Goal: Task Accomplishment & Management: Use online tool/utility

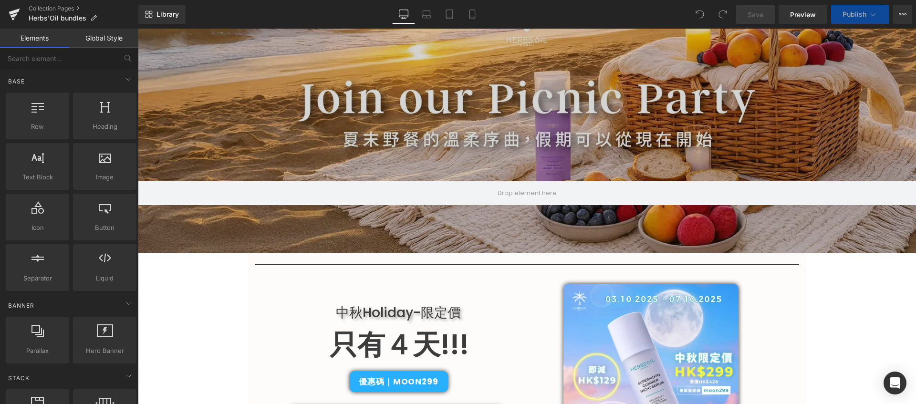
scroll to position [416, 0]
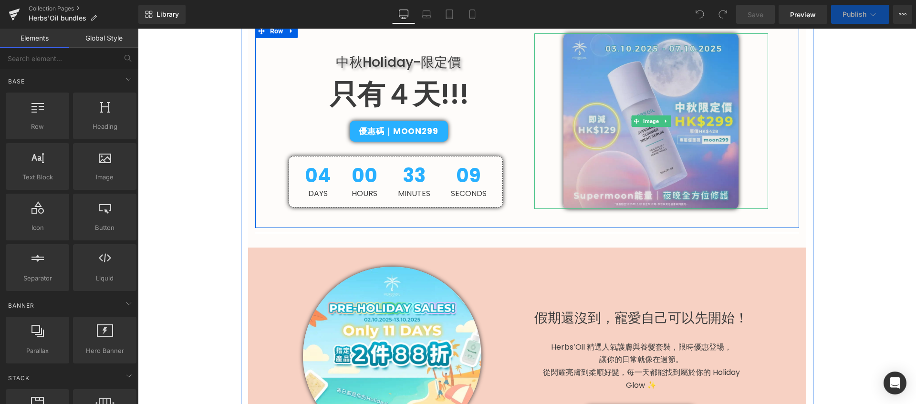
click at [633, 170] on img at bounding box center [651, 121] width 176 height 176
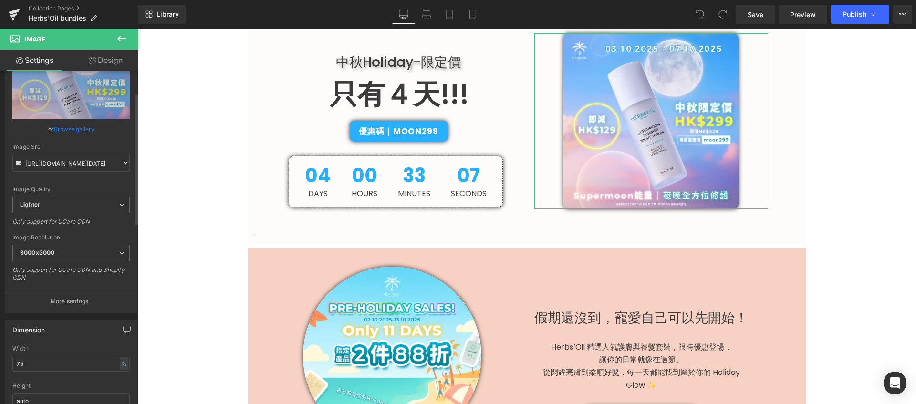
scroll to position [55, 0]
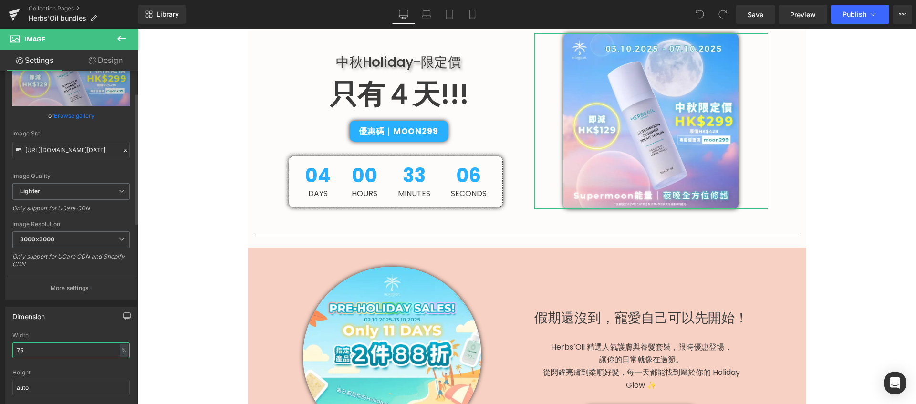
click at [59, 357] on input "75" at bounding box center [70, 350] width 117 height 16
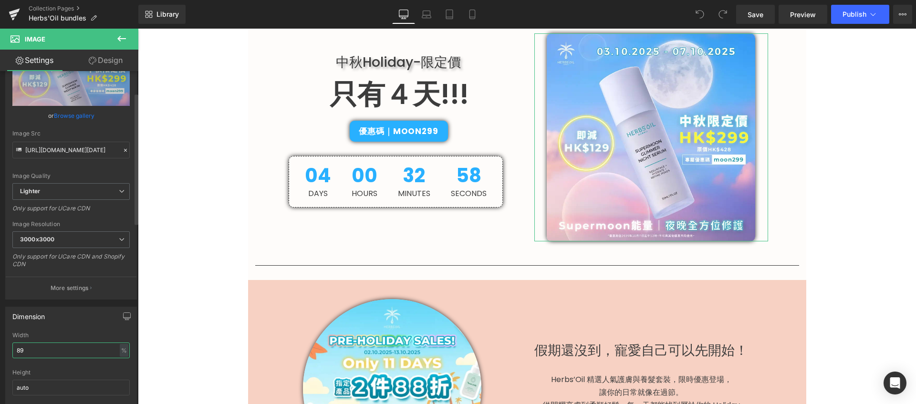
type input "90"
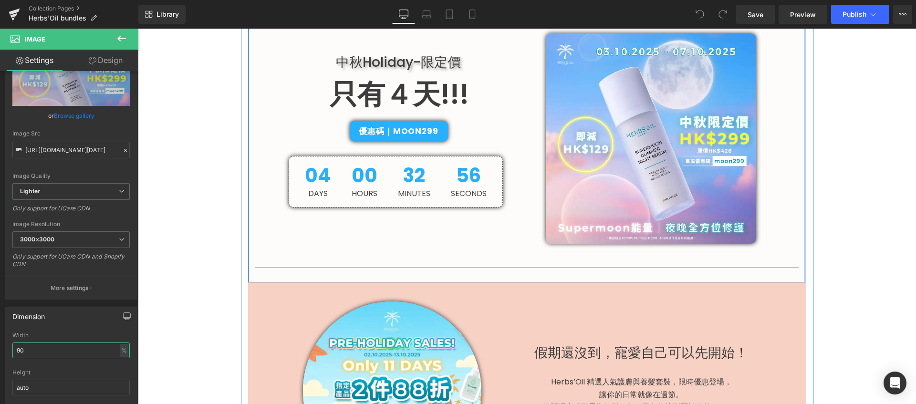
scroll to position [265, 0]
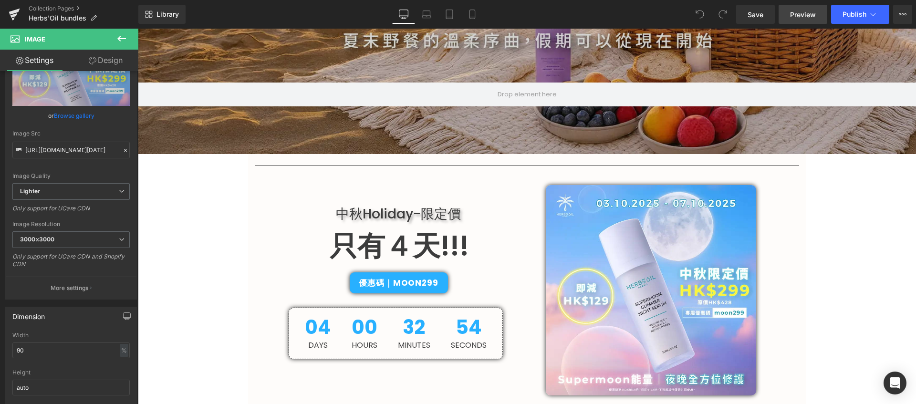
click at [801, 16] on span "Preview" at bounding box center [803, 15] width 26 height 10
click at [749, 18] on span "Save" at bounding box center [755, 15] width 16 height 10
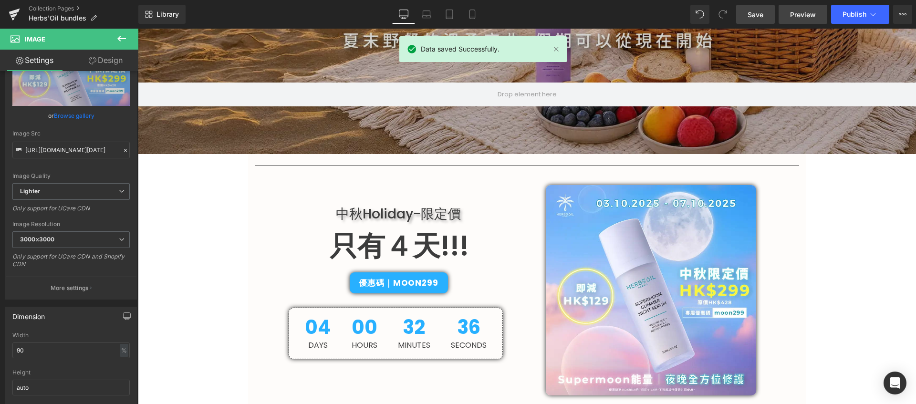
click at [797, 13] on span "Preview" at bounding box center [803, 15] width 26 height 10
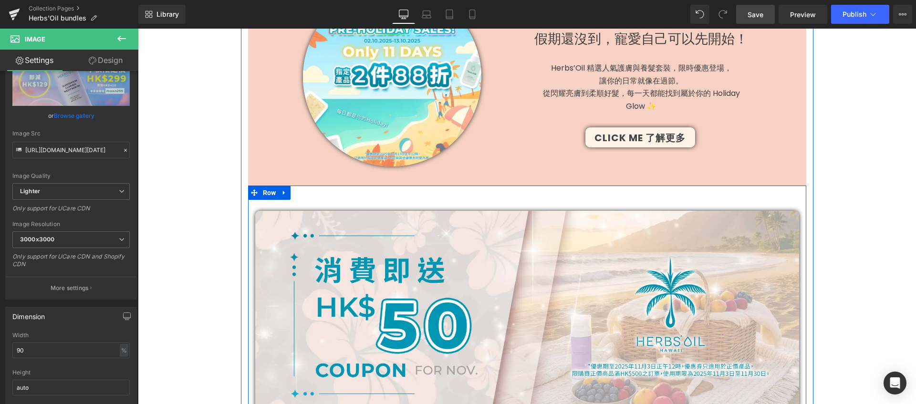
scroll to position [431, 0]
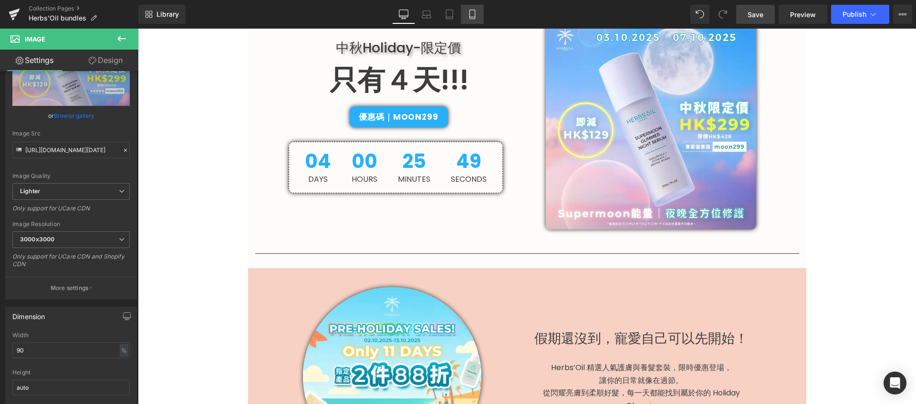
click at [467, 13] on link "Mobile" at bounding box center [472, 14] width 23 height 19
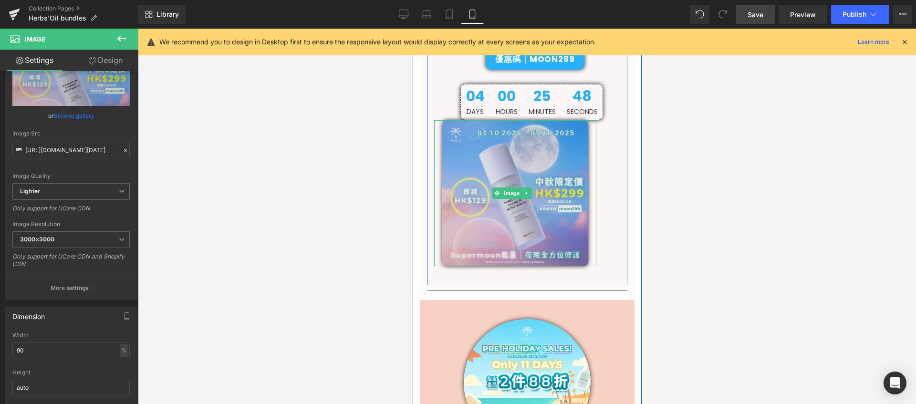
scroll to position [248, 0]
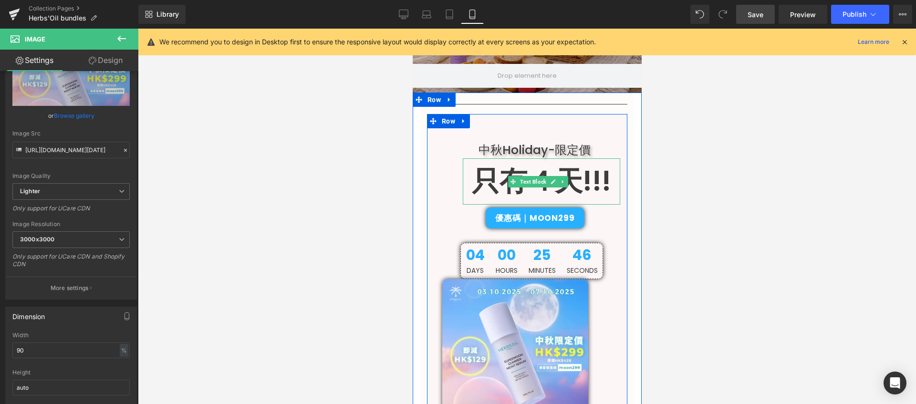
click at [473, 177] on p "只有４天!!!" at bounding box center [540, 181] width 157 height 46
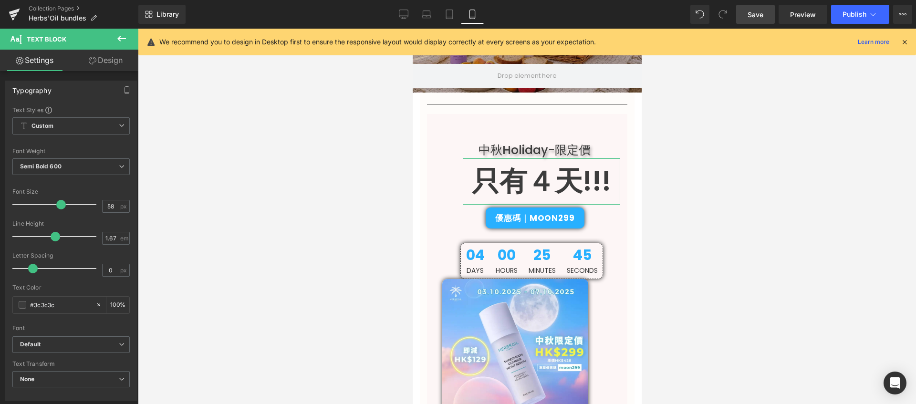
click at [102, 58] on link "Design" at bounding box center [105, 60] width 69 height 21
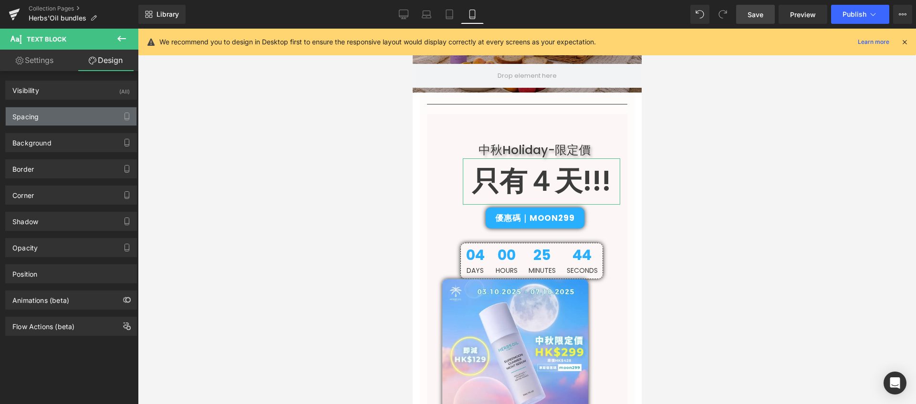
click at [77, 118] on div "Spacing" at bounding box center [71, 116] width 131 height 18
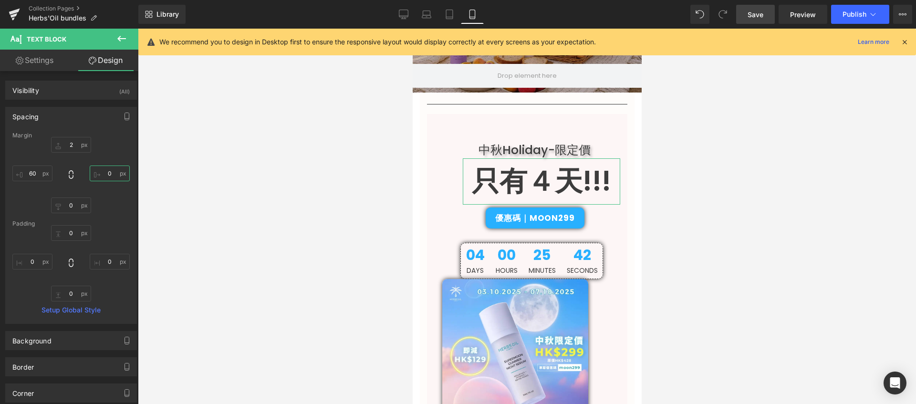
click at [104, 173] on input "0" at bounding box center [110, 174] width 40 height 16
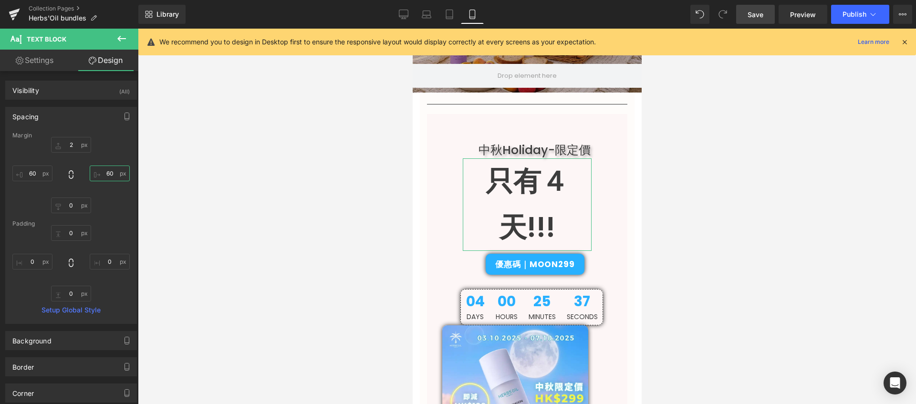
type input "0"
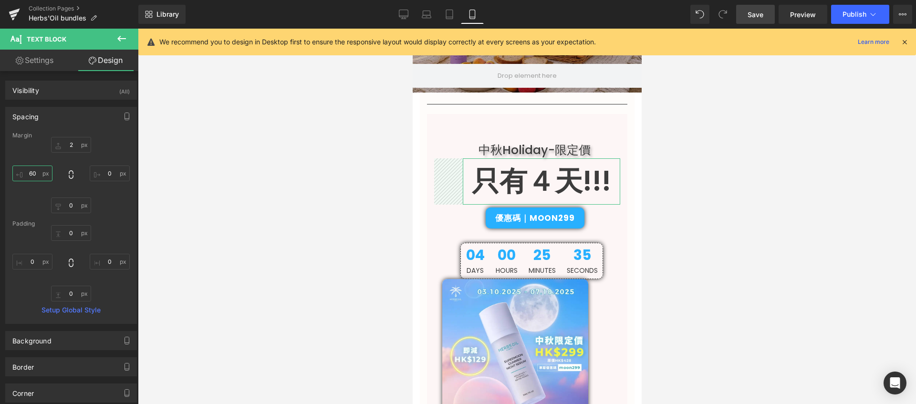
click at [37, 173] on input "60" at bounding box center [32, 174] width 40 height 16
type input "0"
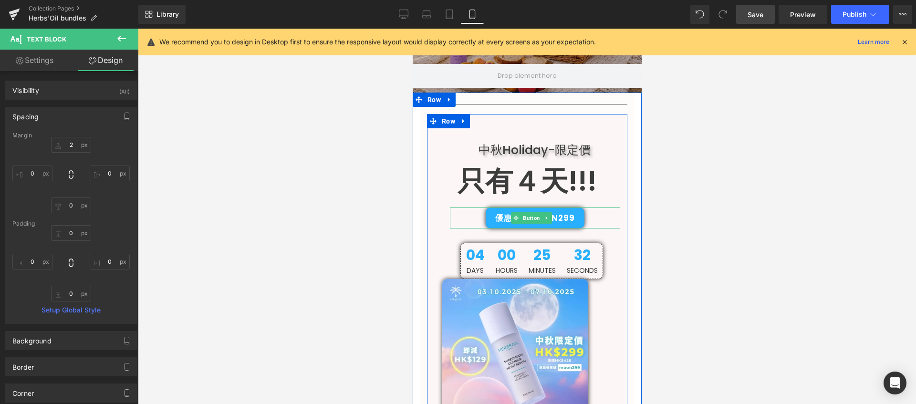
click at [472, 219] on div "優惠碼｜Moon299" at bounding box center [534, 217] width 170 height 21
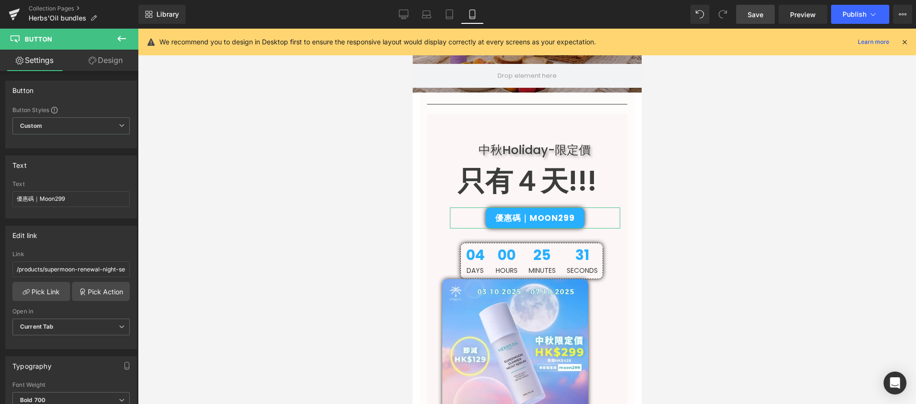
click at [117, 53] on link "Design" at bounding box center [105, 60] width 69 height 21
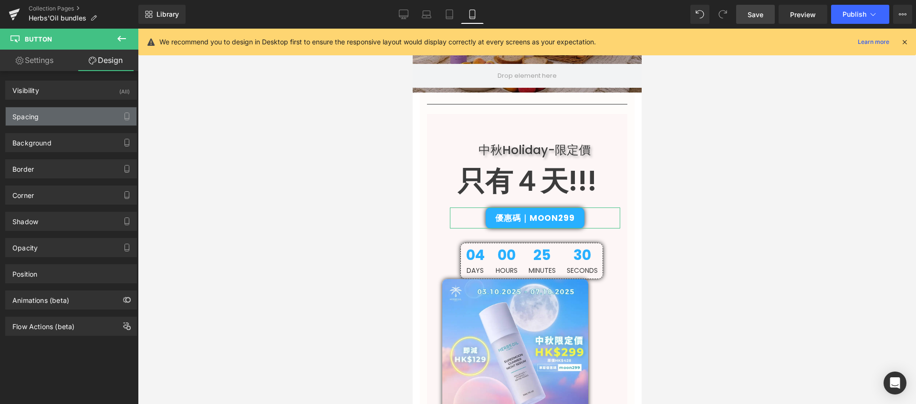
click at [82, 117] on div "Spacing" at bounding box center [71, 116] width 131 height 18
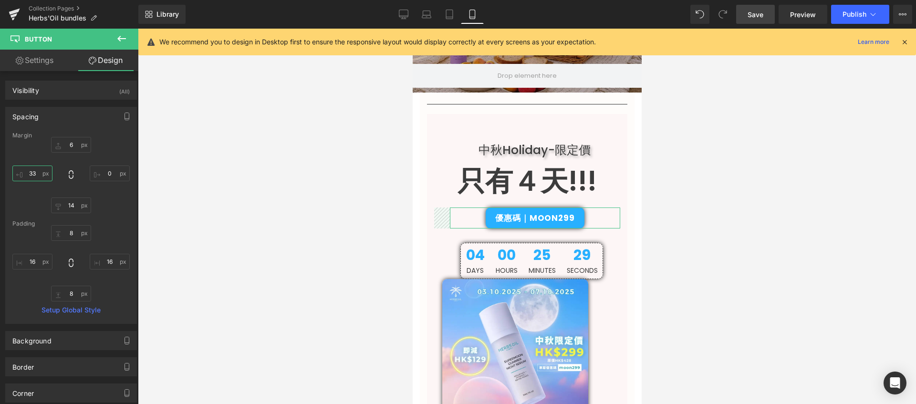
click at [33, 176] on input "33" at bounding box center [32, 174] width 40 height 16
type input "0"
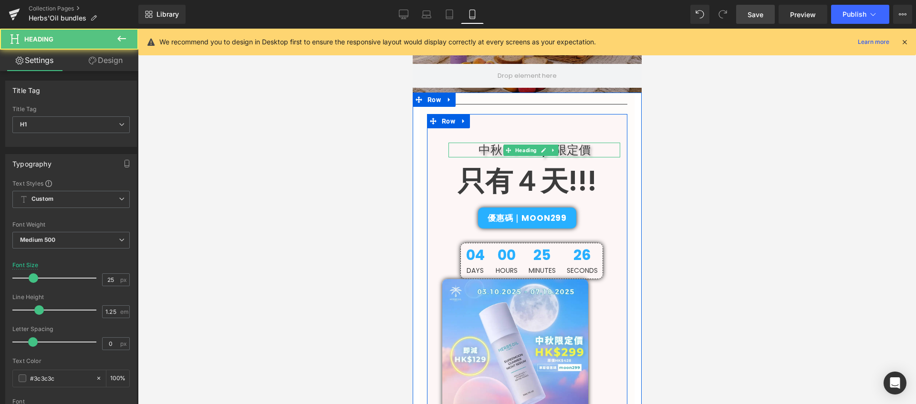
click at [475, 147] on h1 "中秋Holiday-限定價" at bounding box center [534, 150] width 172 height 15
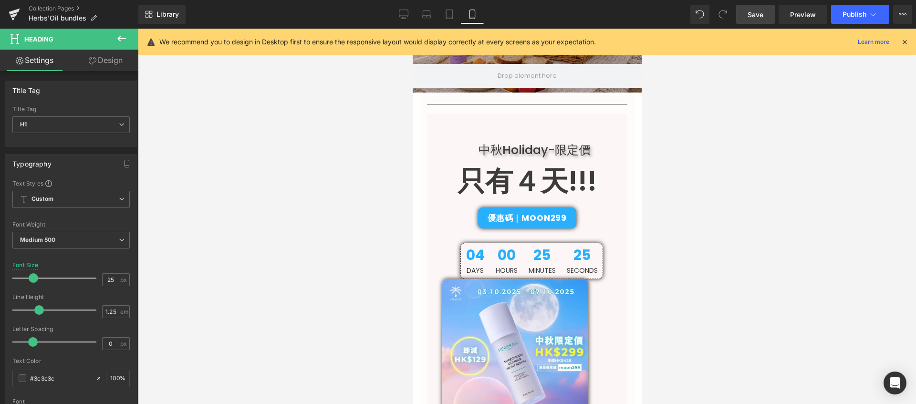
click at [111, 52] on link "Design" at bounding box center [105, 60] width 69 height 21
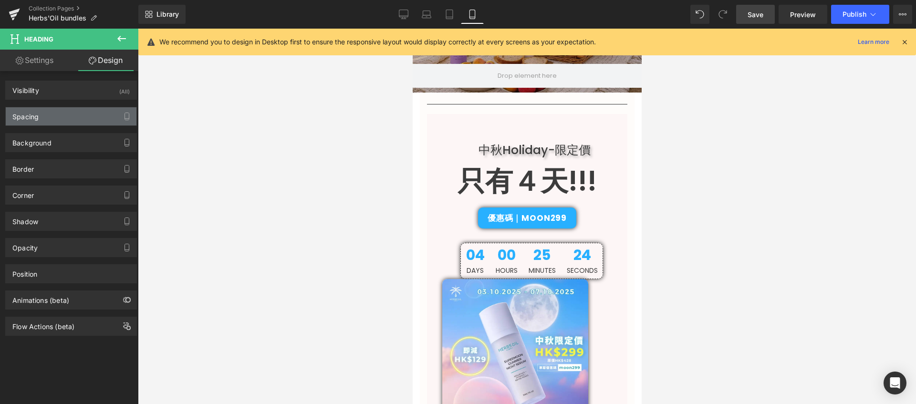
click at [69, 117] on div "Spacing" at bounding box center [71, 116] width 131 height 18
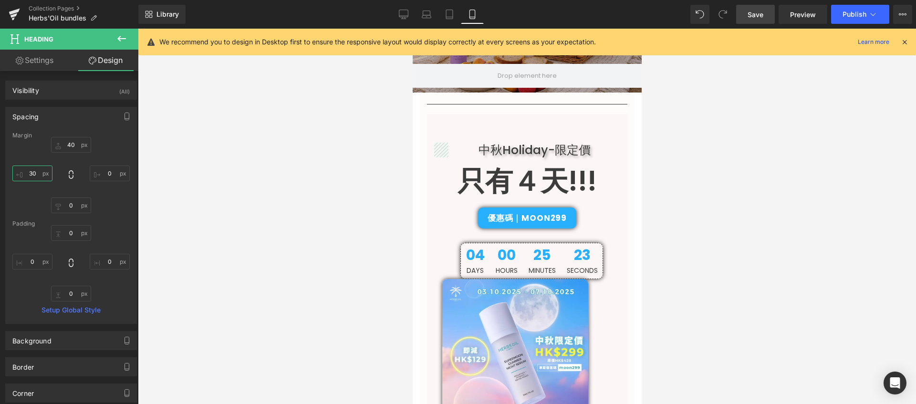
click at [31, 175] on input "30" at bounding box center [32, 174] width 40 height 16
type input "0"
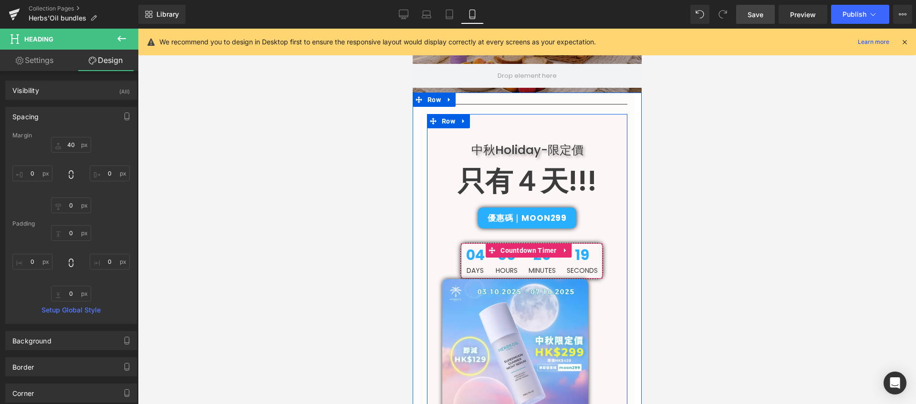
click at [479, 279] on div "04 Days 00 Hours 25 Minutes 19 Seconds" at bounding box center [531, 260] width 141 height 35
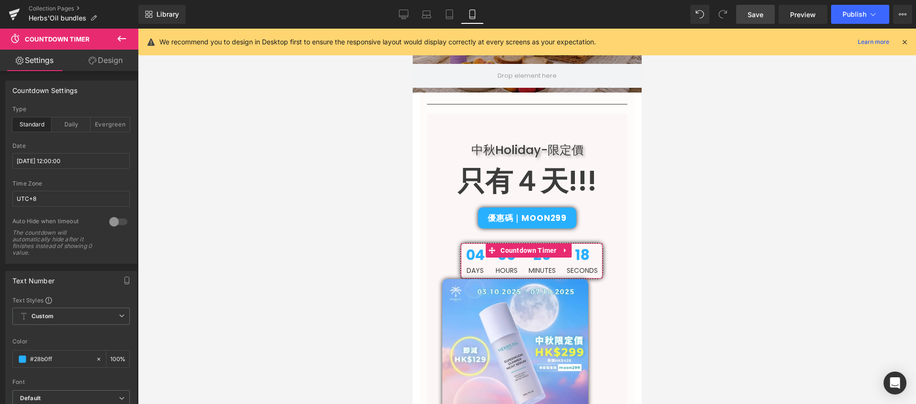
click at [104, 64] on link "Design" at bounding box center [105, 60] width 69 height 21
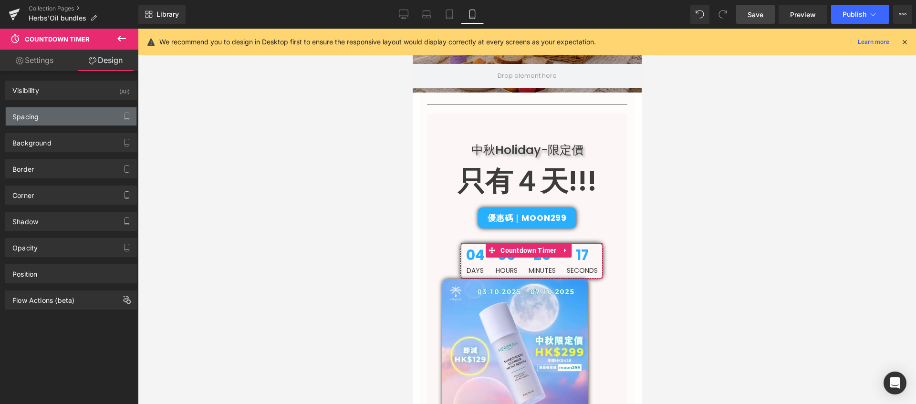
click at [77, 121] on div "Spacing" at bounding box center [71, 116] width 131 height 18
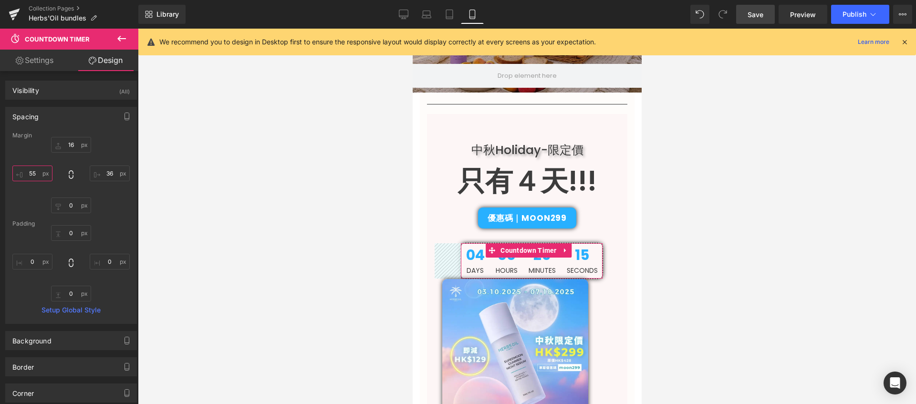
click at [38, 174] on input "55" at bounding box center [32, 174] width 40 height 16
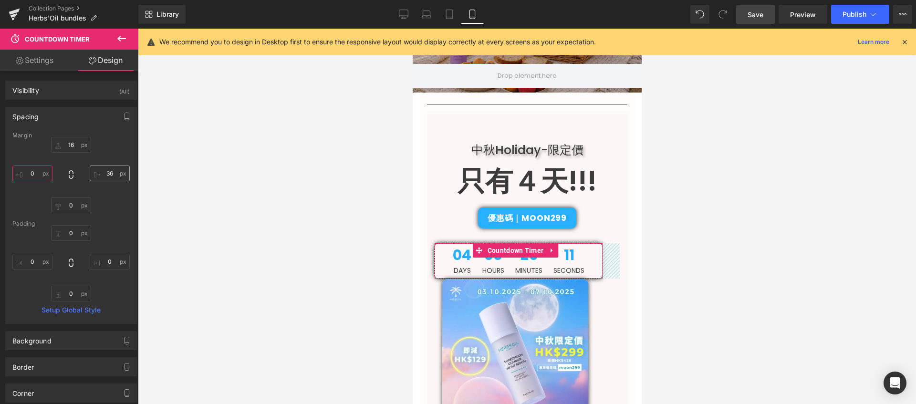
type input "0"
click at [107, 175] on input "36" at bounding box center [110, 174] width 40 height 16
type input "0"
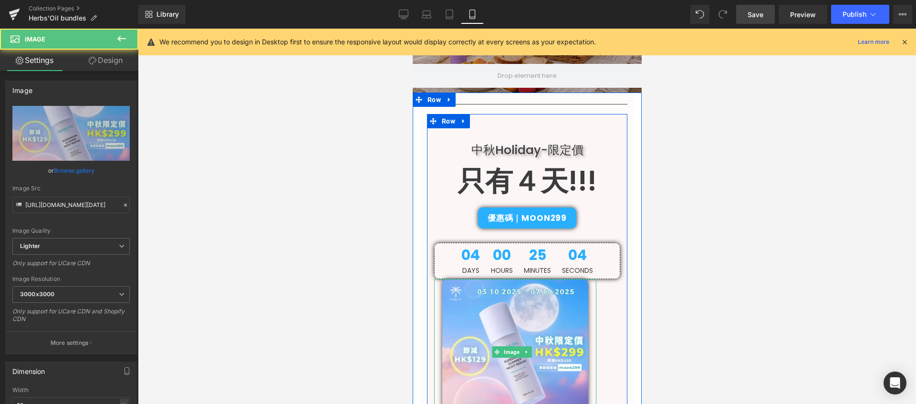
click at [584, 333] on div at bounding box center [515, 352] width 162 height 146
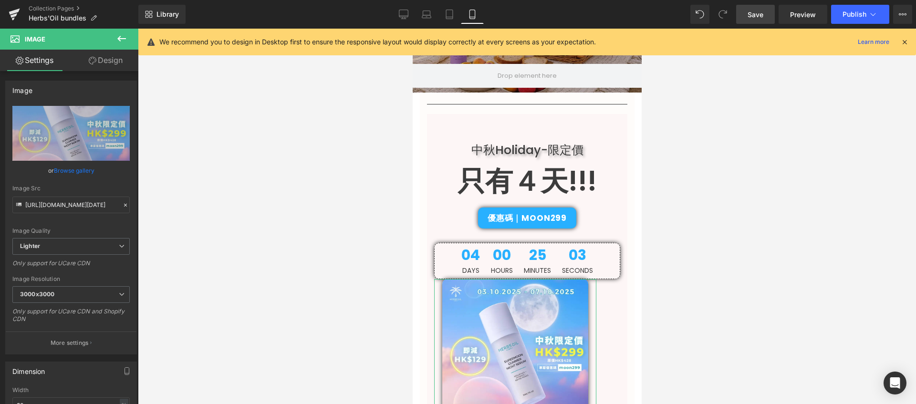
click at [100, 63] on link "Design" at bounding box center [105, 60] width 69 height 21
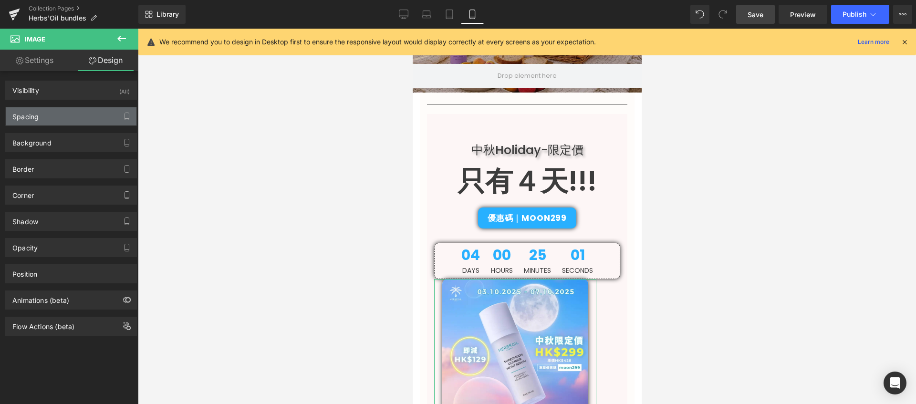
click at [82, 124] on div "Spacing" at bounding box center [71, 116] width 131 height 18
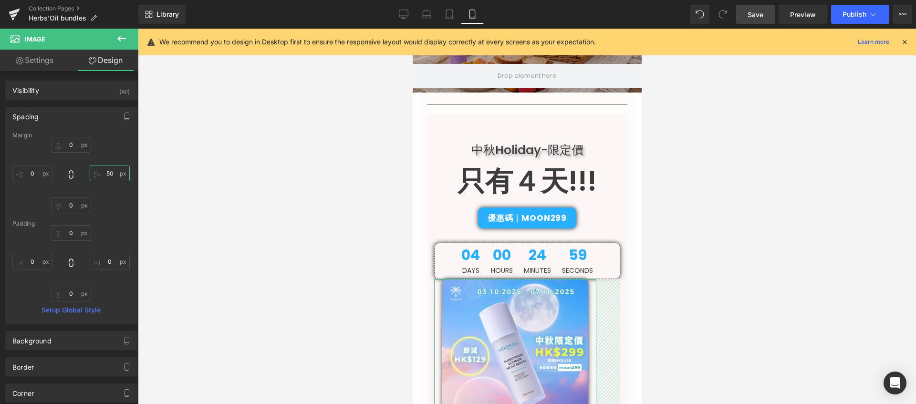
click at [111, 174] on input "text" at bounding box center [110, 174] width 40 height 16
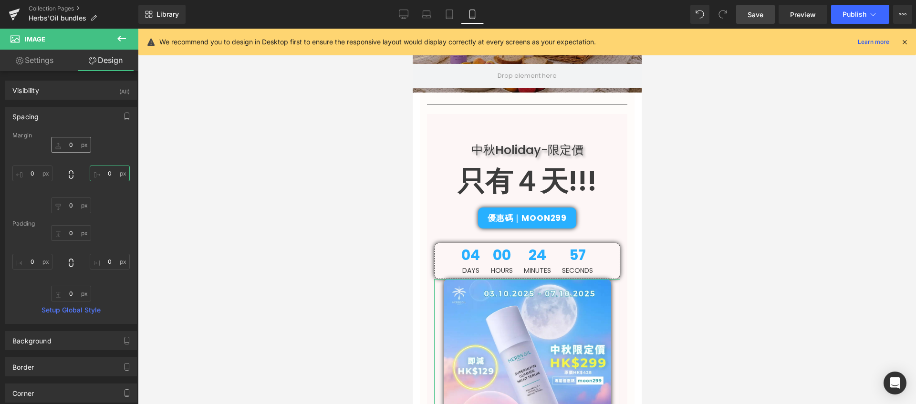
type input "0"
click at [73, 145] on input "text" at bounding box center [71, 145] width 40 height 16
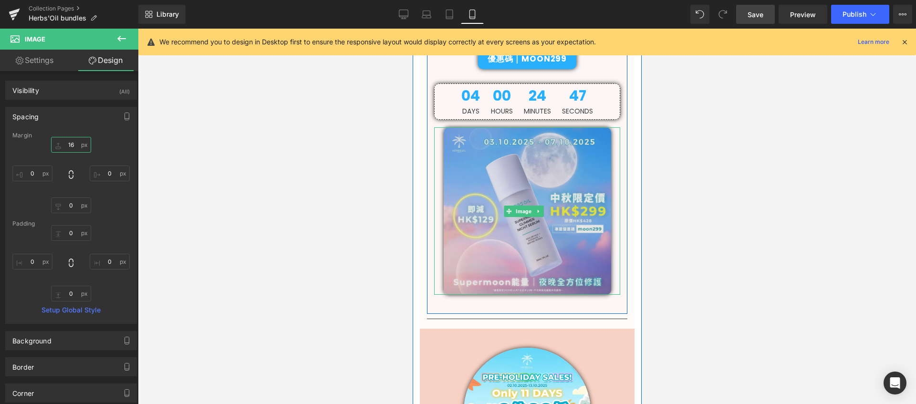
scroll to position [401, 0]
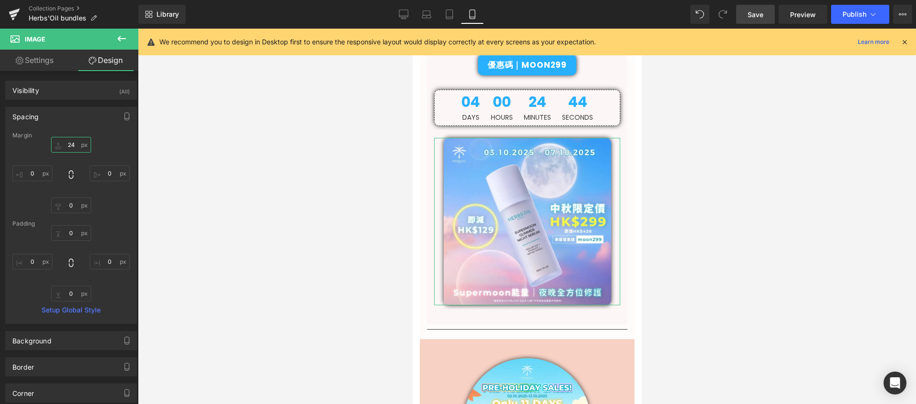
type input "25"
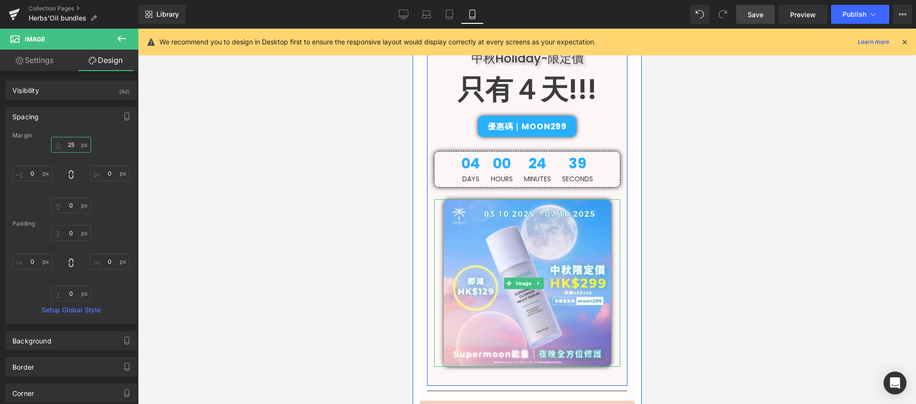
scroll to position [272, 0]
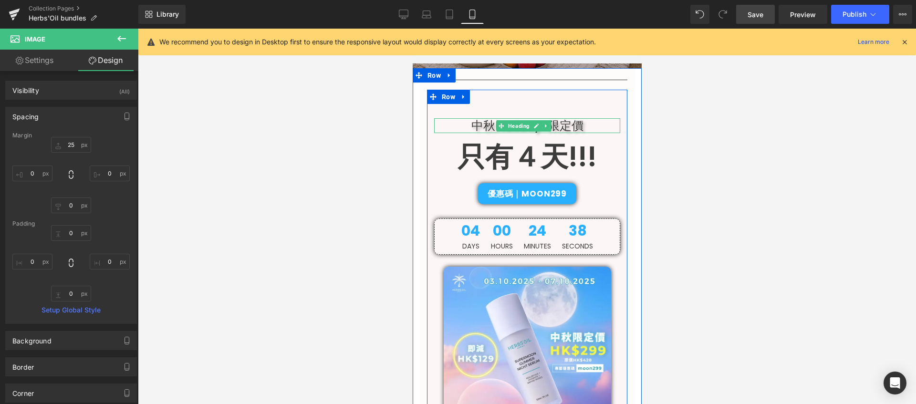
click at [558, 129] on h1 "中秋Holiday-限定價" at bounding box center [527, 125] width 186 height 15
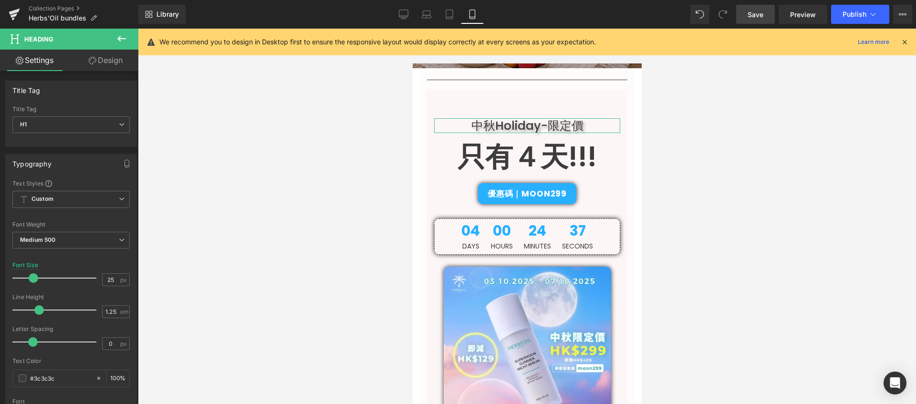
click at [91, 59] on icon at bounding box center [93, 61] width 8 height 8
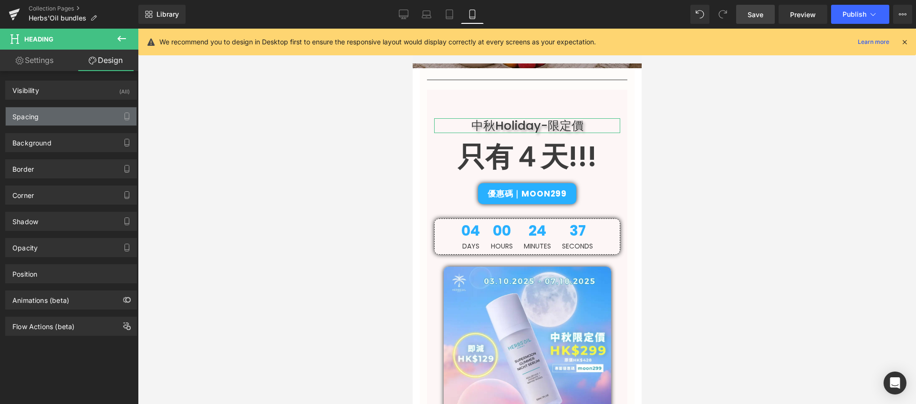
click at [67, 112] on div "Spacing" at bounding box center [71, 116] width 131 height 18
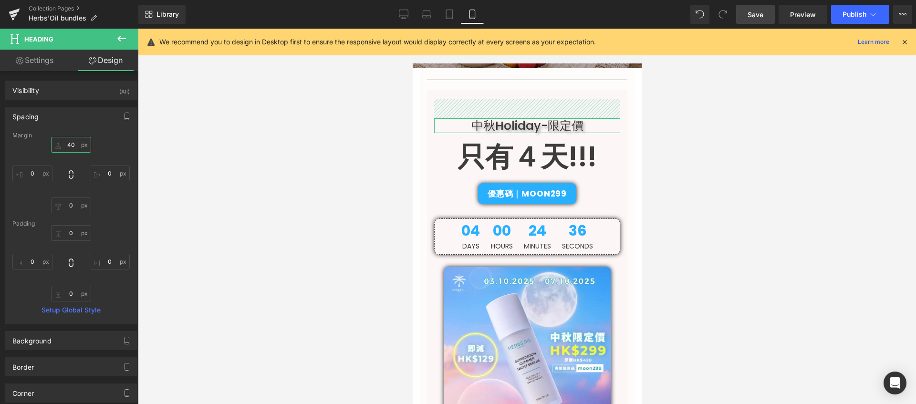
click at [74, 146] on input "40" at bounding box center [71, 145] width 40 height 16
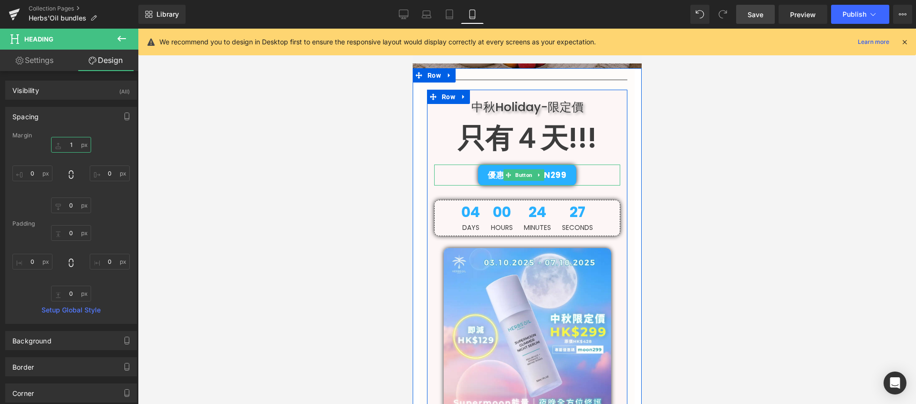
type input "0"
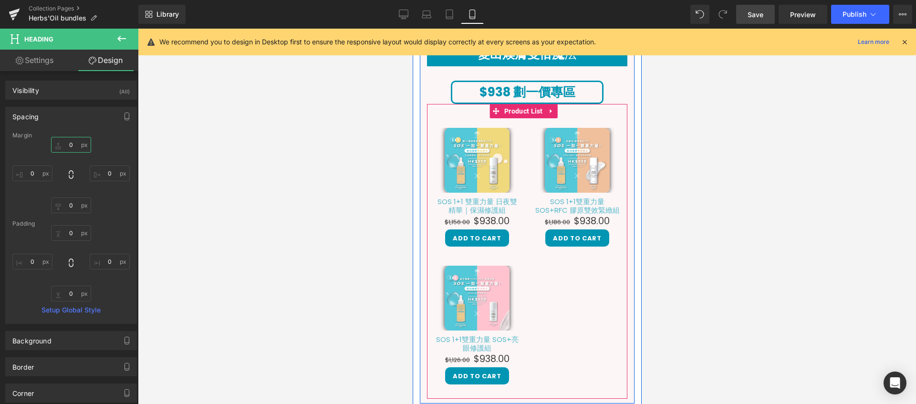
scroll to position [1365, 0]
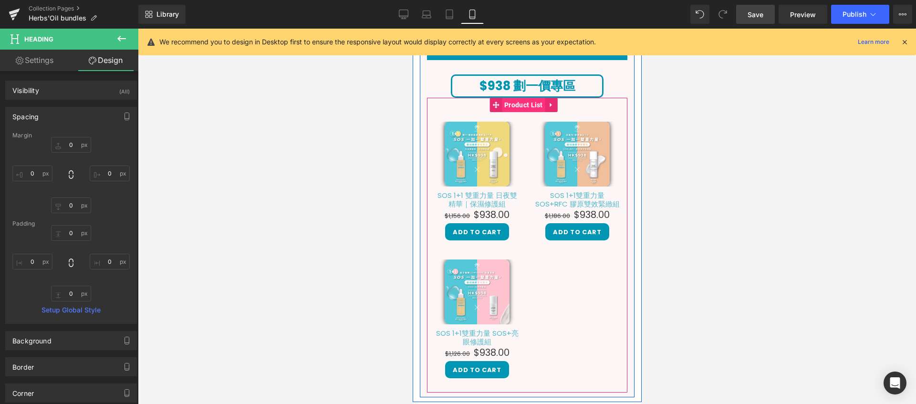
click at [530, 98] on span "Product List" at bounding box center [522, 105] width 43 height 14
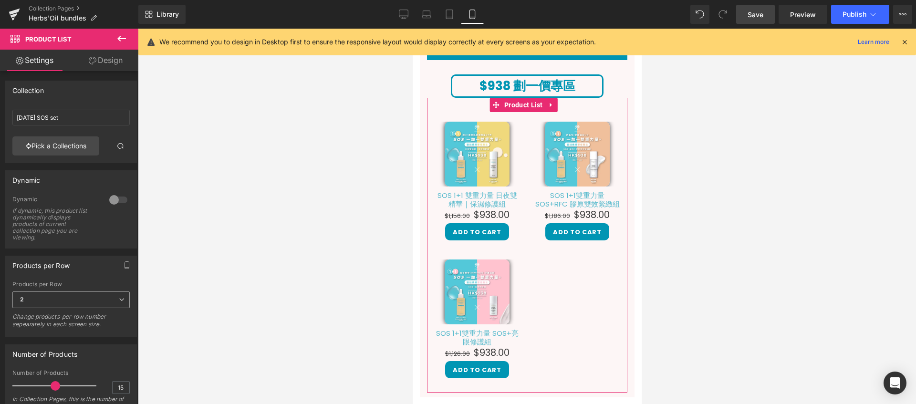
click at [89, 304] on span "2" at bounding box center [70, 299] width 117 height 17
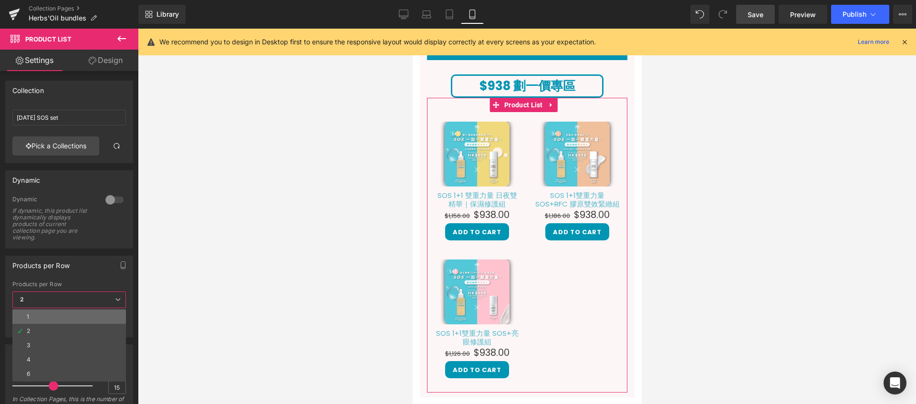
click at [82, 311] on li "1" at bounding box center [69, 317] width 114 height 14
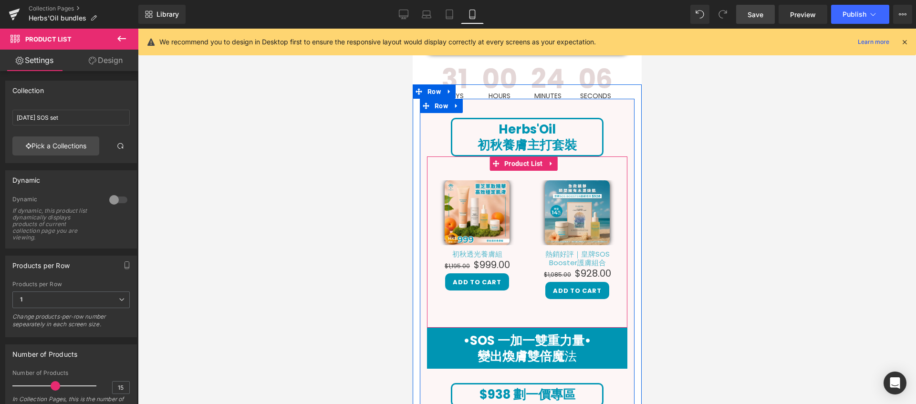
scroll to position [1050, 0]
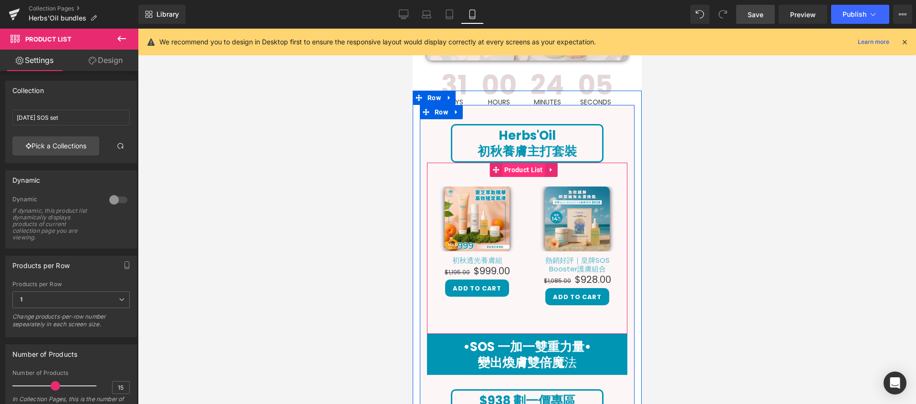
click at [533, 163] on span "Product List" at bounding box center [522, 170] width 43 height 14
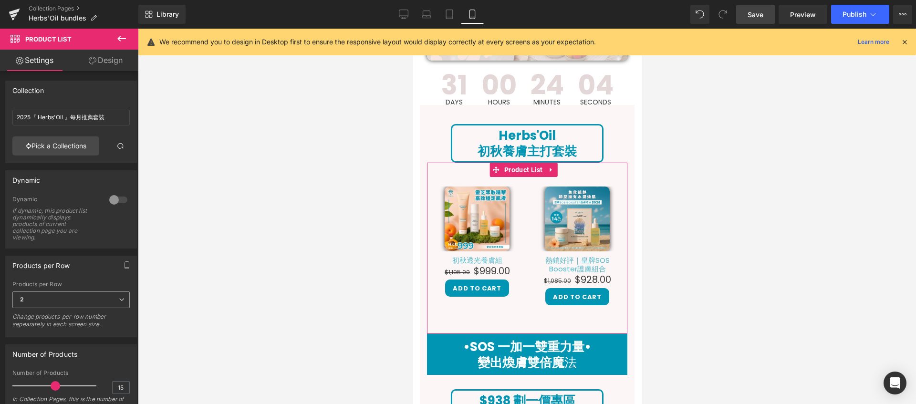
click at [44, 299] on span "2" at bounding box center [70, 299] width 117 height 17
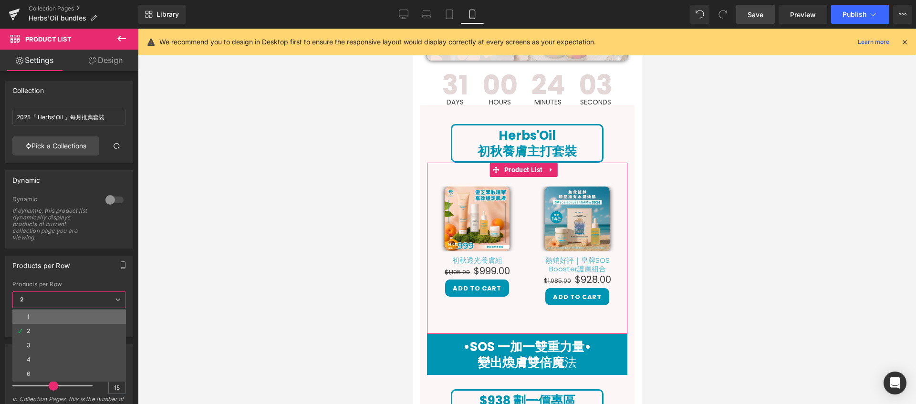
click at [41, 320] on li "1" at bounding box center [69, 317] width 114 height 14
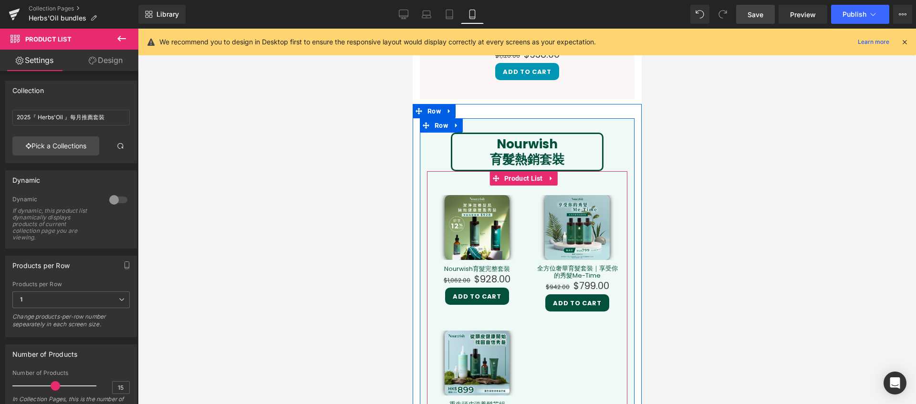
scroll to position [2597, 0]
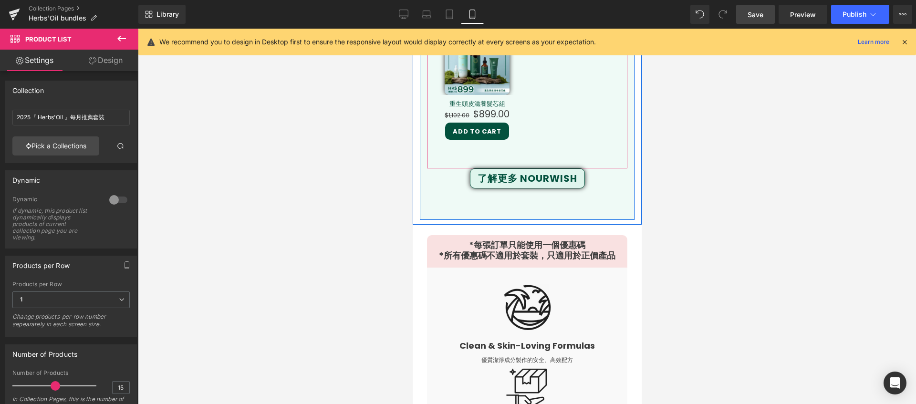
click at [611, 108] on div "Sale Off (P) Image Nourwish育髮完整套裝 (P) Title $1,062.00 $928.00 (P) Price" at bounding box center [526, 20] width 200 height 298
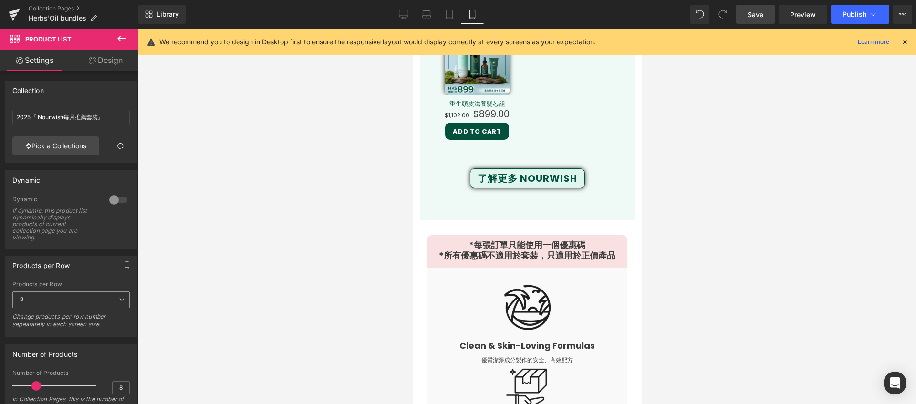
click at [37, 301] on span "2" at bounding box center [70, 299] width 117 height 17
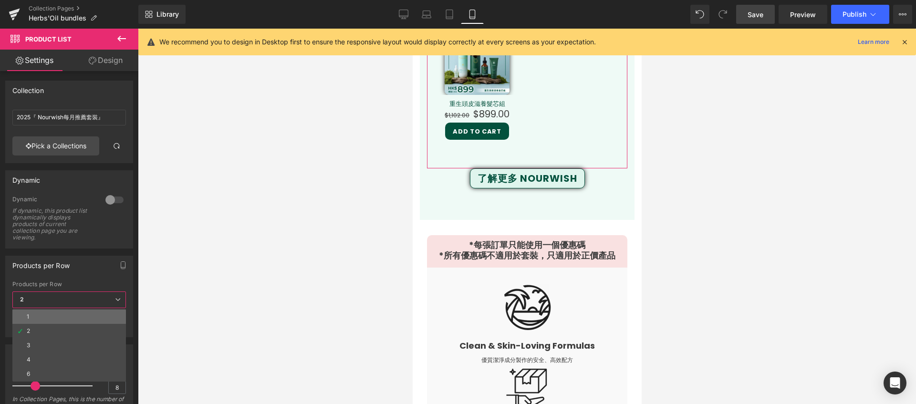
click at [44, 316] on li "1" at bounding box center [69, 317] width 114 height 14
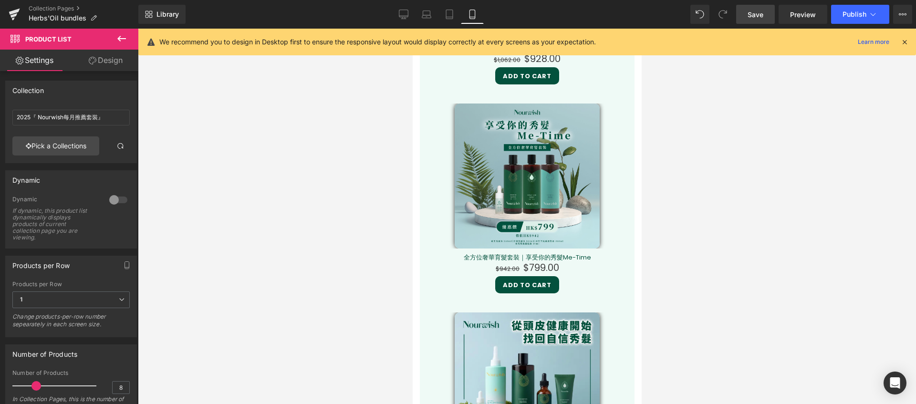
click at [763, 20] on link "Save" at bounding box center [755, 14] width 39 height 19
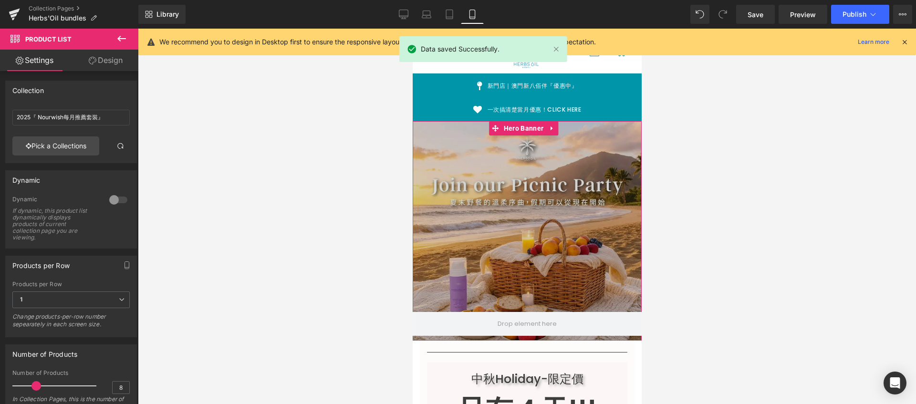
scroll to position [61, 0]
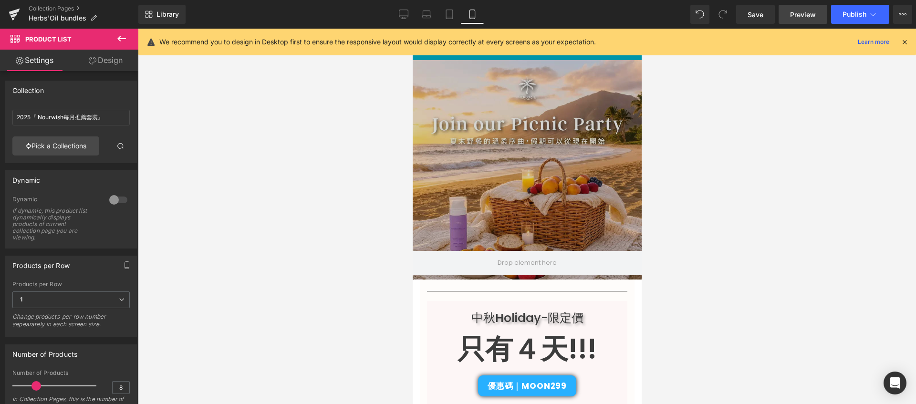
click at [803, 14] on span "Preview" at bounding box center [803, 15] width 26 height 10
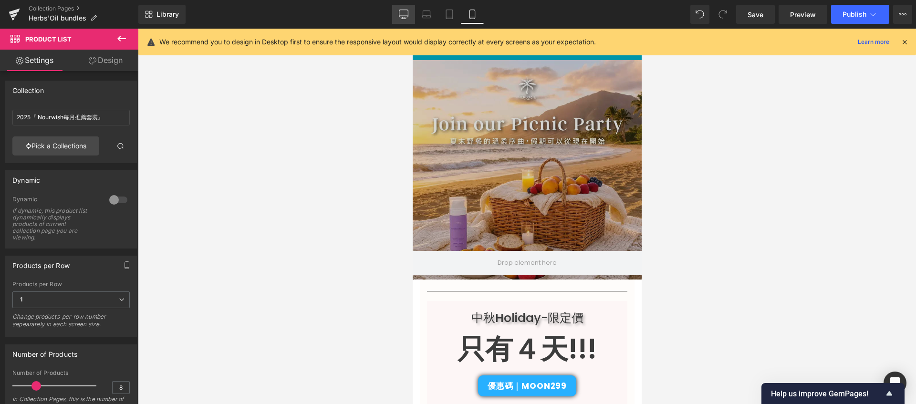
click at [404, 16] on icon at bounding box center [403, 16] width 9 height 0
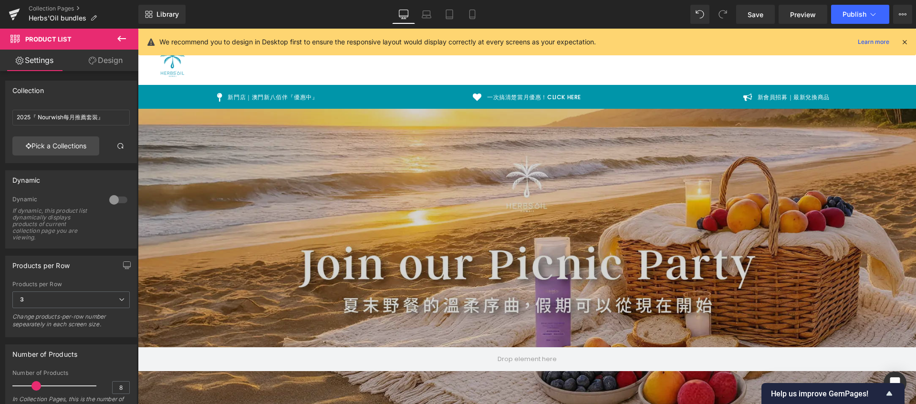
scroll to position [257, 0]
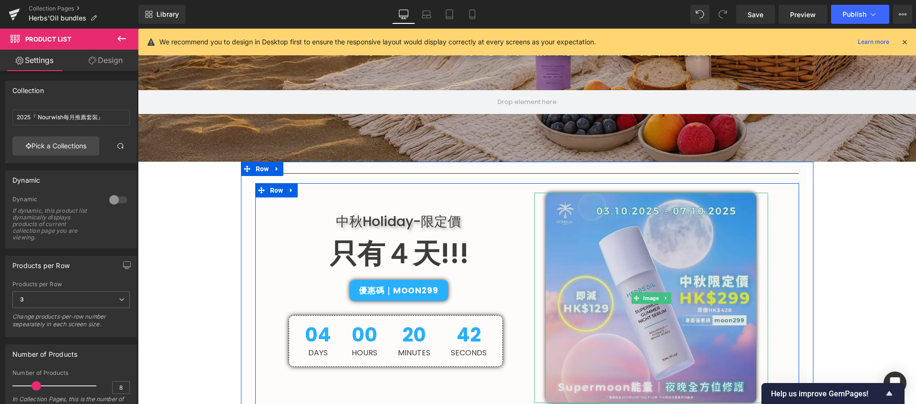
click at [643, 226] on img at bounding box center [651, 298] width 210 height 210
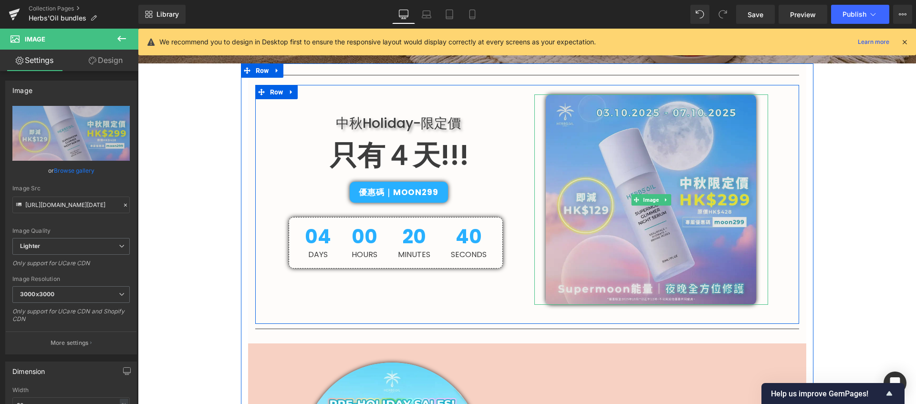
scroll to position [362, 0]
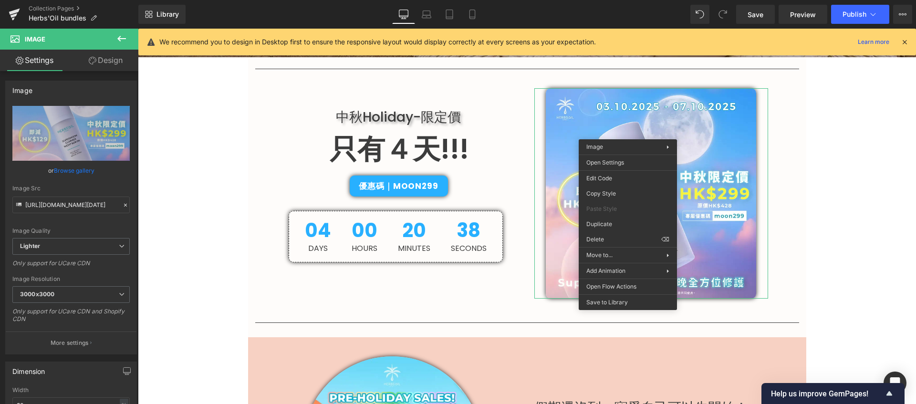
drag, startPoint x: 747, startPoint y: 266, endPoint x: 609, endPoint y: 237, distance: 141.3
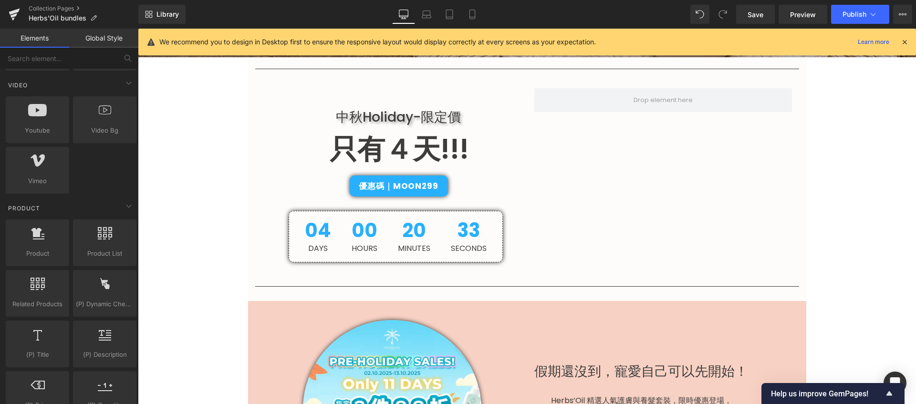
scroll to position [690, 0]
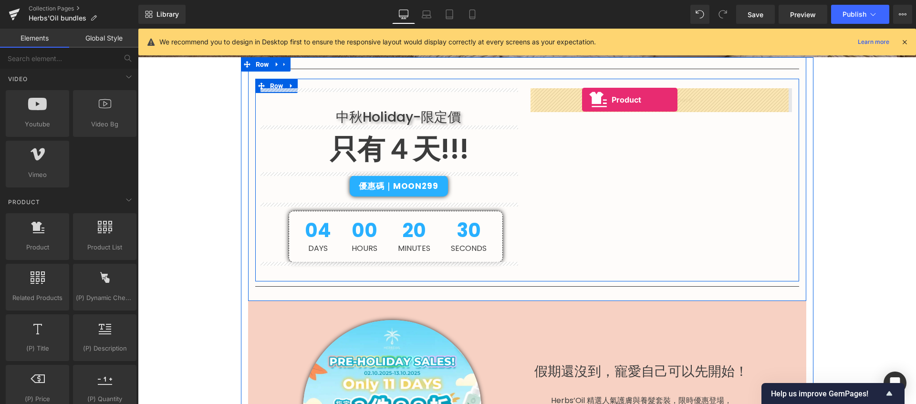
drag, startPoint x: 176, startPoint y: 271, endPoint x: 582, endPoint y: 100, distance: 441.0
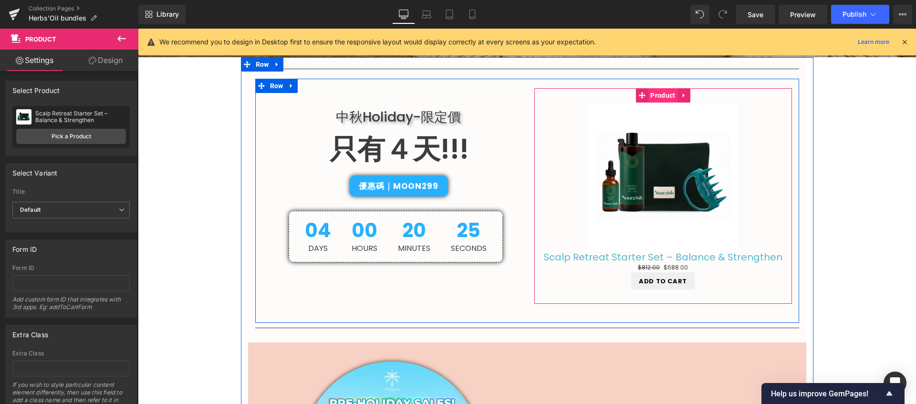
click at [662, 98] on span "Product" at bounding box center [663, 95] width 30 height 14
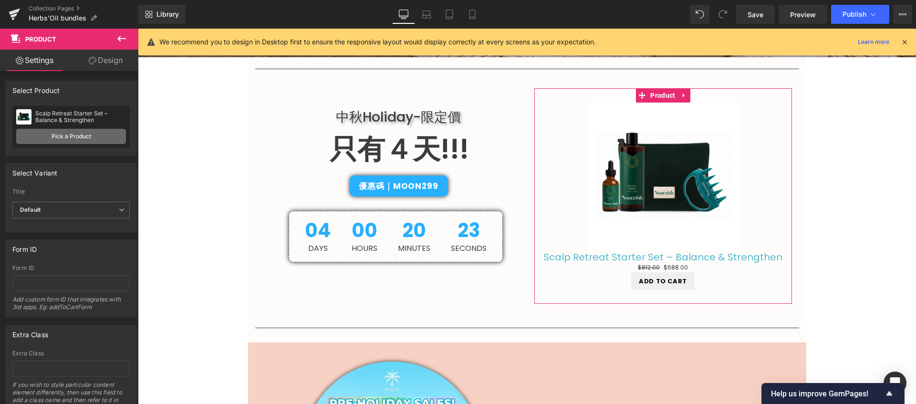
click at [71, 132] on link "Pick a Product" at bounding box center [71, 136] width 110 height 15
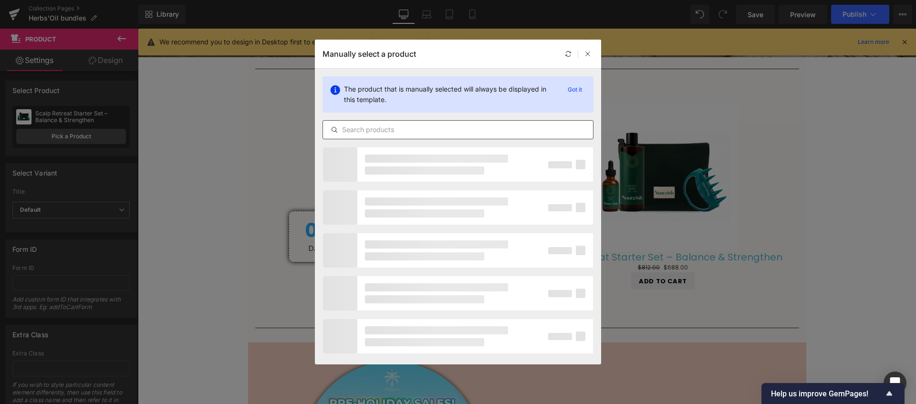
click at [400, 126] on input "text" at bounding box center [458, 129] width 270 height 11
type input "s"
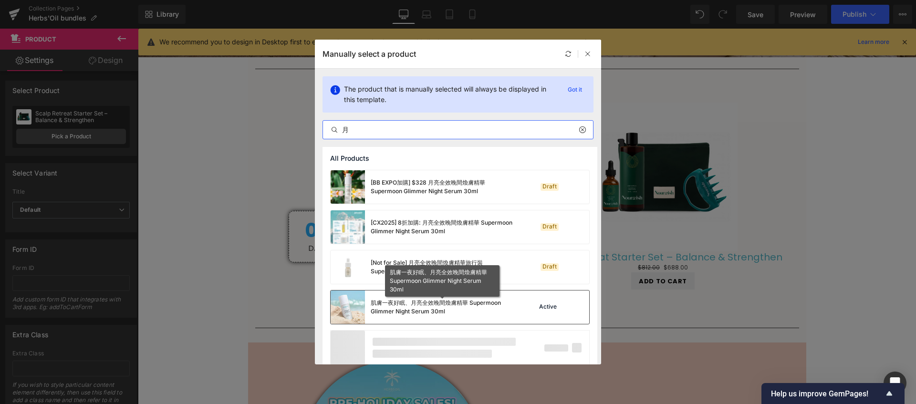
type input "月"
click at [441, 307] on div "肌膚一夜好眠、月亮全效晚間煥膚精華 Supermoon Glimmer Night Serum 30ml" at bounding box center [442, 307] width 143 height 17
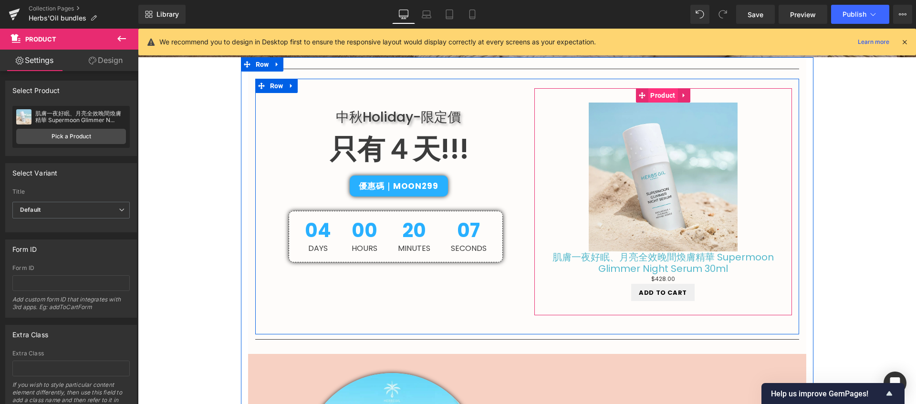
click at [653, 98] on span "Product" at bounding box center [663, 95] width 30 height 14
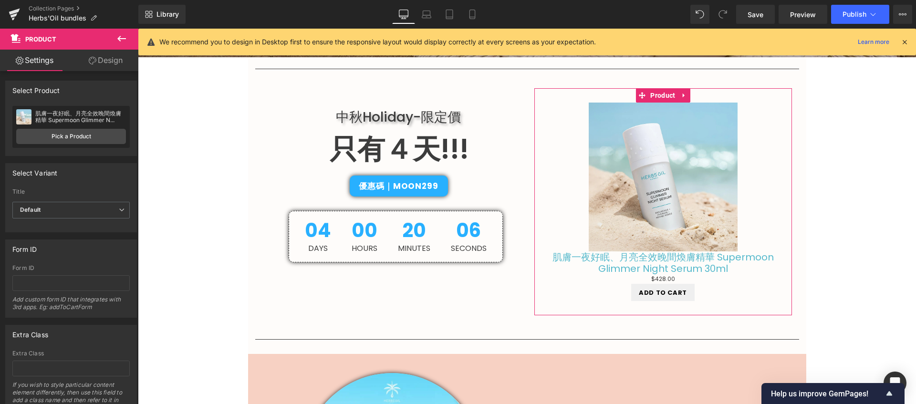
click at [119, 62] on link "Design" at bounding box center [105, 60] width 69 height 21
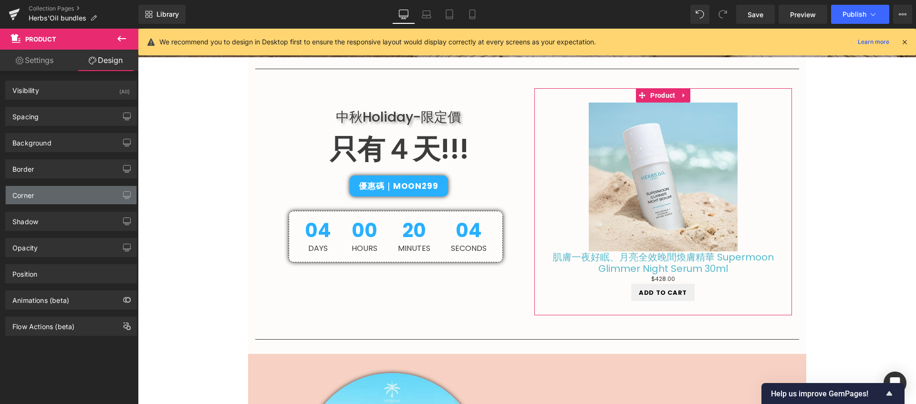
click at [86, 194] on div "Corner" at bounding box center [71, 195] width 131 height 18
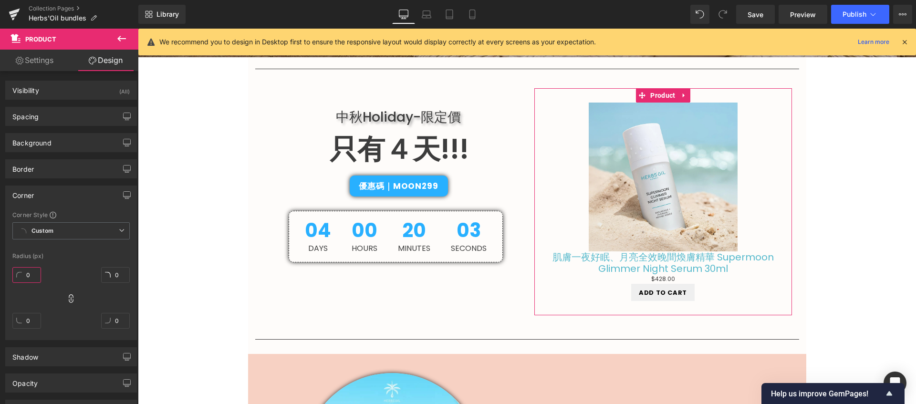
click at [33, 271] on input "0" at bounding box center [26, 275] width 29 height 16
type input "１"
type input "１０"
type input "10"
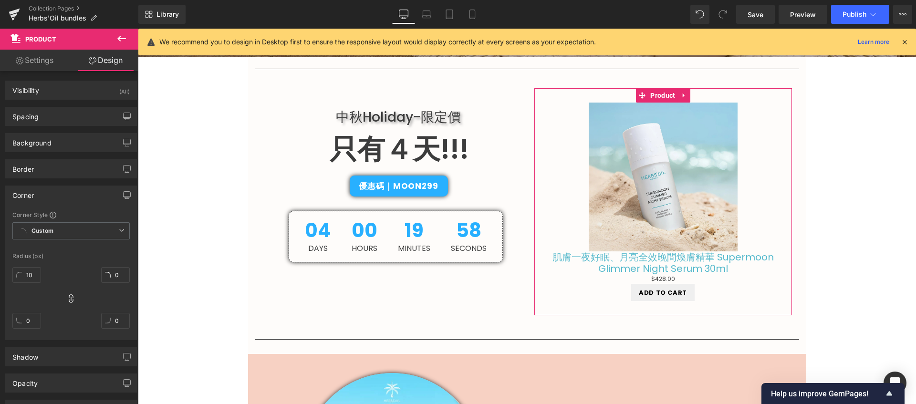
click at [60, 269] on div "10 0 0 0" at bounding box center [70, 301] width 117 height 76
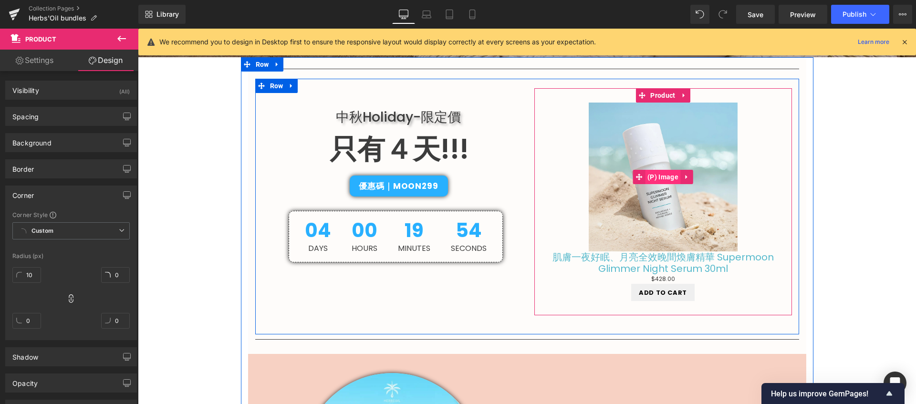
click at [660, 176] on span "(P) Image" at bounding box center [663, 177] width 36 height 14
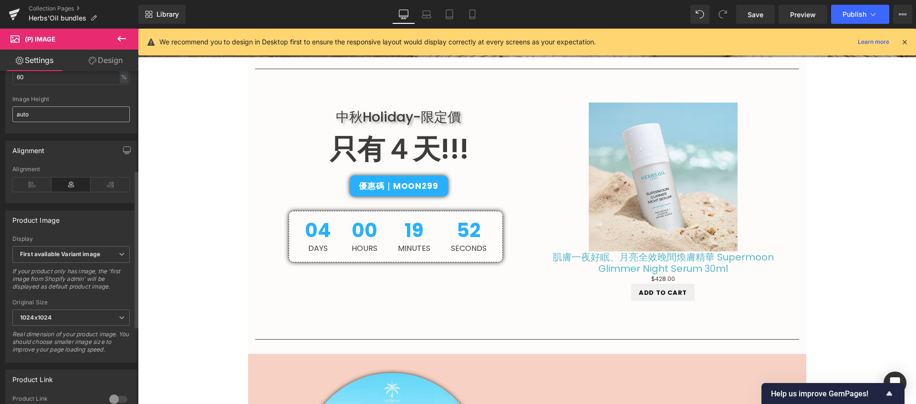
scroll to position [373, 0]
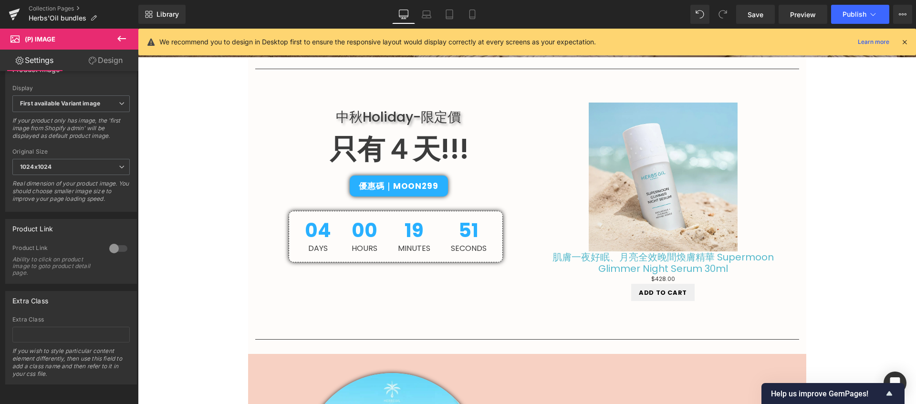
click at [96, 54] on link "Design" at bounding box center [105, 60] width 69 height 21
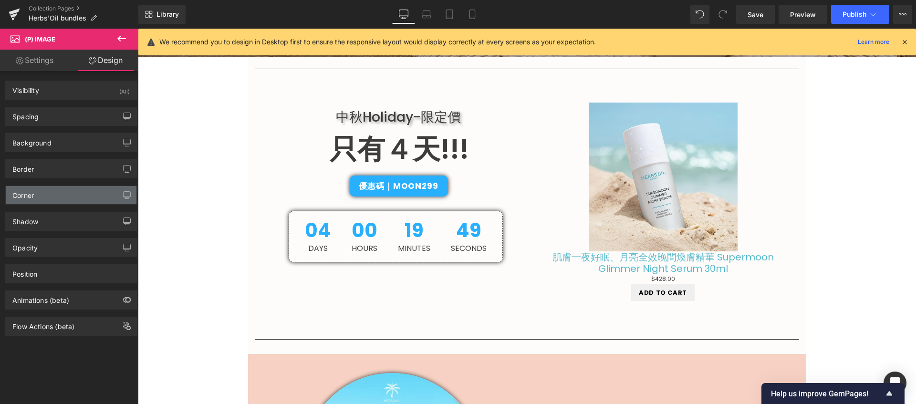
click at [71, 195] on div "Corner" at bounding box center [71, 195] width 131 height 18
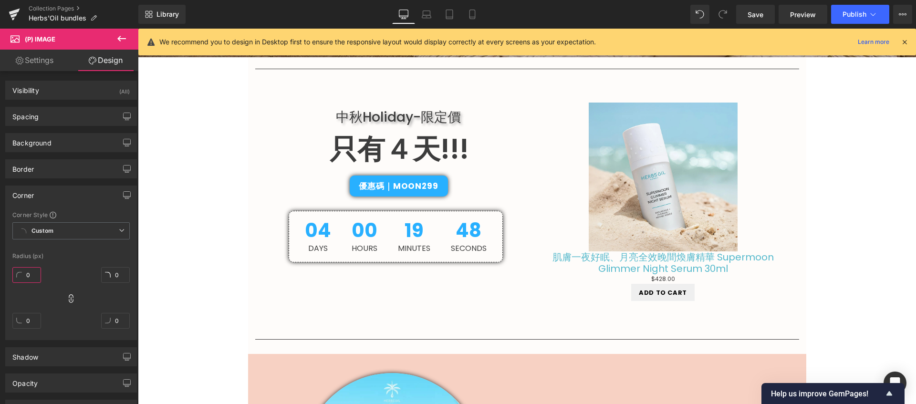
click at [29, 274] on input "0" at bounding box center [26, 275] width 29 height 16
type input "10"
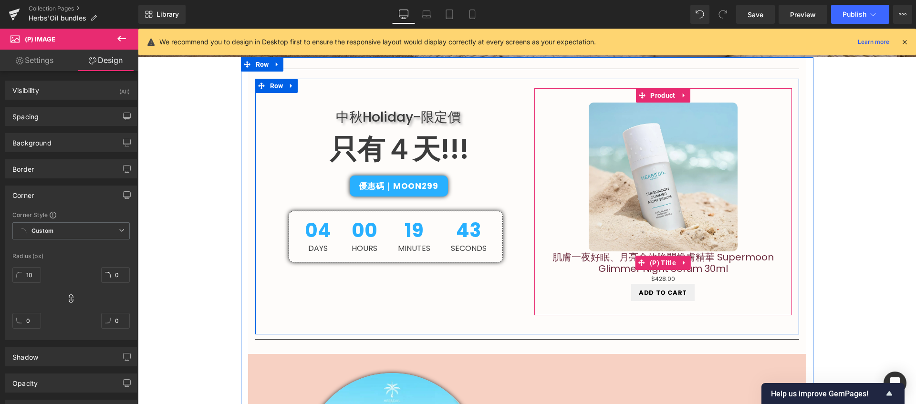
click at [699, 258] on link "肌膚一夜好眠、月亮全效晚間煥膚精華 Supermoon Glimmer Night Serum 30ml" at bounding box center [663, 262] width 248 height 23
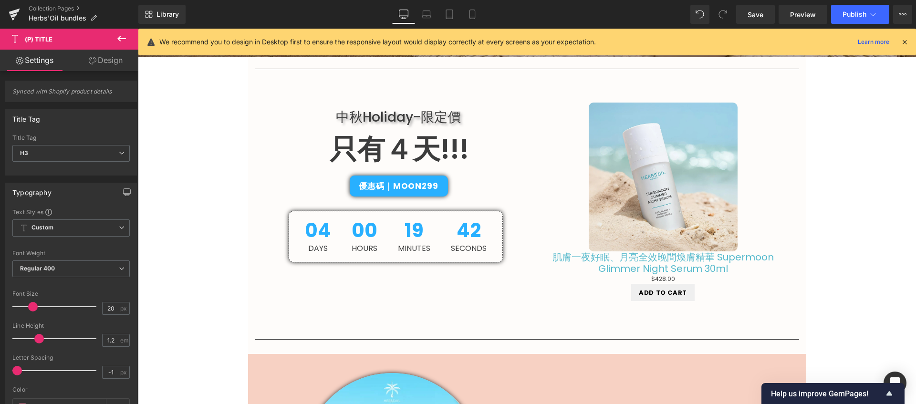
click at [117, 65] on link "Design" at bounding box center [105, 60] width 69 height 21
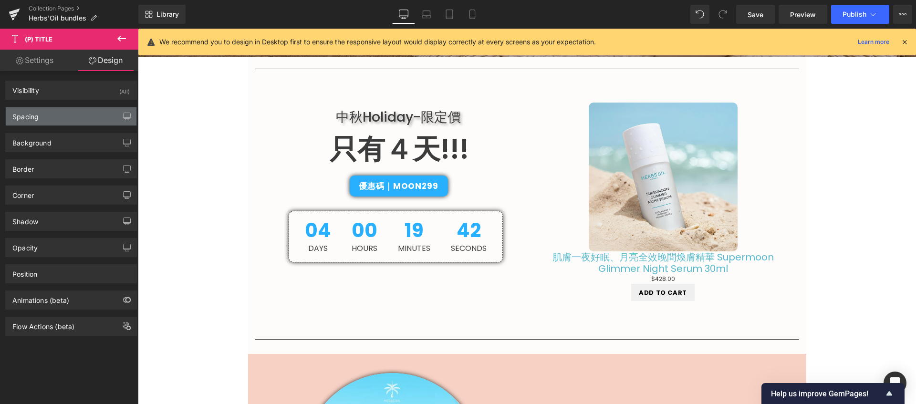
click at [53, 121] on div "Spacing" at bounding box center [71, 116] width 131 height 18
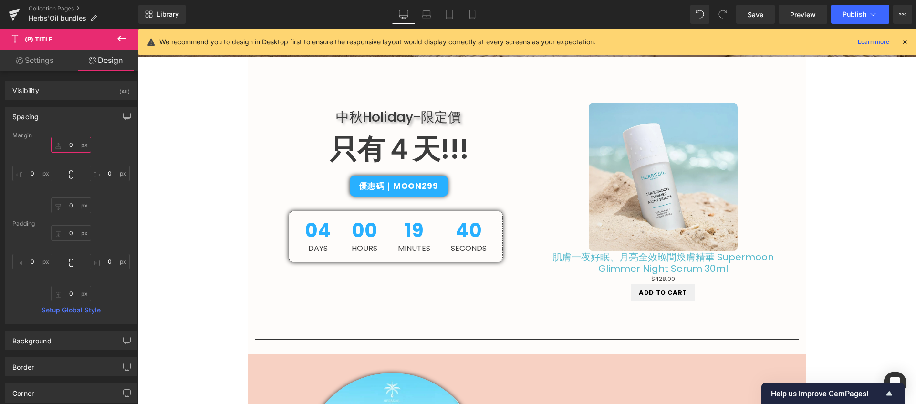
click at [67, 143] on input "0" at bounding box center [71, 145] width 40 height 16
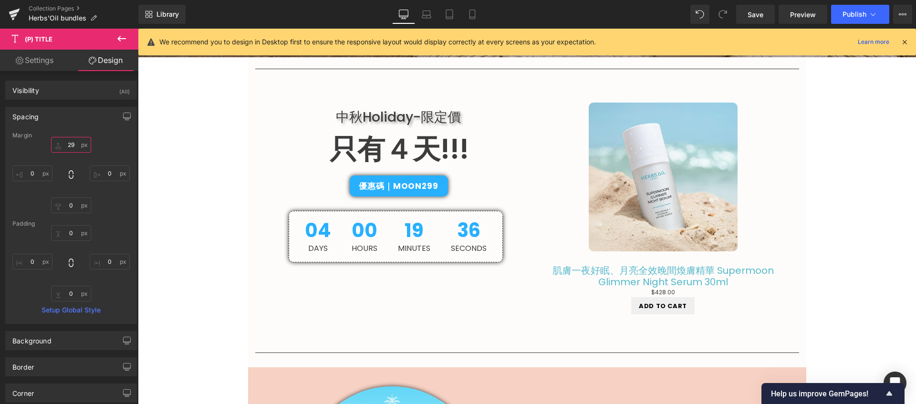
type input "30"
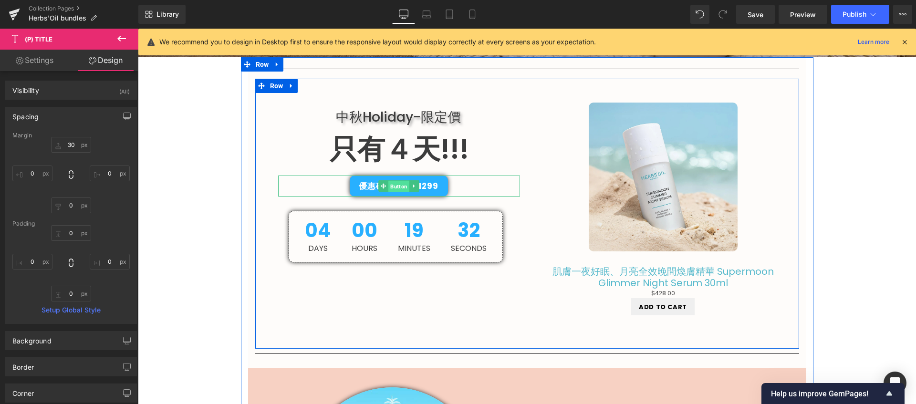
click at [388, 185] on span "Button" at bounding box center [398, 186] width 21 height 11
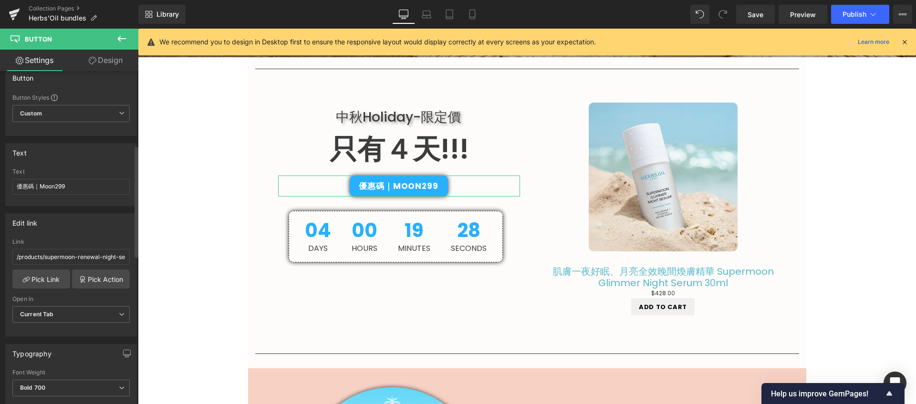
scroll to position [221, 0]
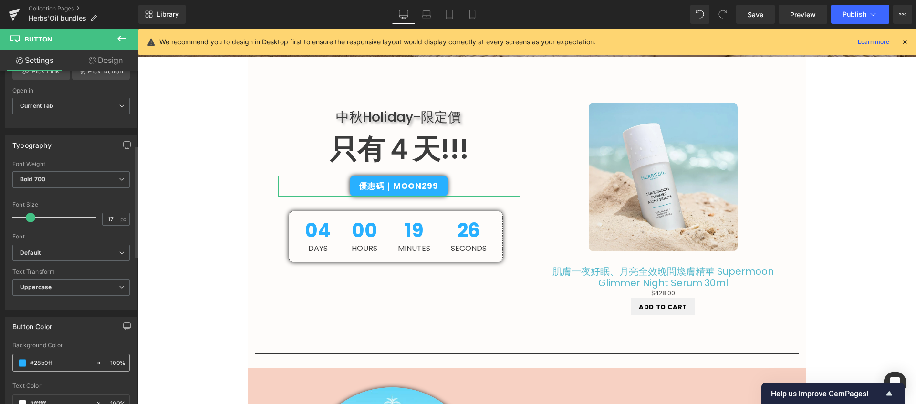
click at [74, 362] on input "#28b0ff" at bounding box center [60, 363] width 61 height 10
drag, startPoint x: 74, startPoint y: 362, endPoint x: -27, endPoint y: 362, distance: 101.1
click at [0, 362] on html "Button You are previewing how the will restyle your page. You can not edit Elem…" at bounding box center [458, 202] width 916 height 404
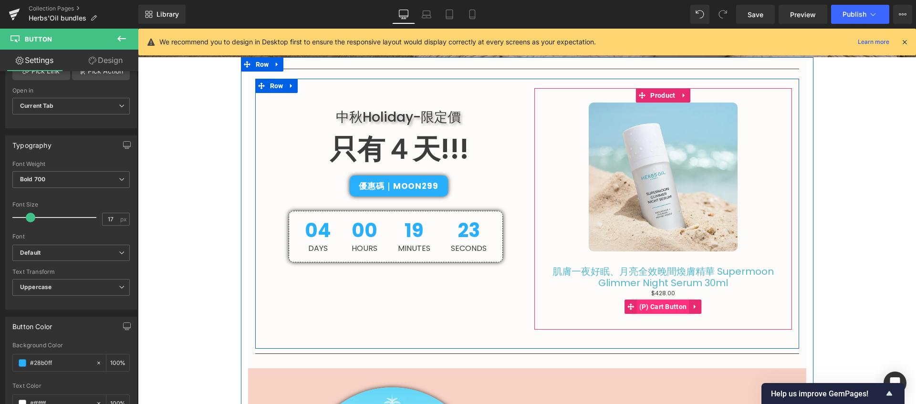
click at [674, 305] on span "(P) Cart Button" at bounding box center [663, 307] width 52 height 14
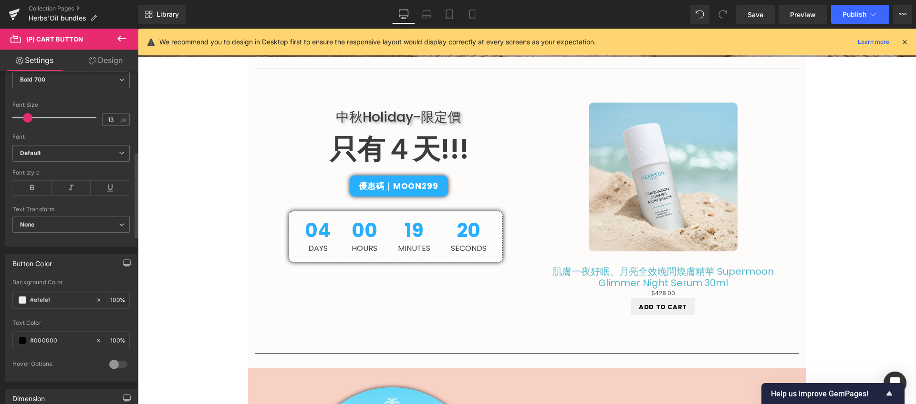
scroll to position [319, 0]
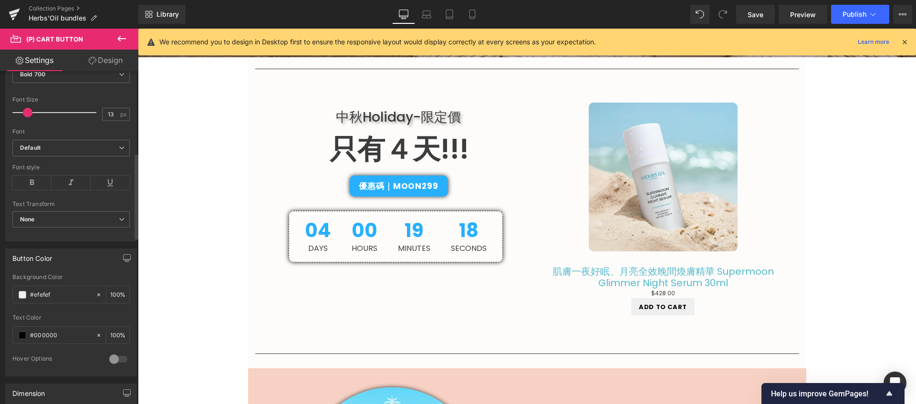
drag, startPoint x: 66, startPoint y: 296, endPoint x: 10, endPoint y: 291, distance: 55.6
click at [10, 291] on div "#efefef Background Color #efefef 100 % #000000 Text Color #000000 100 % 0 Hover…" at bounding box center [71, 325] width 131 height 102
paste input "28b0f"
type input "#28b0ff"
click at [62, 332] on input "#000000" at bounding box center [60, 335] width 61 height 10
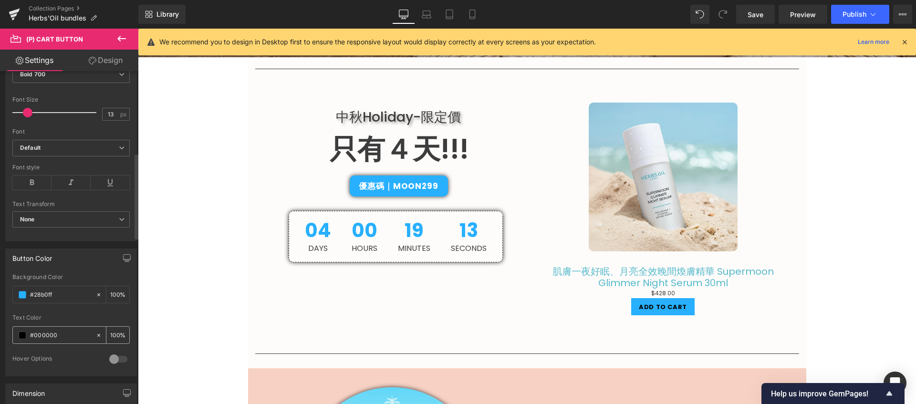
drag, startPoint x: 66, startPoint y: 336, endPoint x: 23, endPoint y: 332, distance: 43.1
click at [23, 332] on div "#000000" at bounding box center [54, 335] width 83 height 17
click at [21, 334] on span at bounding box center [23, 336] width 8 height 8
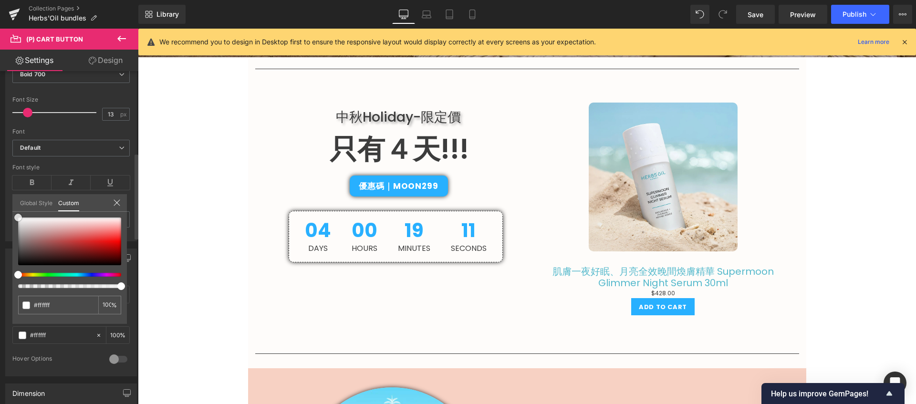
drag, startPoint x: 26, startPoint y: 239, endPoint x: 7, endPoint y: 208, distance: 36.0
click at [7, 241] on div "Button Color #efefef Background Color #28b0ff 100 % #000000 Text Color #000000 …" at bounding box center [71, 308] width 143 height 135
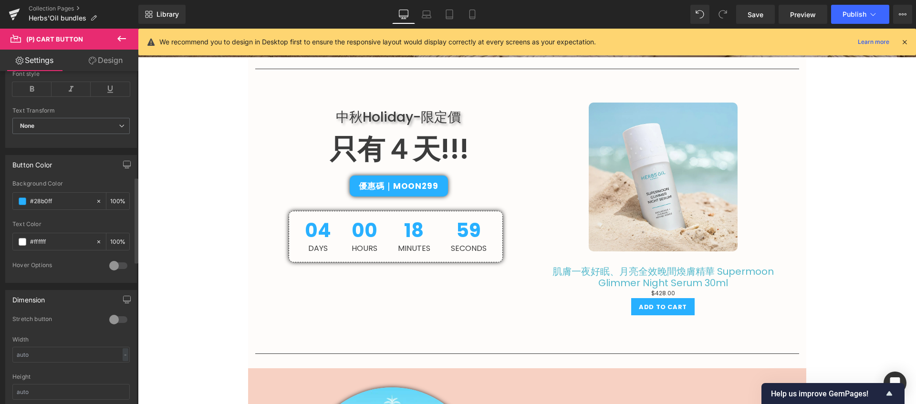
scroll to position [566, 0]
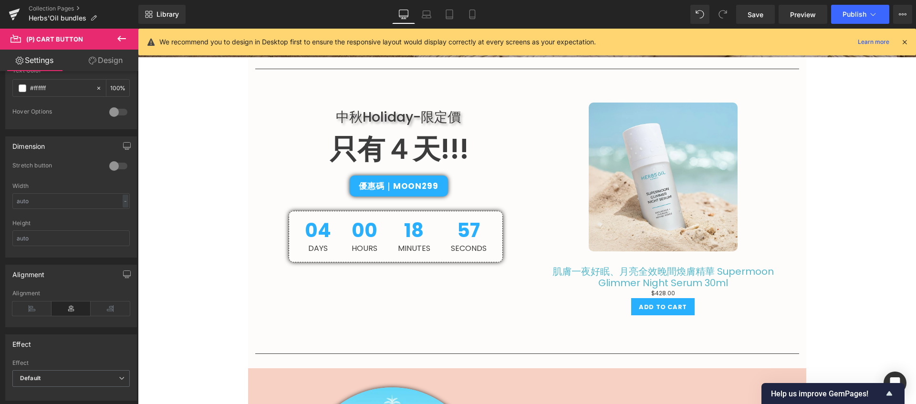
click at [113, 61] on link "Design" at bounding box center [105, 60] width 69 height 21
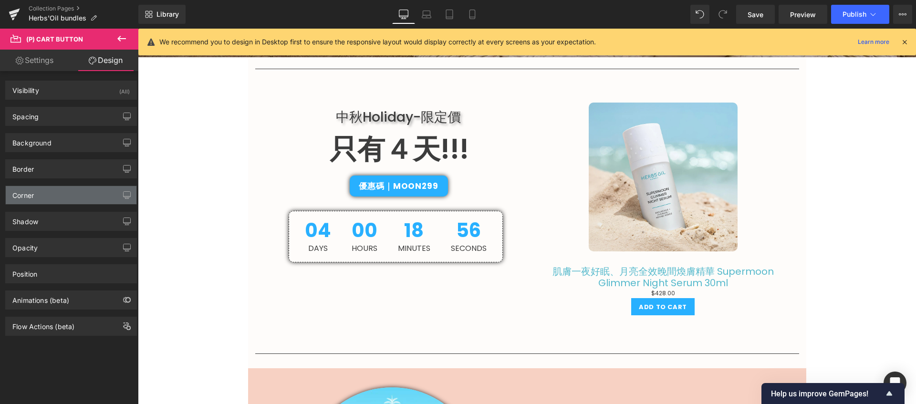
click at [85, 191] on div "Corner" at bounding box center [71, 195] width 131 height 18
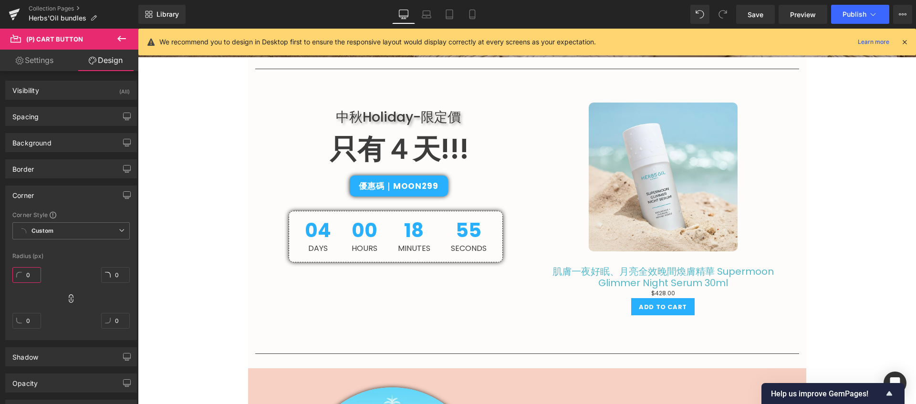
click at [30, 277] on input "0" at bounding box center [26, 275] width 29 height 16
type input "10"
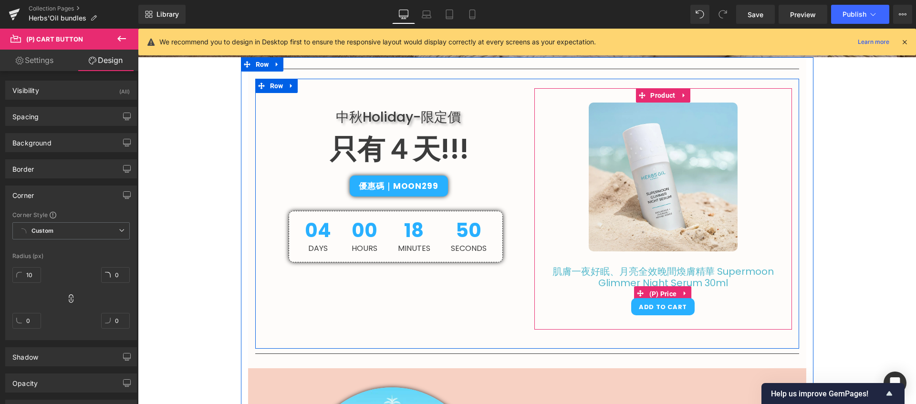
click at [661, 294] on span "(P) Price" at bounding box center [663, 294] width 32 height 14
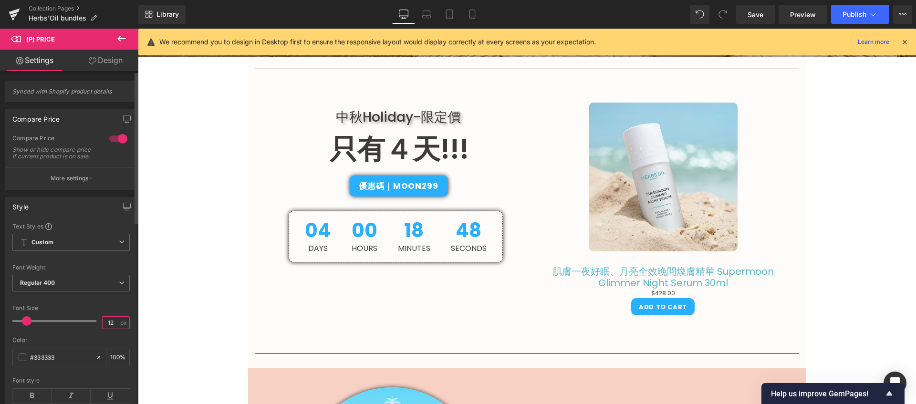
click at [112, 329] on input "12" at bounding box center [111, 323] width 17 height 12
type input "25"
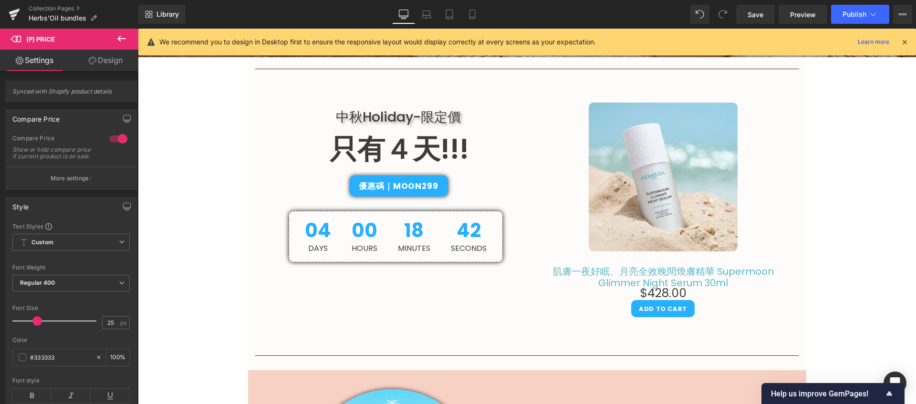
click at [111, 64] on link "Design" at bounding box center [105, 60] width 69 height 21
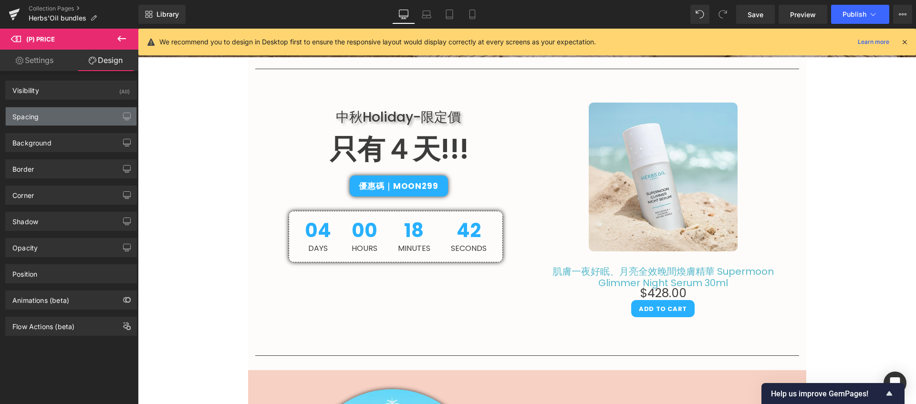
click at [73, 113] on div "Spacing" at bounding box center [71, 116] width 131 height 18
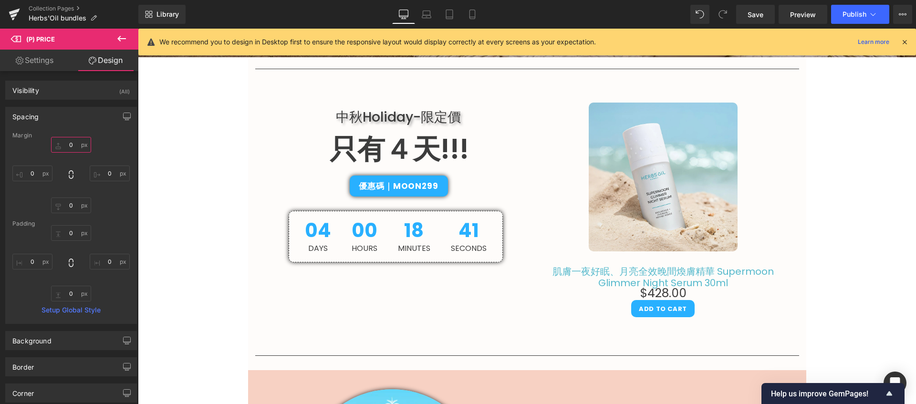
click at [71, 147] on input "0" at bounding box center [71, 145] width 40 height 16
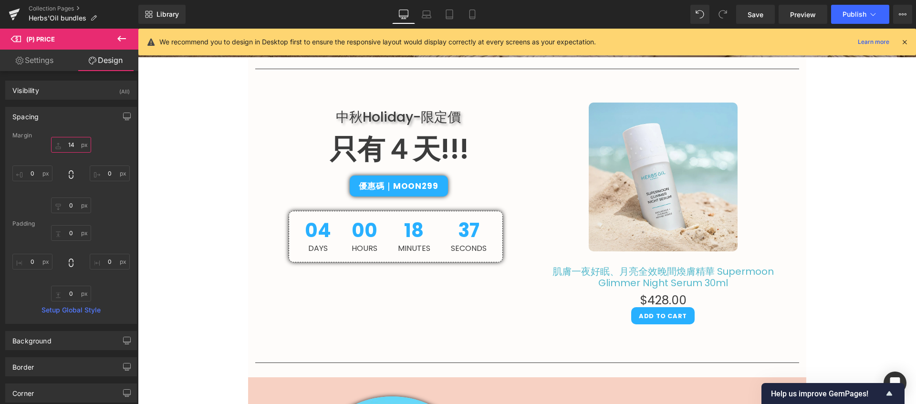
type input "15"
click at [74, 203] on input "0" at bounding box center [71, 205] width 40 height 16
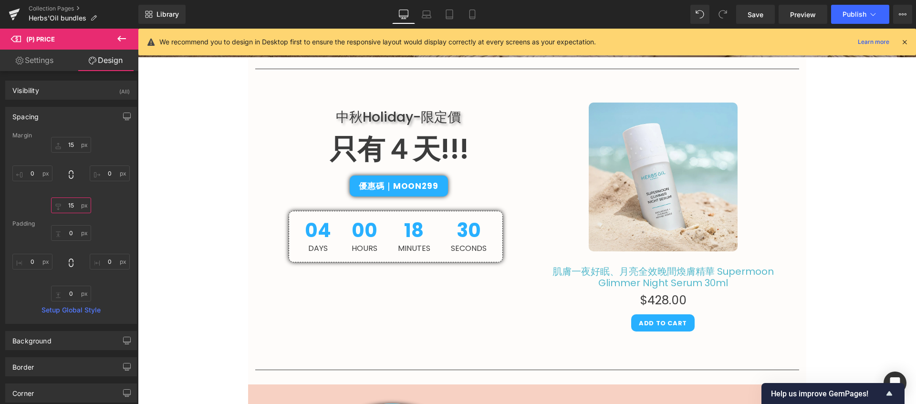
type input "15"
click at [51, 64] on link "Settings" at bounding box center [34, 60] width 69 height 21
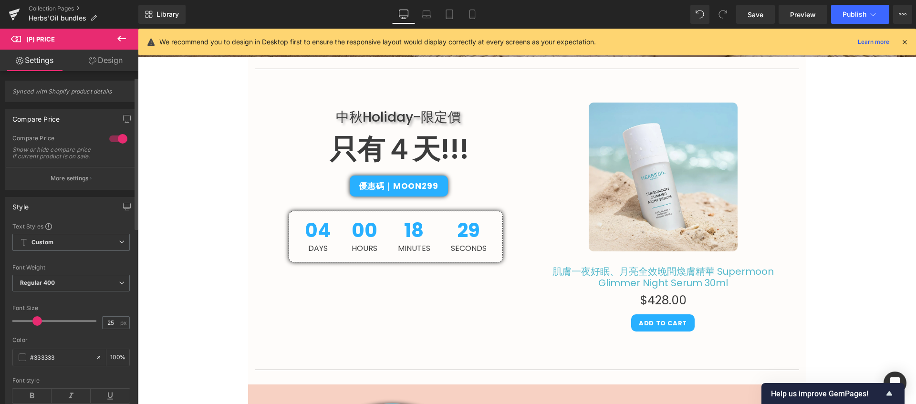
scroll to position [12, 0]
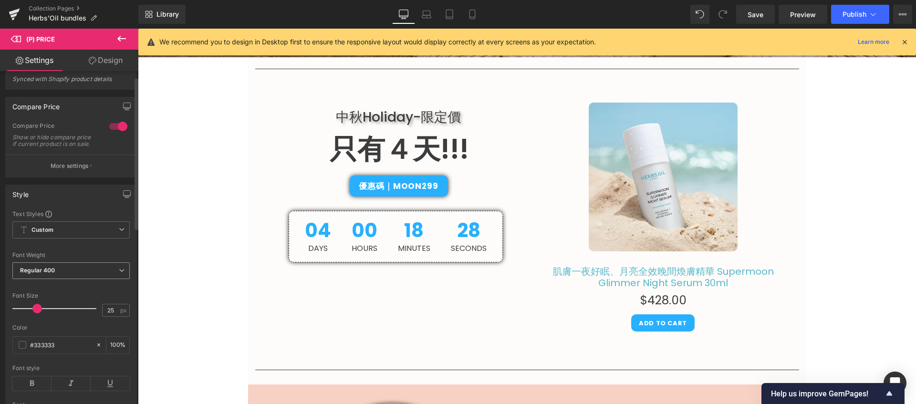
click at [52, 274] on b "Regular 400" at bounding box center [37, 270] width 35 height 7
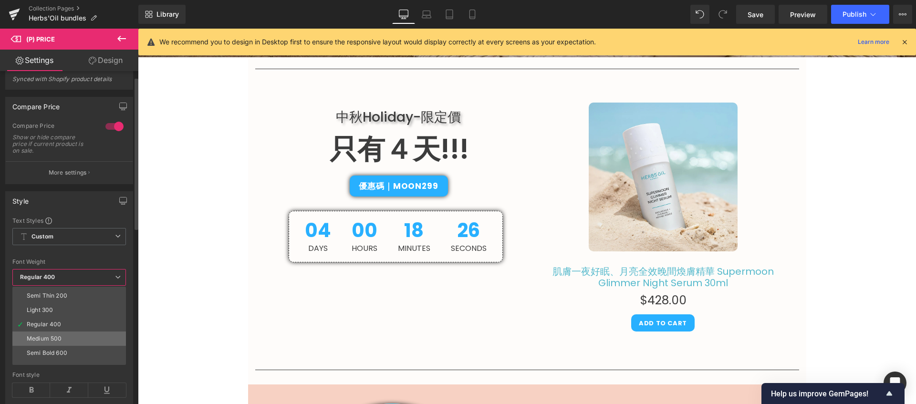
click at [53, 340] on div "Medium 500" at bounding box center [44, 338] width 35 height 7
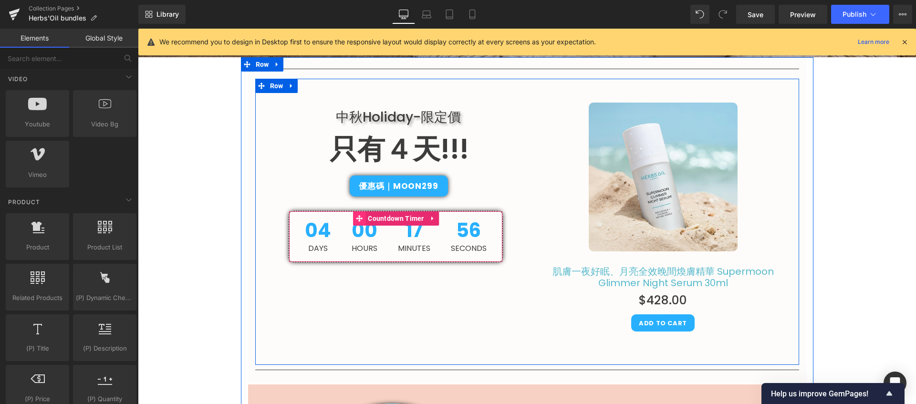
click at [356, 215] on icon at bounding box center [359, 218] width 7 height 7
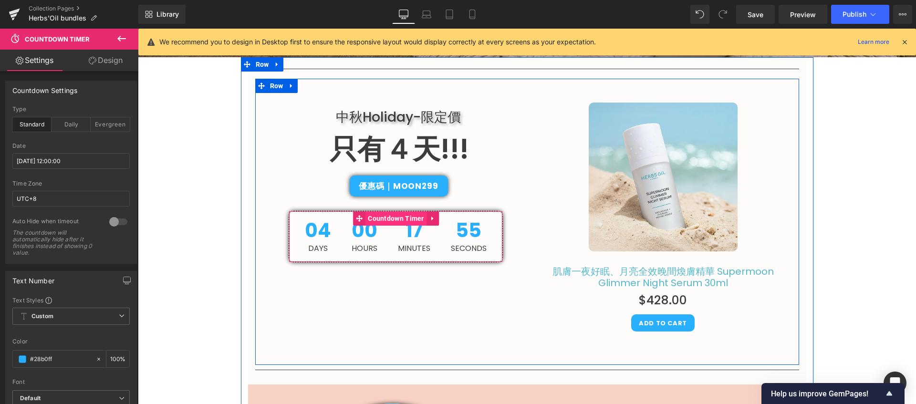
click at [365, 217] on span "Countdown Timer" at bounding box center [395, 218] width 61 height 14
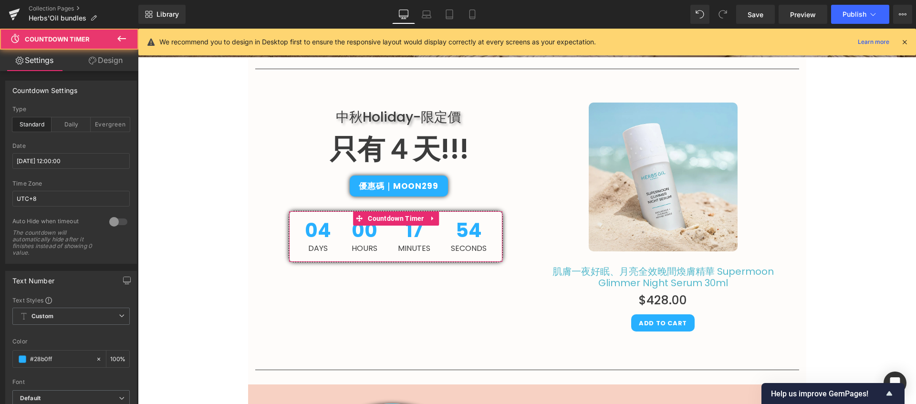
click at [101, 65] on link "Design" at bounding box center [105, 60] width 69 height 21
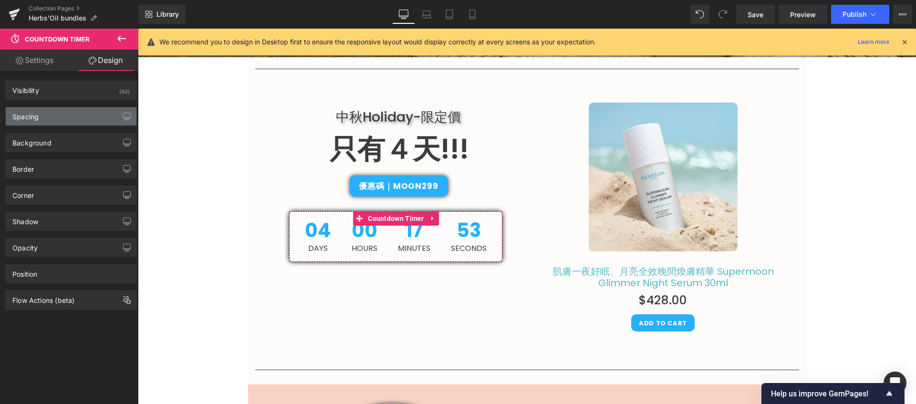
click at [86, 114] on div "Spacing" at bounding box center [71, 116] width 131 height 18
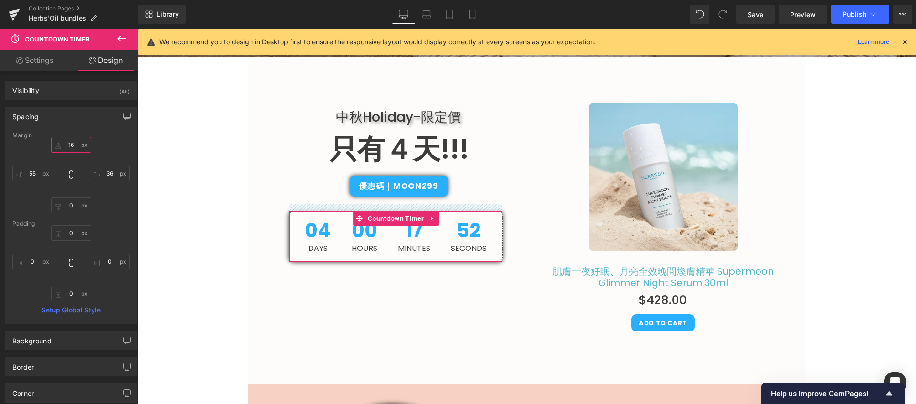
click at [76, 150] on input "16" at bounding box center [71, 145] width 40 height 16
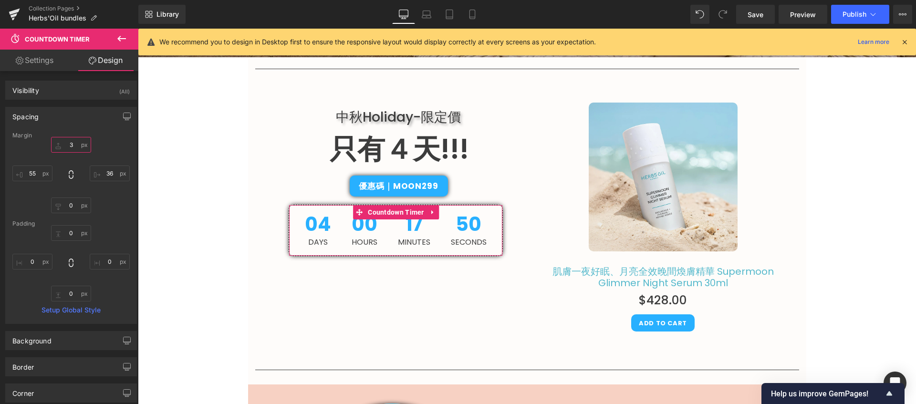
type input "30"
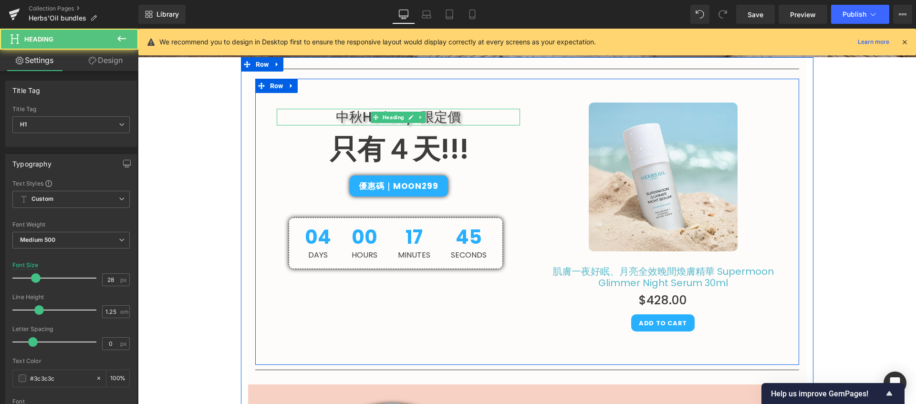
click at [432, 115] on h1 "中秋Holiday-限定價" at bounding box center [398, 117] width 243 height 17
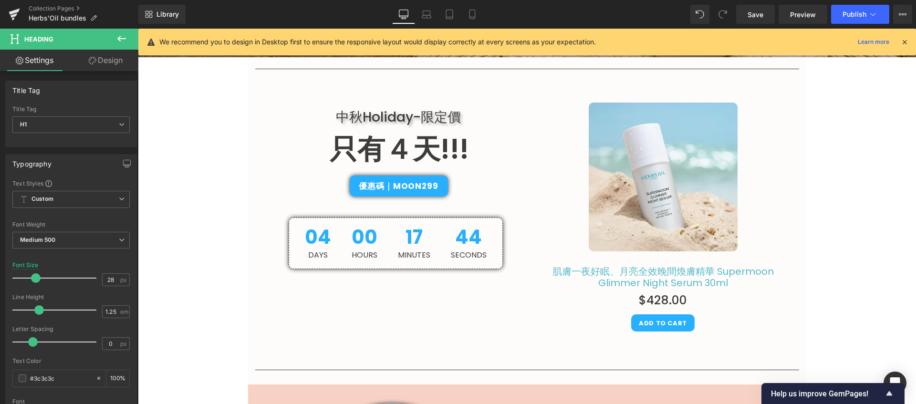
click at [106, 58] on link "Design" at bounding box center [105, 60] width 69 height 21
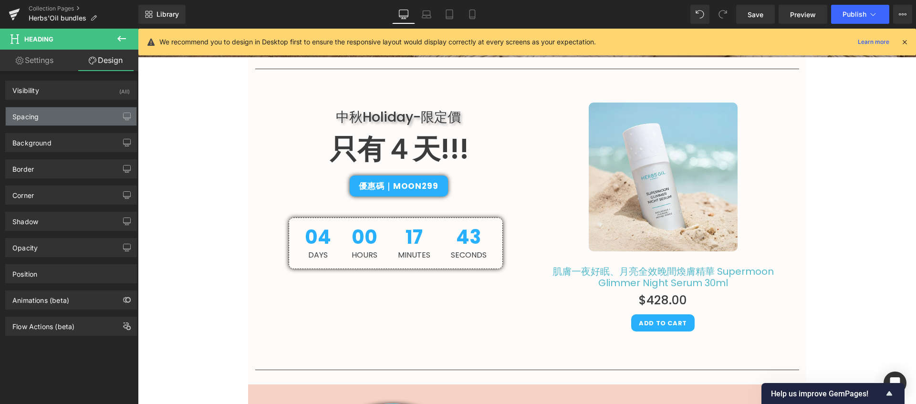
click at [61, 117] on div "Spacing" at bounding box center [71, 116] width 131 height 18
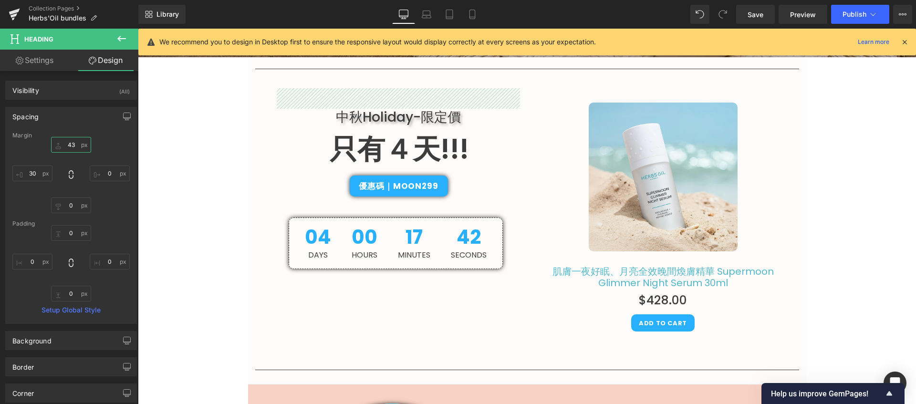
click at [75, 149] on input "43" at bounding box center [71, 145] width 40 height 16
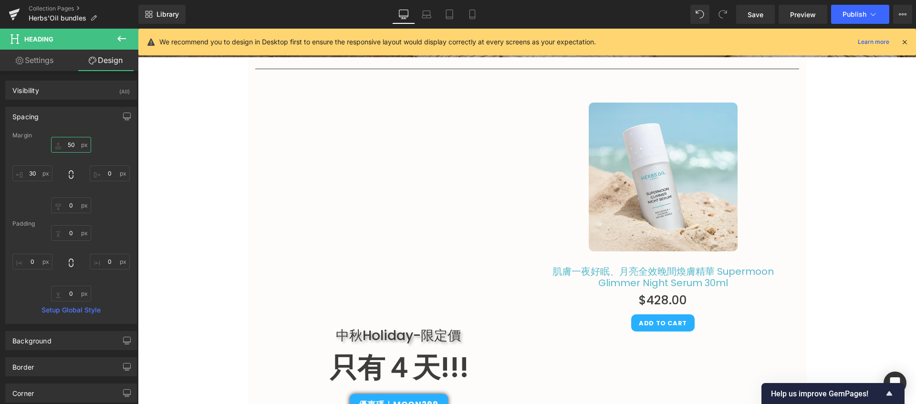
type input "5"
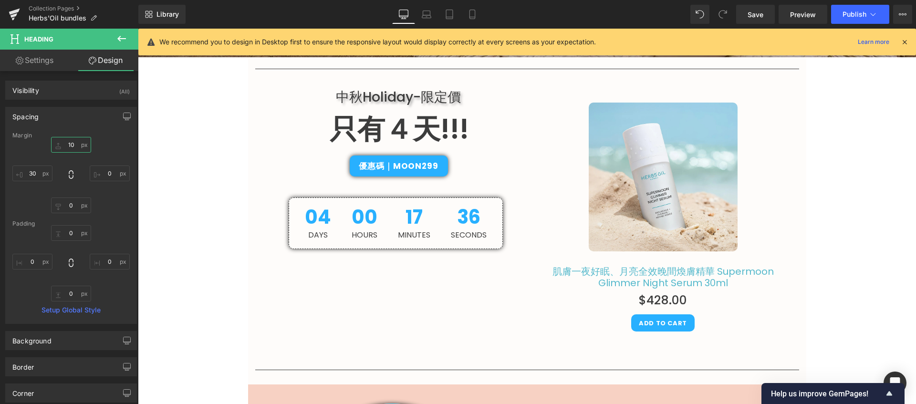
type input "100"
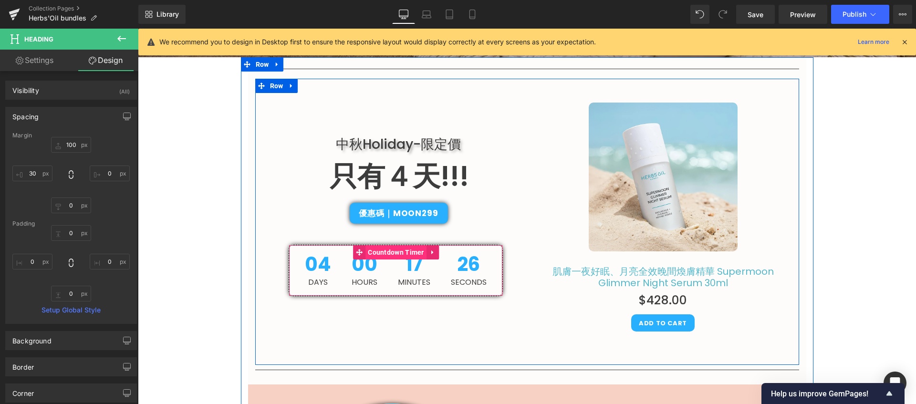
click at [380, 257] on span "Countdown Timer" at bounding box center [395, 252] width 61 height 14
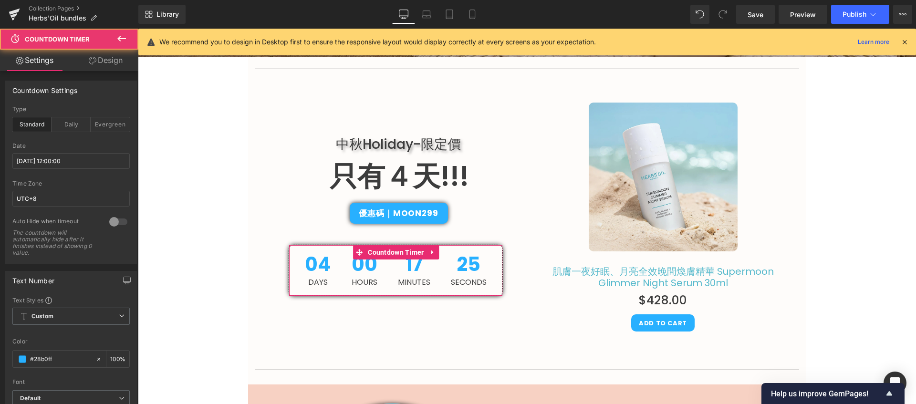
click at [108, 64] on link "Design" at bounding box center [105, 60] width 69 height 21
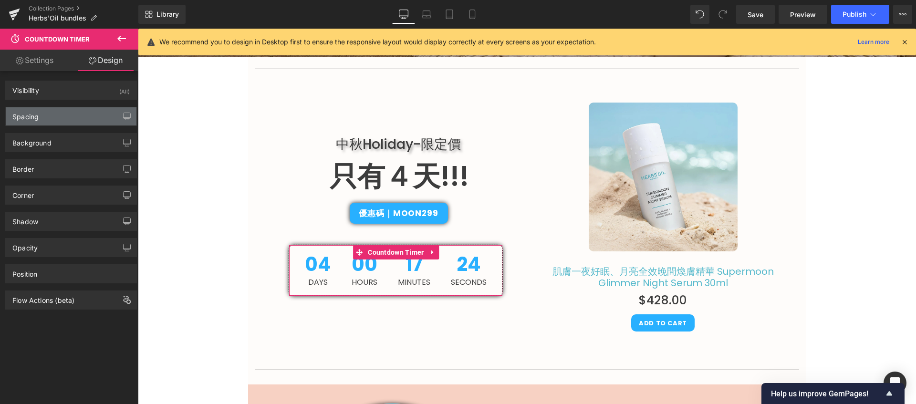
click at [103, 115] on div "Spacing" at bounding box center [71, 116] width 131 height 18
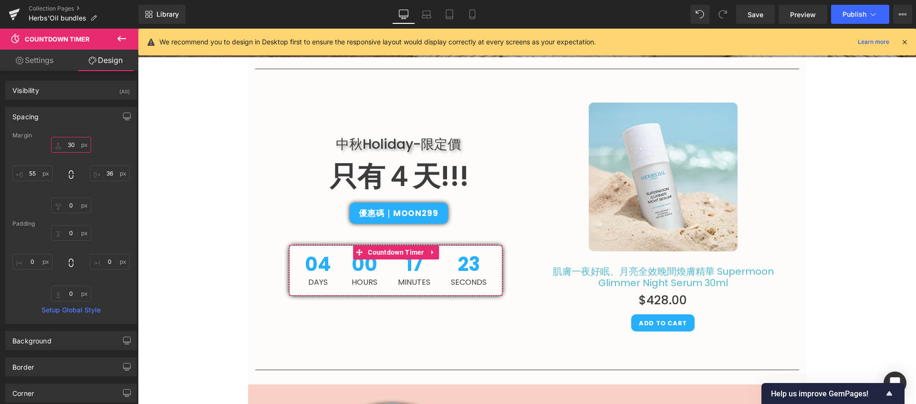
click at [72, 144] on input "30" at bounding box center [71, 145] width 40 height 16
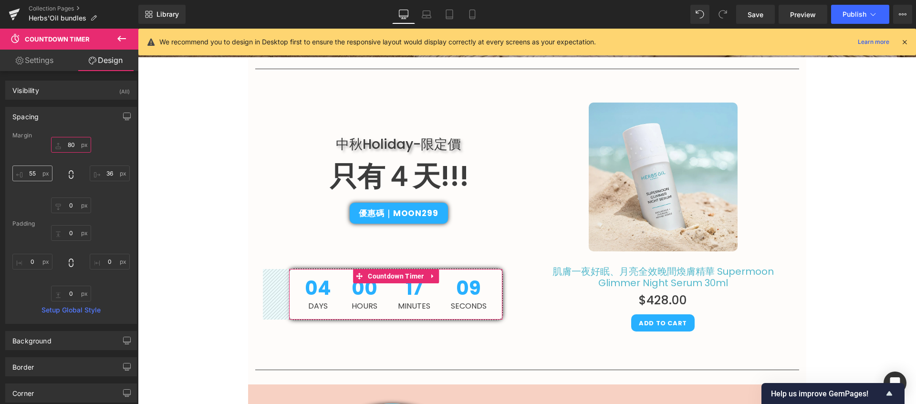
type input "80"
click at [36, 170] on input "55" at bounding box center [32, 174] width 40 height 16
type input "71"
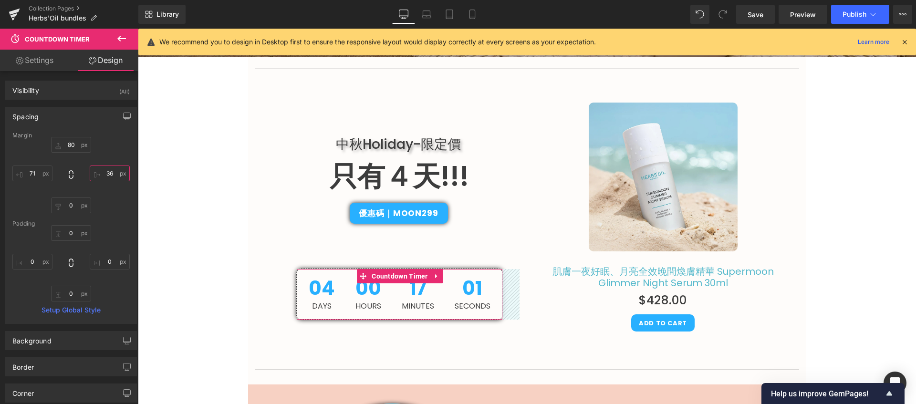
click at [112, 176] on input "36" at bounding box center [110, 174] width 40 height 16
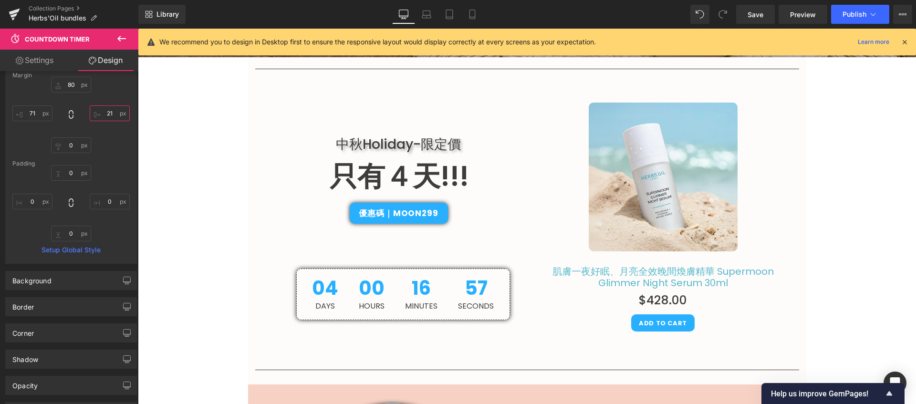
scroll to position [476, 0]
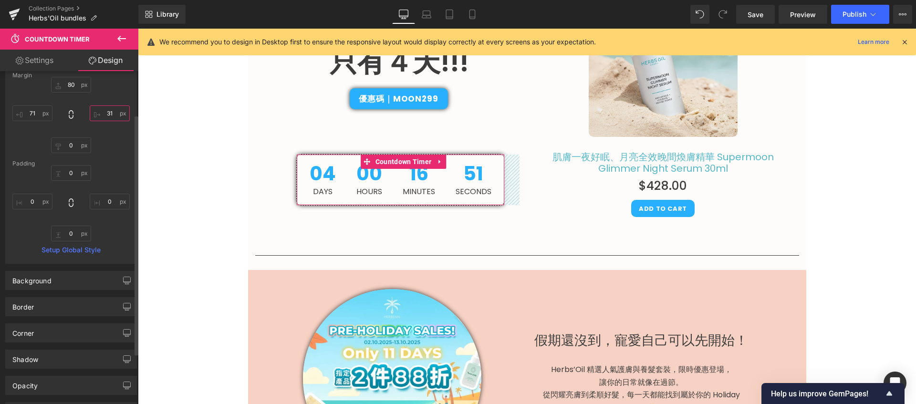
type input "32"
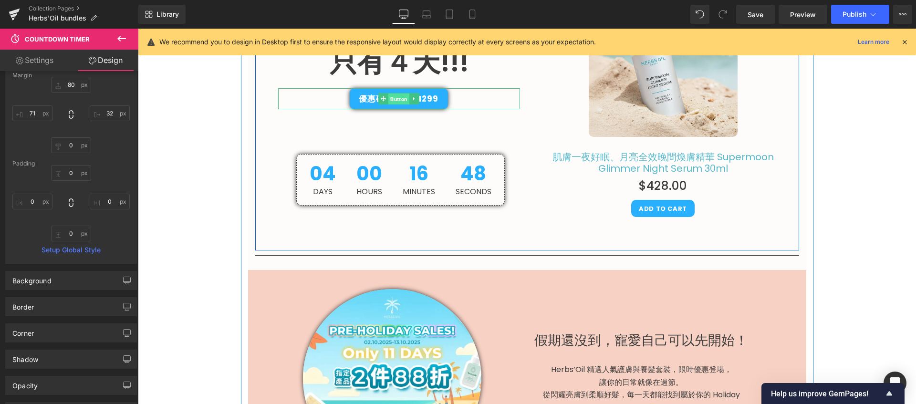
click at [392, 98] on span "Button" at bounding box center [398, 98] width 21 height 11
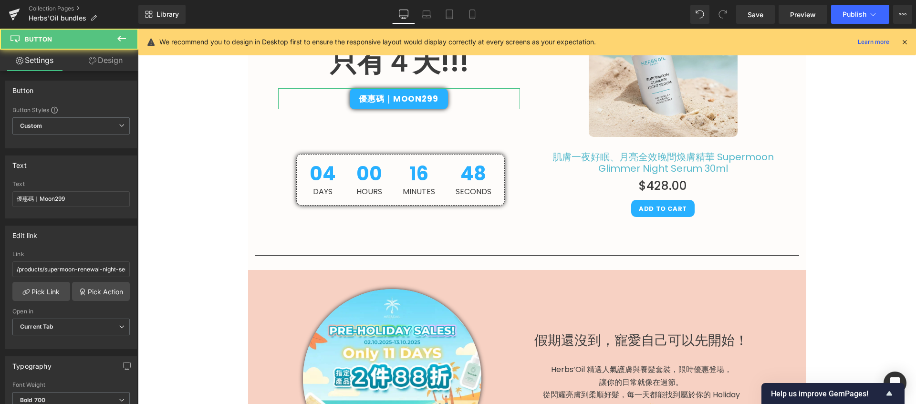
click at [92, 62] on icon at bounding box center [93, 61] width 8 height 8
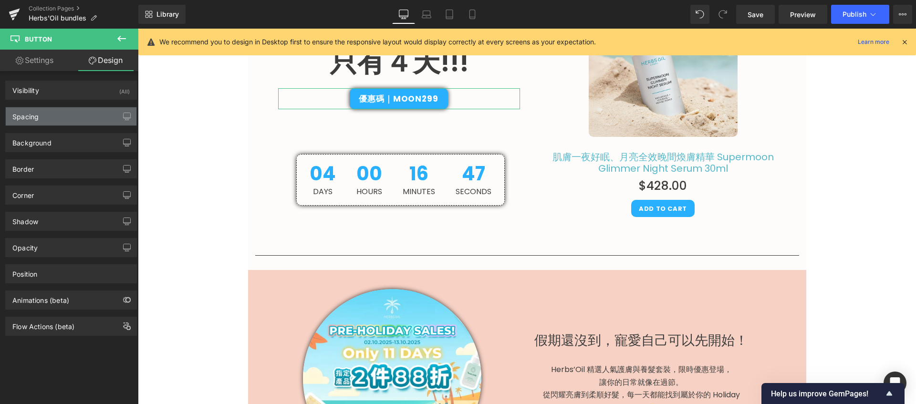
click at [64, 121] on div "Spacing" at bounding box center [71, 116] width 131 height 18
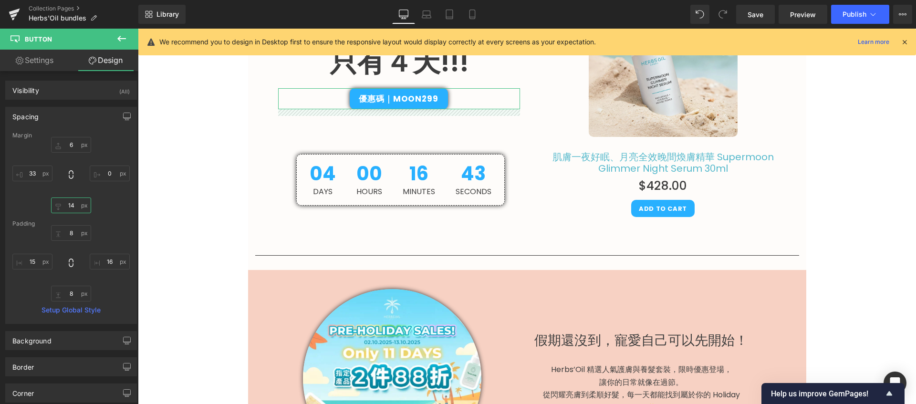
click at [67, 208] on input "14" at bounding box center [71, 205] width 40 height 16
type input "13"
click at [75, 141] on input "6" at bounding box center [71, 145] width 40 height 16
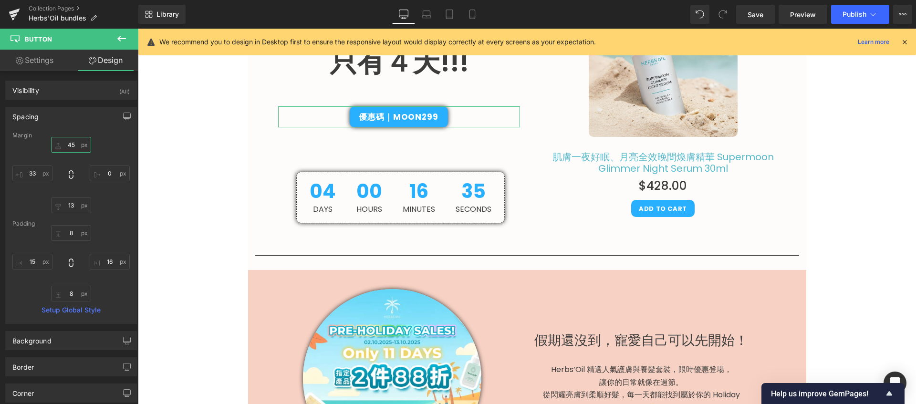
type input "46"
click at [78, 206] on input "13" at bounding box center [71, 205] width 40 height 16
type input "0"
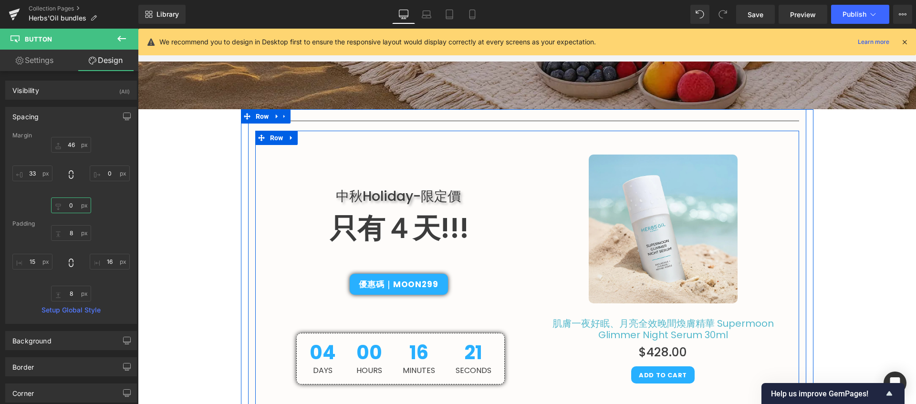
scroll to position [315, 0]
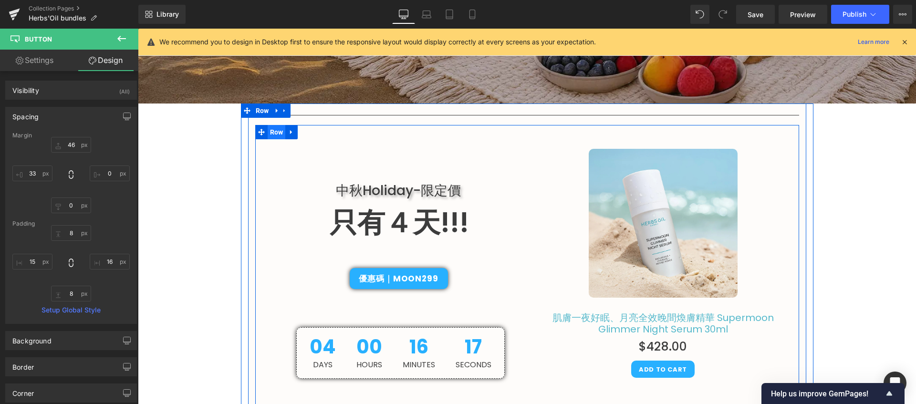
click at [272, 132] on span "Row" at bounding box center [277, 132] width 18 height 14
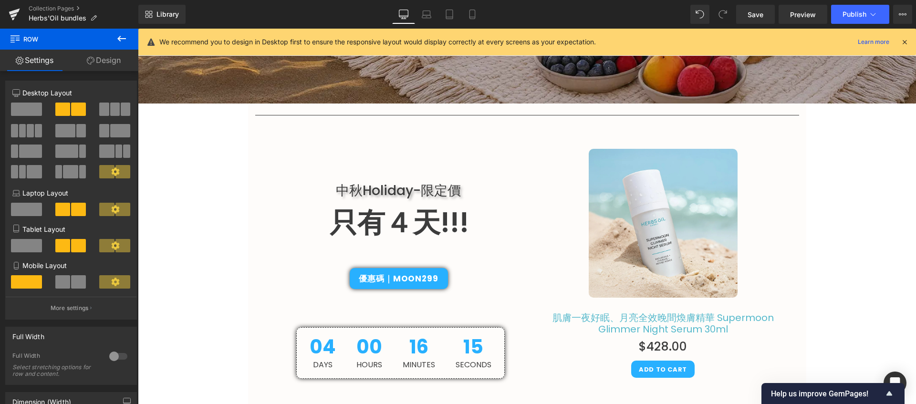
click at [118, 38] on icon at bounding box center [121, 39] width 9 height 6
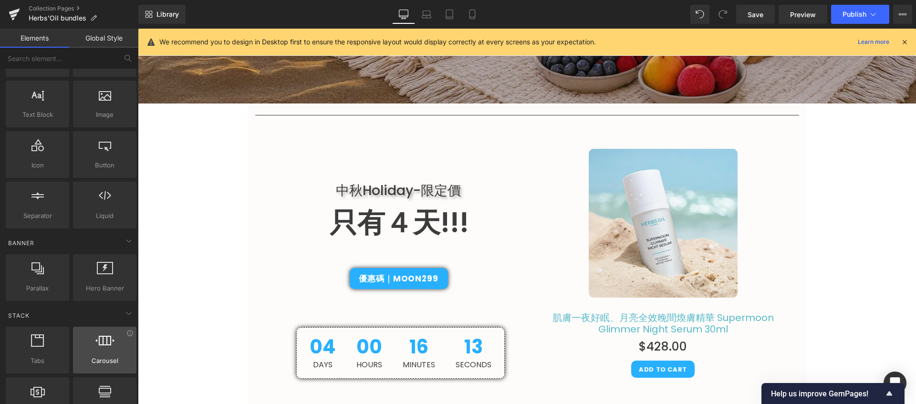
scroll to position [0, 0]
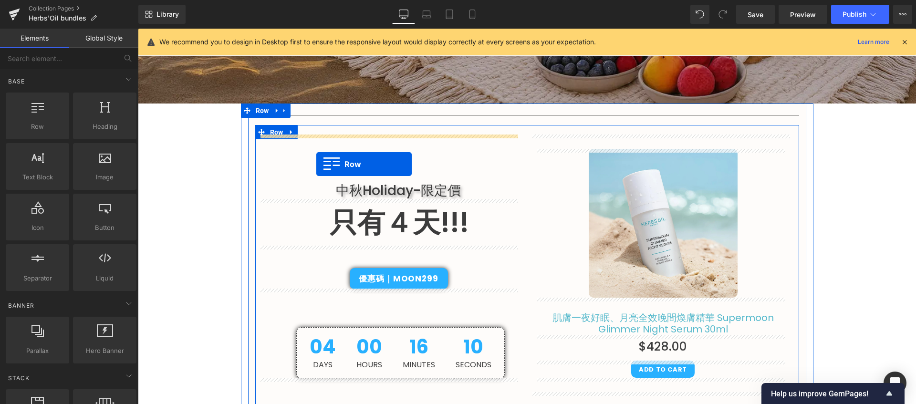
drag, startPoint x: 180, startPoint y: 147, endPoint x: 316, endPoint y: 164, distance: 137.5
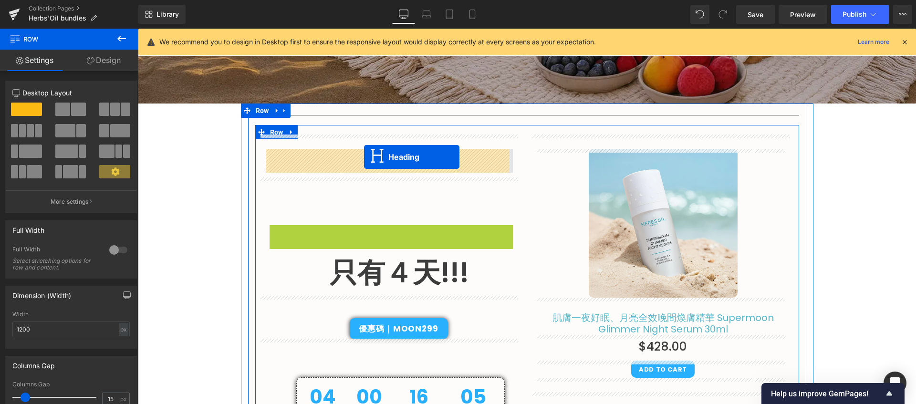
drag, startPoint x: 372, startPoint y: 233, endPoint x: 364, endPoint y: 157, distance: 76.2
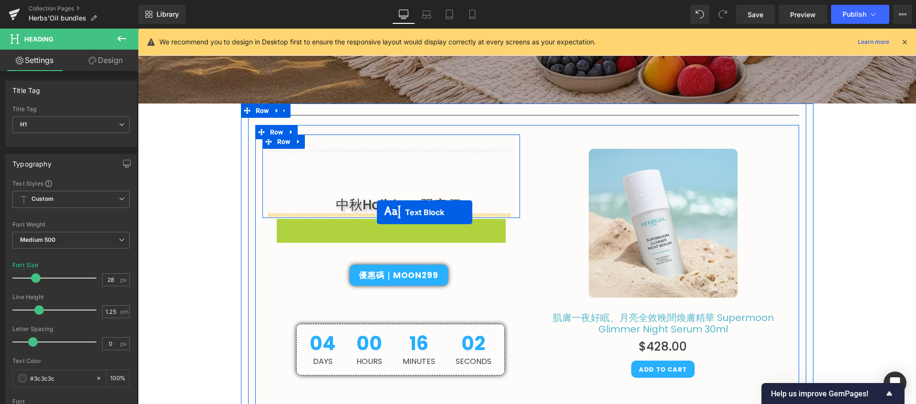
drag, startPoint x: 376, startPoint y: 243, endPoint x: 377, endPoint y: 212, distance: 31.0
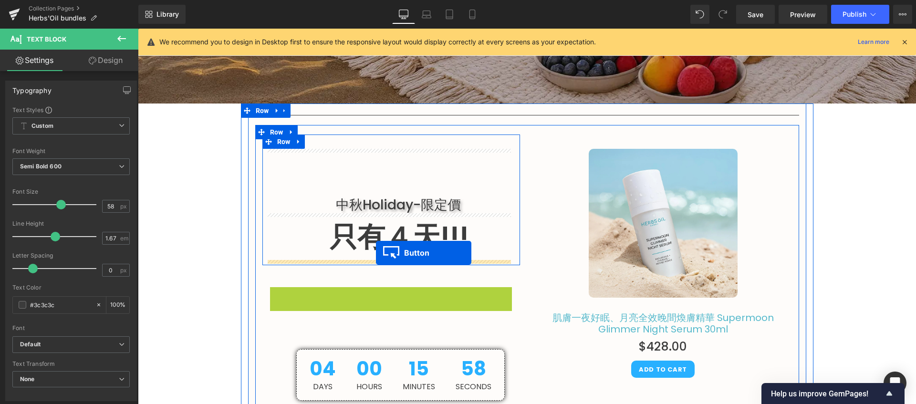
drag, startPoint x: 383, startPoint y: 290, endPoint x: 376, endPoint y: 253, distance: 38.4
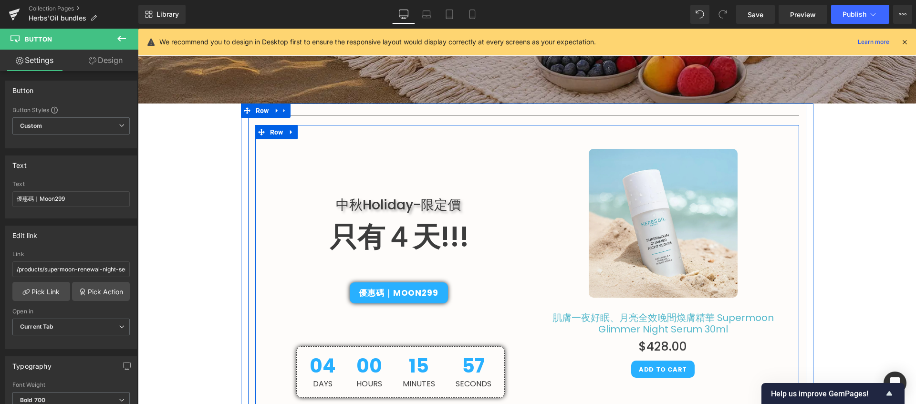
click at [138, 29] on div at bounding box center [138, 29] width 0 height 0
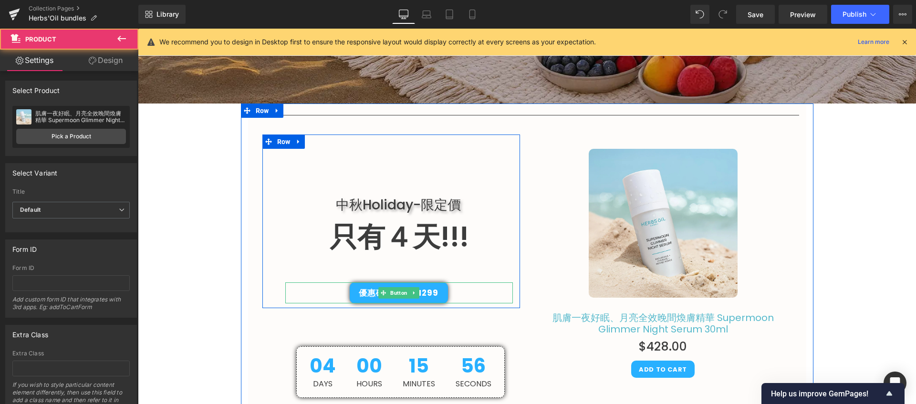
click at [499, 290] on div "優惠碼｜Moon299" at bounding box center [399, 292] width 228 height 21
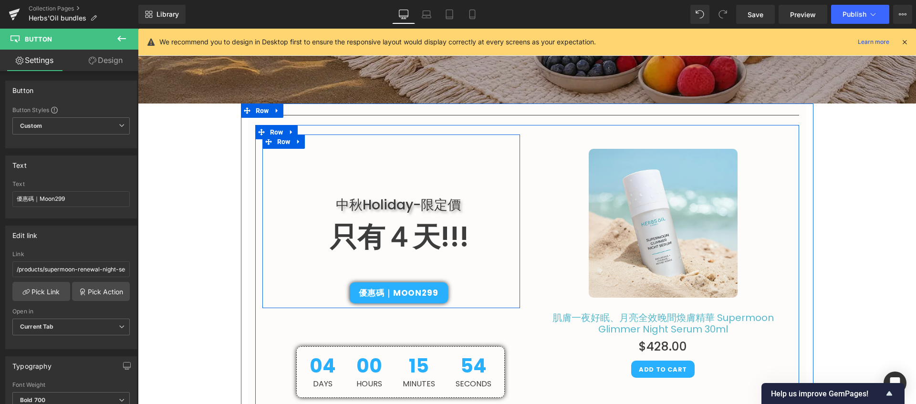
click at [322, 187] on div "中秋Holiday-限定價 Heading 只有４天!!! Text Block 優惠碼｜Moon299 Button" at bounding box center [391, 226] width 258 height 155
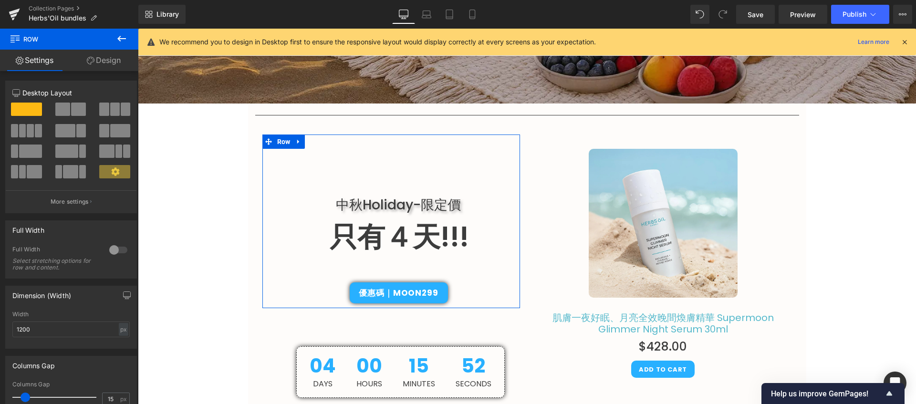
click at [115, 62] on link "Design" at bounding box center [103, 60] width 69 height 21
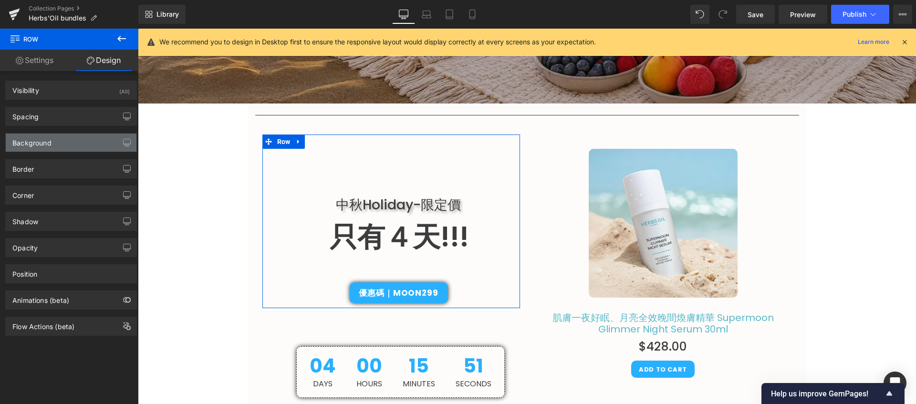
click at [76, 142] on div "Background" at bounding box center [71, 143] width 131 height 18
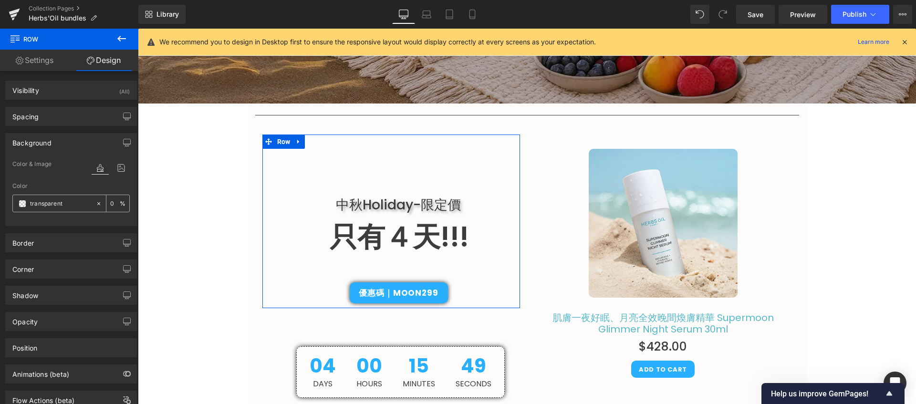
click at [20, 203] on span at bounding box center [23, 204] width 8 height 8
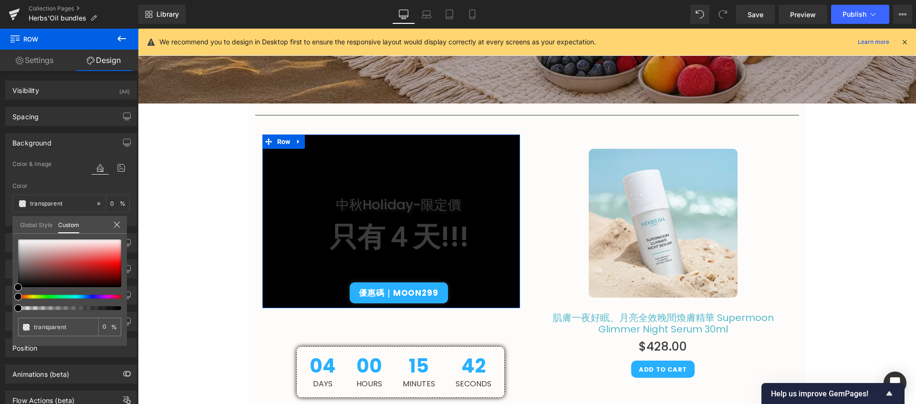
click at [98, 298] on div at bounding box center [65, 297] width 103 height 4
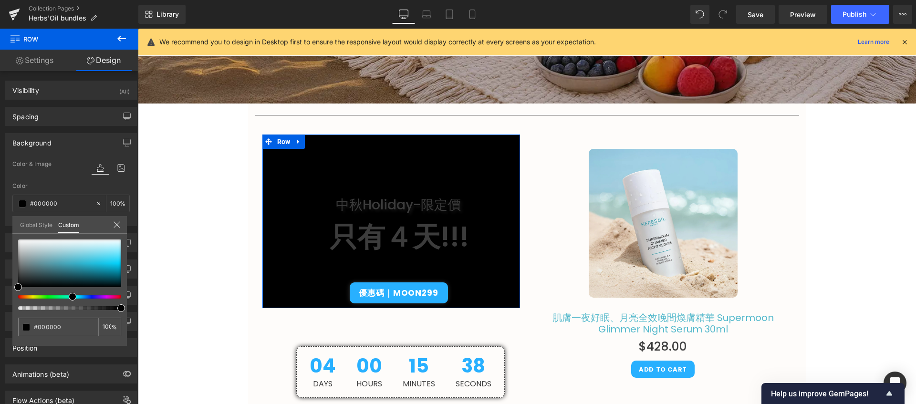
drag, startPoint x: 98, startPoint y: 298, endPoint x: 65, endPoint y: 296, distance: 32.9
click at [65, 296] on div at bounding box center [65, 297] width 103 height 4
click at [109, 245] on div at bounding box center [69, 263] width 103 height 48
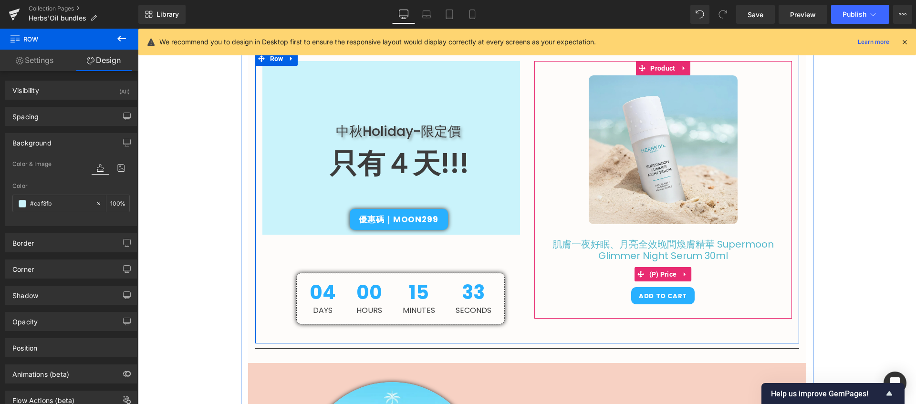
scroll to position [358, 0]
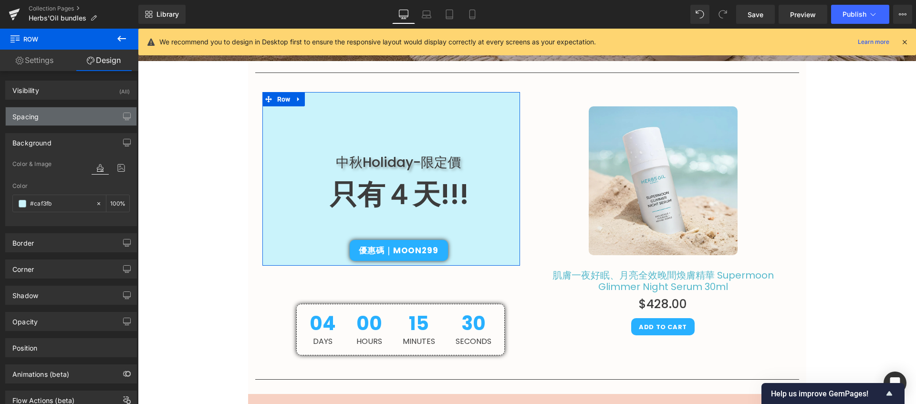
click at [76, 119] on div "Spacing" at bounding box center [71, 116] width 131 height 18
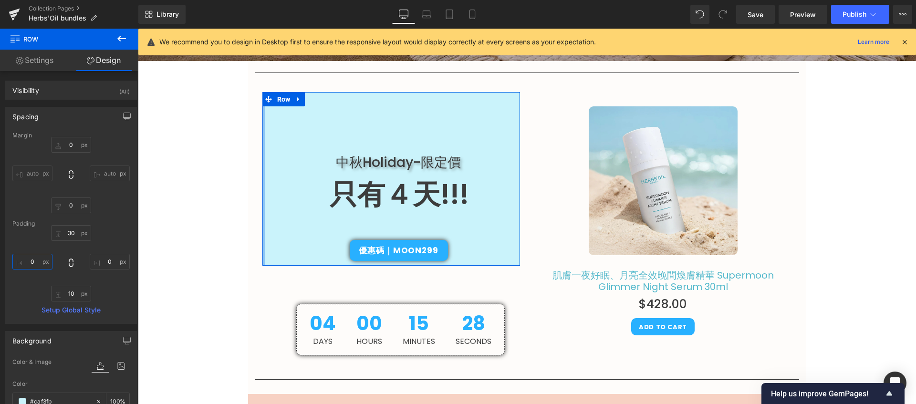
click at [34, 259] on input "0" at bounding box center [32, 262] width 40 height 16
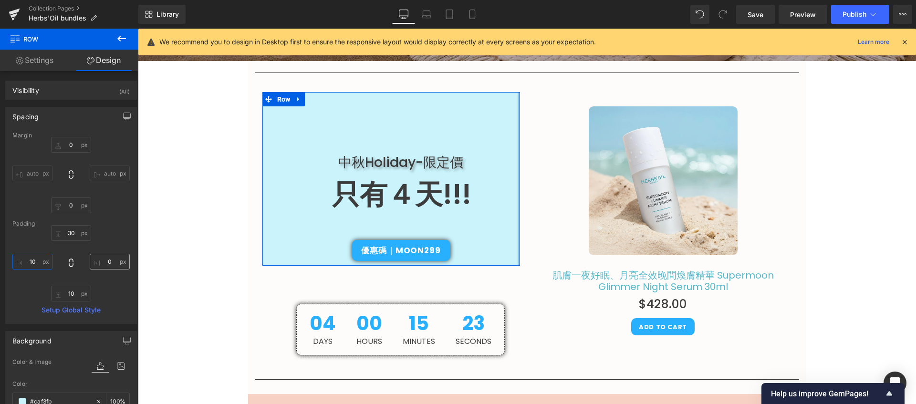
type input "1"
type input "50"
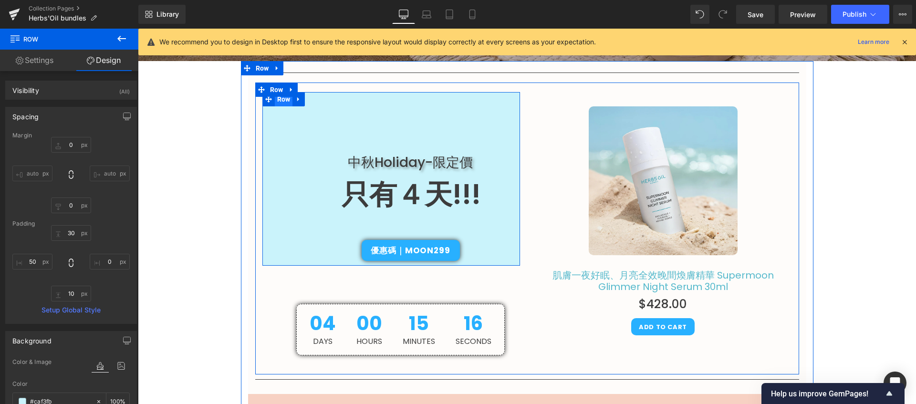
click at [279, 100] on span "Row" at bounding box center [284, 99] width 18 height 14
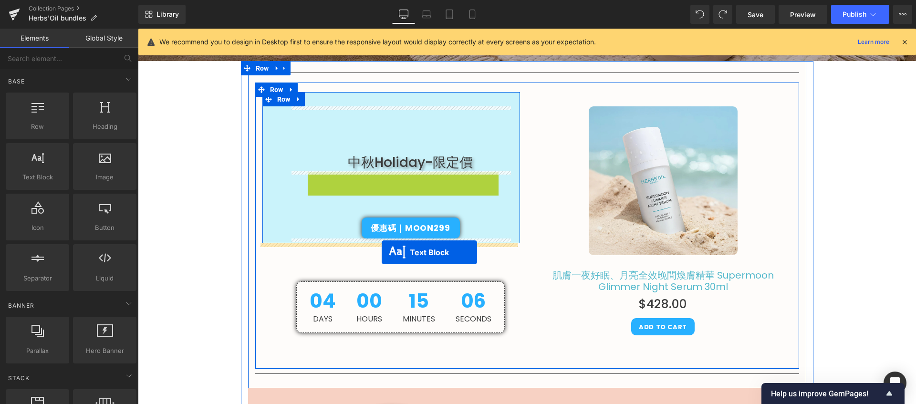
drag, startPoint x: 387, startPoint y: 195, endPoint x: 382, endPoint y: 252, distance: 58.0
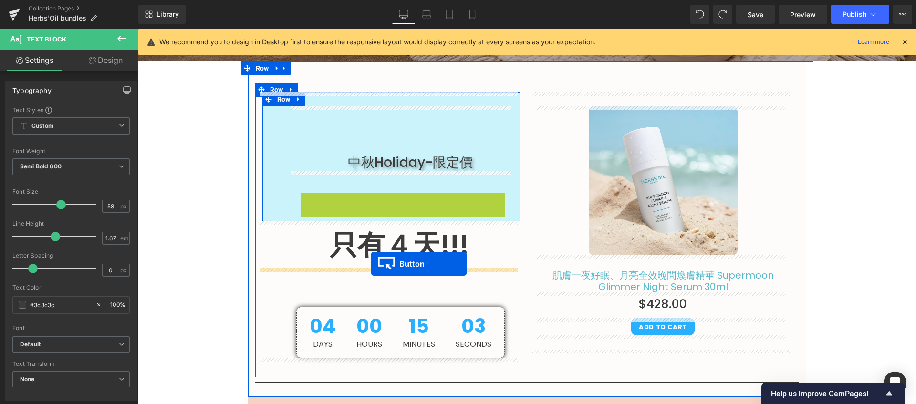
drag, startPoint x: 391, startPoint y: 202, endPoint x: 371, endPoint y: 264, distance: 64.6
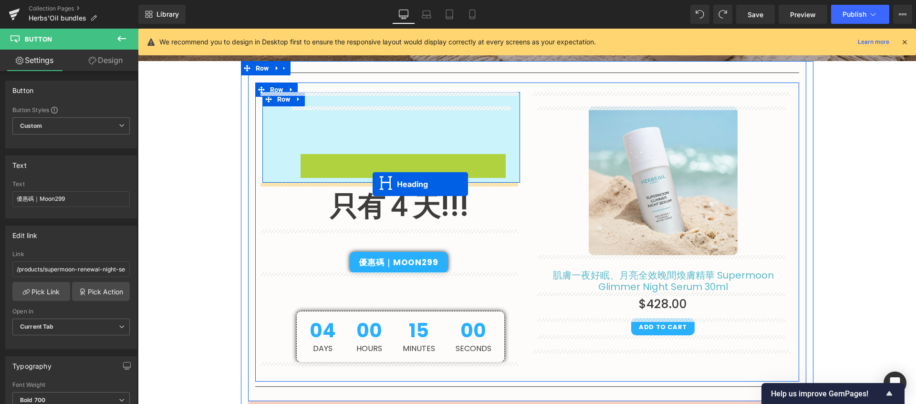
drag, startPoint x: 382, startPoint y: 163, endPoint x: 373, endPoint y: 184, distance: 22.9
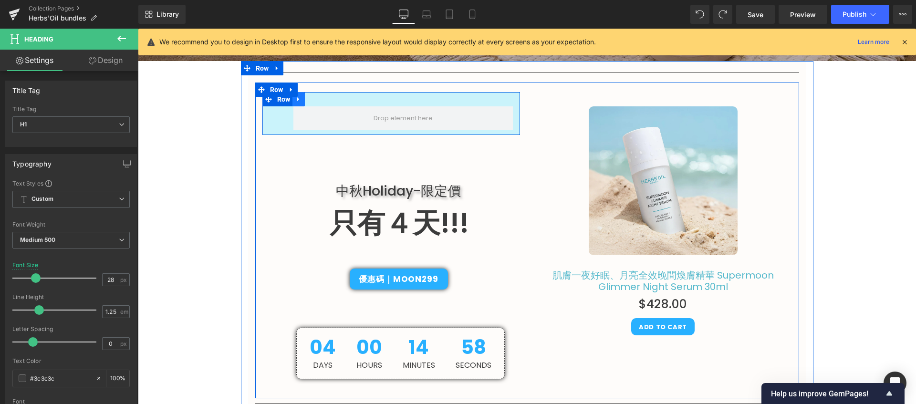
click at [296, 102] on icon at bounding box center [298, 99] width 7 height 7
click at [321, 100] on icon at bounding box center [323, 99] width 7 height 7
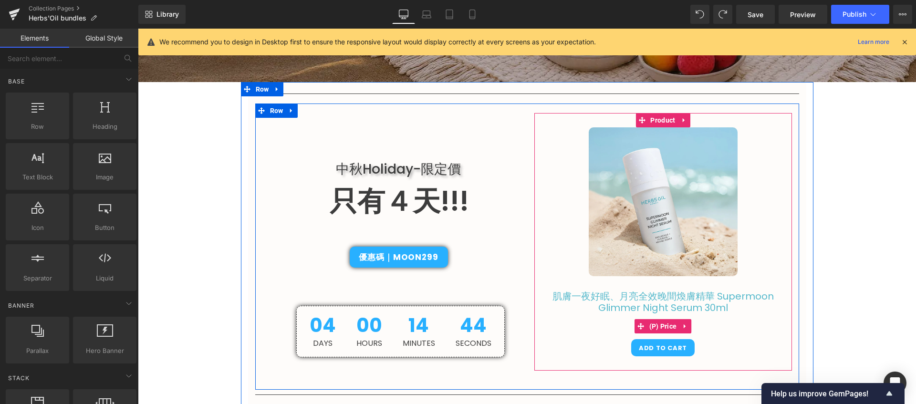
scroll to position [446, 0]
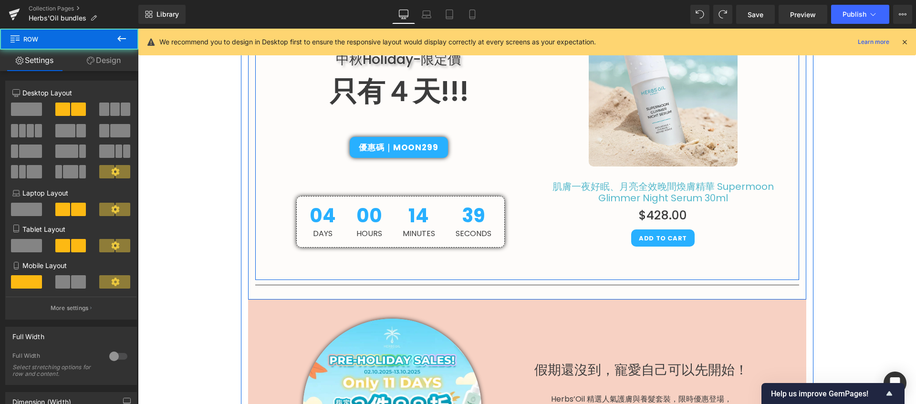
click at [259, 253] on div "中秋Holiday-限定價 Heading 只有４天!!! Text Block 優惠碼｜Moon299 Button 04 Days 00 Hours 14…" at bounding box center [527, 137] width 544 height 286
click at [272, 141] on div "中秋Holiday-限定價 Heading 只有４天!!! Text Block 優惠碼｜Moon299 Button 04 Days 00 Hours 14…" at bounding box center [391, 125] width 272 height 244
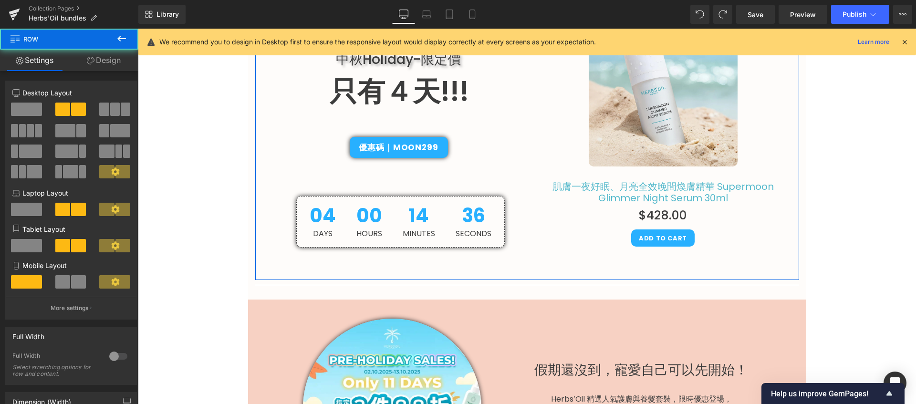
click at [112, 55] on link "Design" at bounding box center [103, 60] width 69 height 21
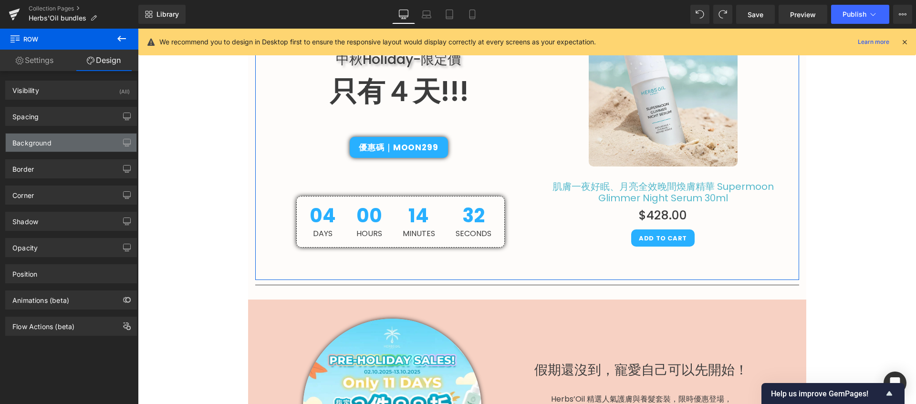
click at [85, 142] on div "Background" at bounding box center [71, 143] width 131 height 18
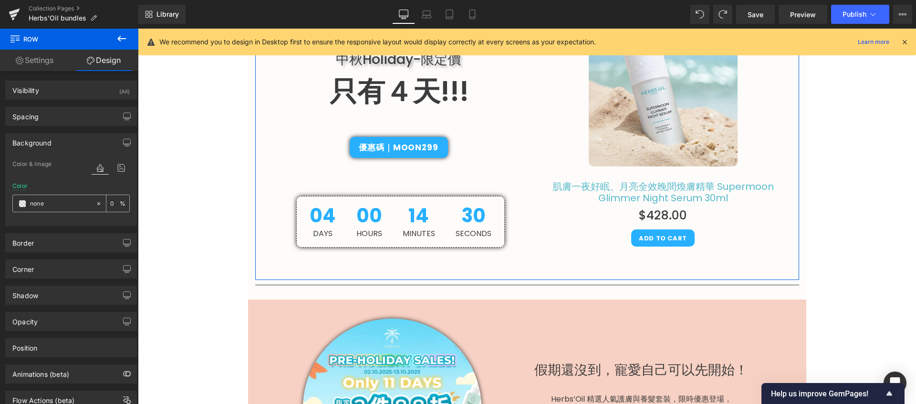
click at [23, 203] on span at bounding box center [23, 204] width 8 height 8
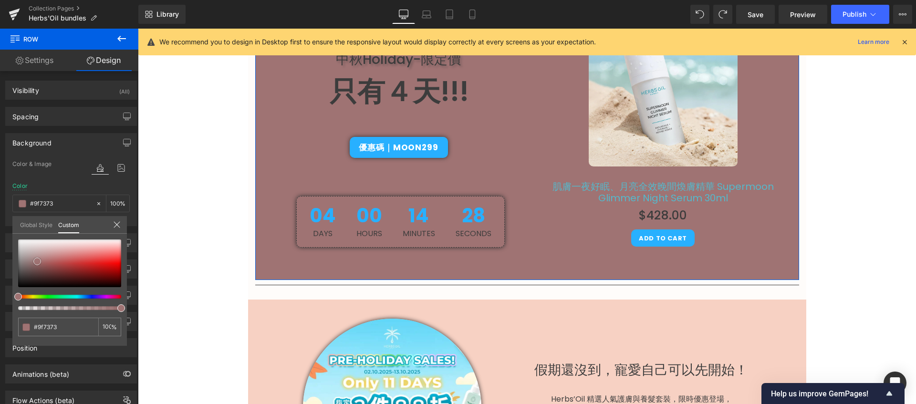
drag, startPoint x: 40, startPoint y: 250, endPoint x: 37, endPoint y: 261, distance: 11.7
click at [37, 261] on div at bounding box center [69, 263] width 103 height 48
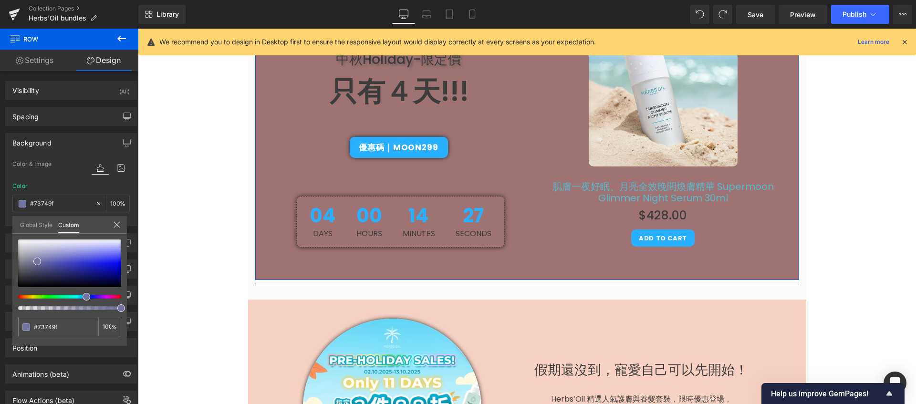
click at [83, 298] on div at bounding box center [65, 297] width 103 height 4
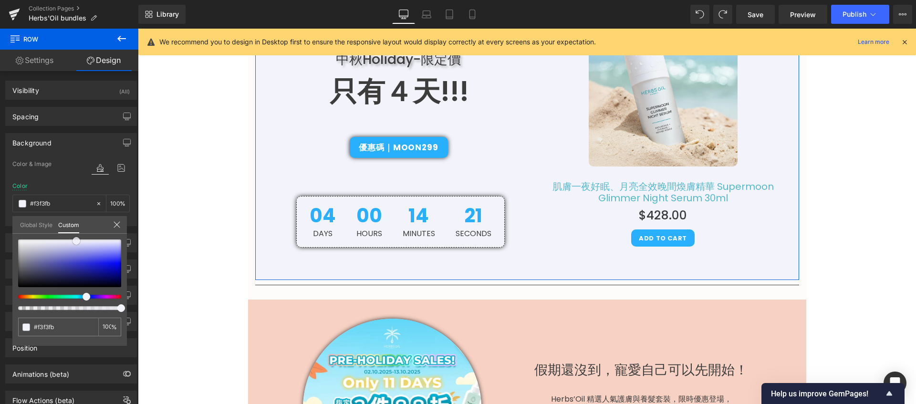
drag, startPoint x: 38, startPoint y: 262, endPoint x: 77, endPoint y: 241, distance: 44.2
click at [77, 241] on span at bounding box center [77, 241] width 8 height 8
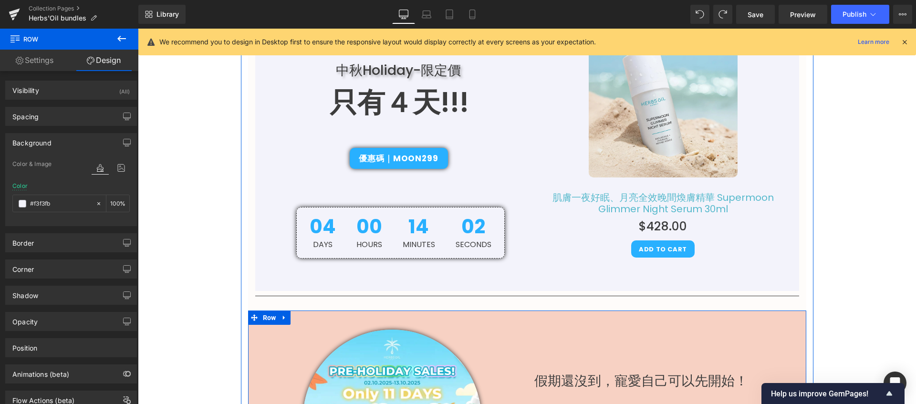
scroll to position [325, 0]
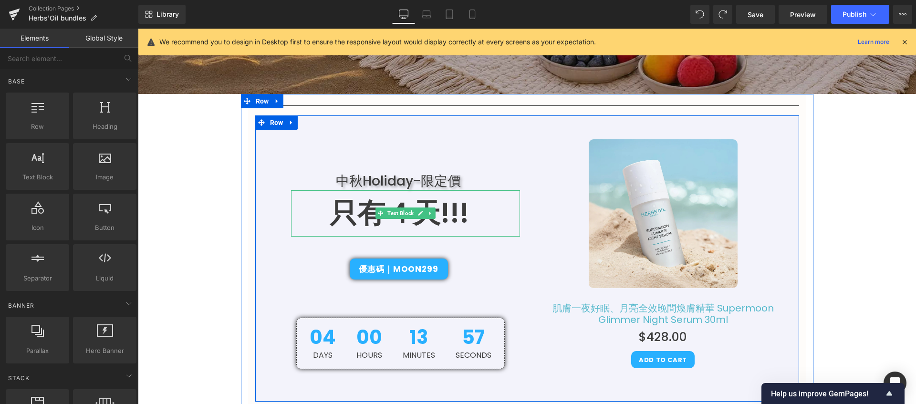
click at [460, 224] on p "只有４天!!!" at bounding box center [399, 213] width 217 height 46
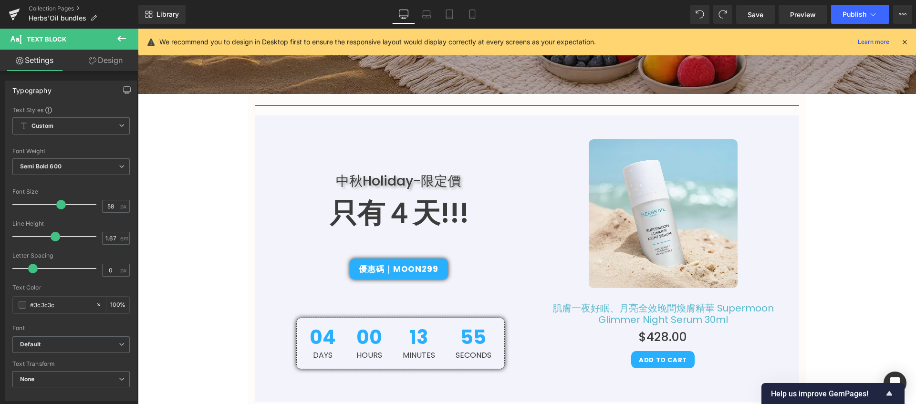
click at [116, 38] on icon at bounding box center [121, 38] width 11 height 11
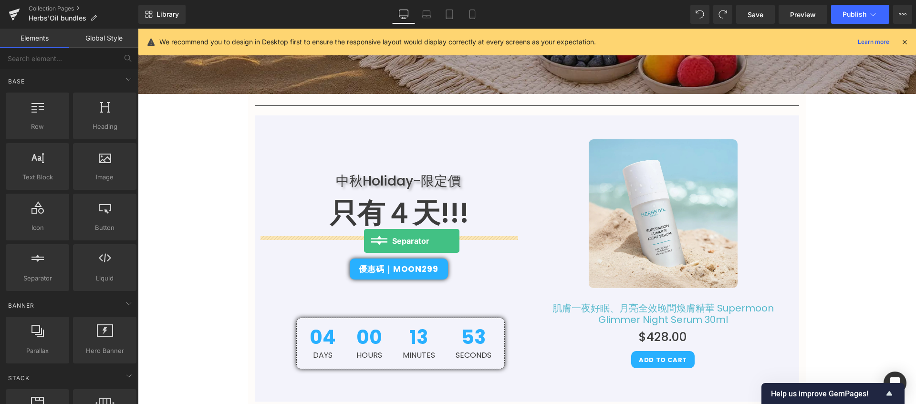
drag, startPoint x: 165, startPoint y: 290, endPoint x: 364, endPoint y: 241, distance: 205.3
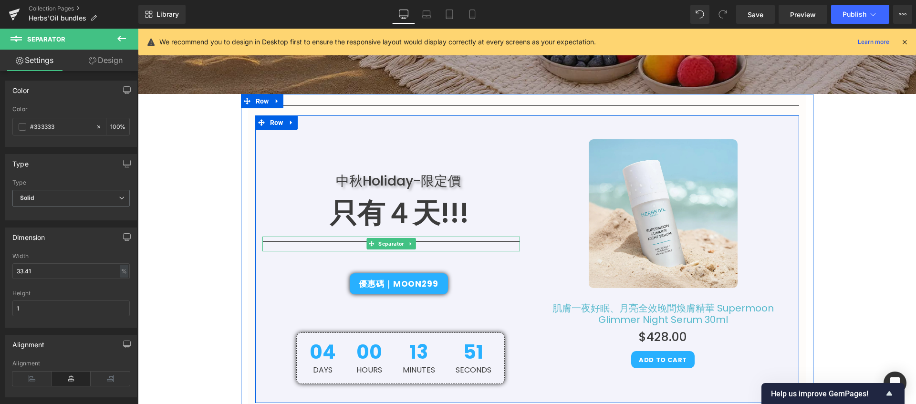
click at [340, 241] on hr at bounding box center [391, 243] width 258 height 5
click at [385, 244] on span "Separator" at bounding box center [390, 243] width 29 height 11
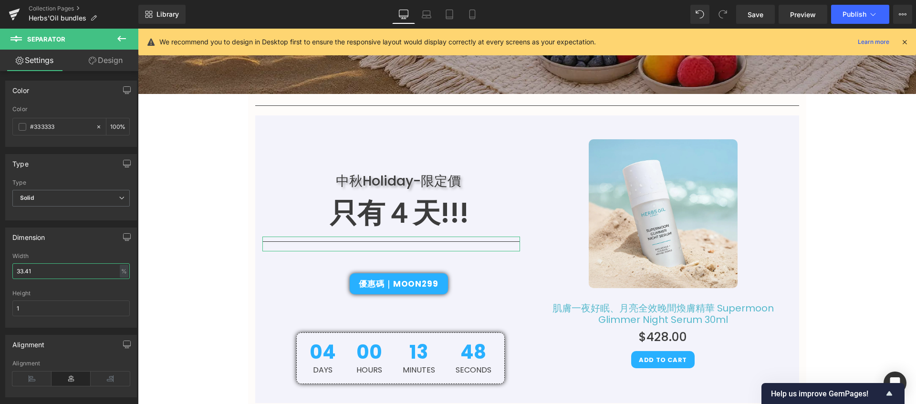
click at [78, 274] on input "33.41" at bounding box center [70, 271] width 117 height 16
type input "59"
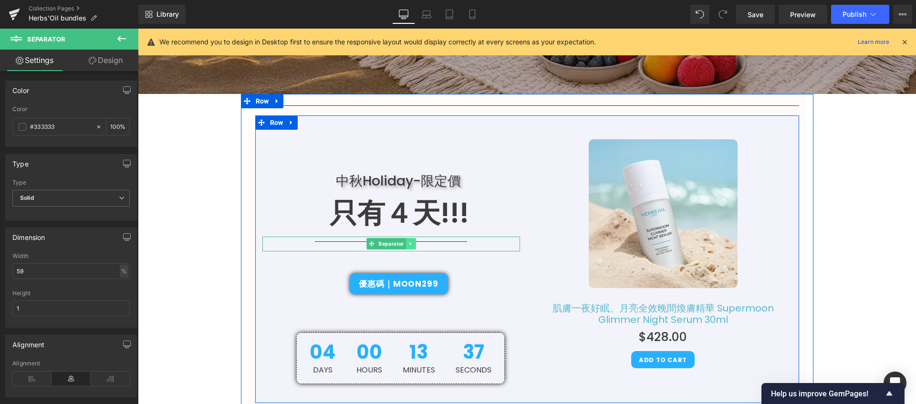
click at [405, 241] on link at bounding box center [410, 243] width 10 height 11
click at [413, 245] on icon at bounding box center [415, 243] width 5 height 5
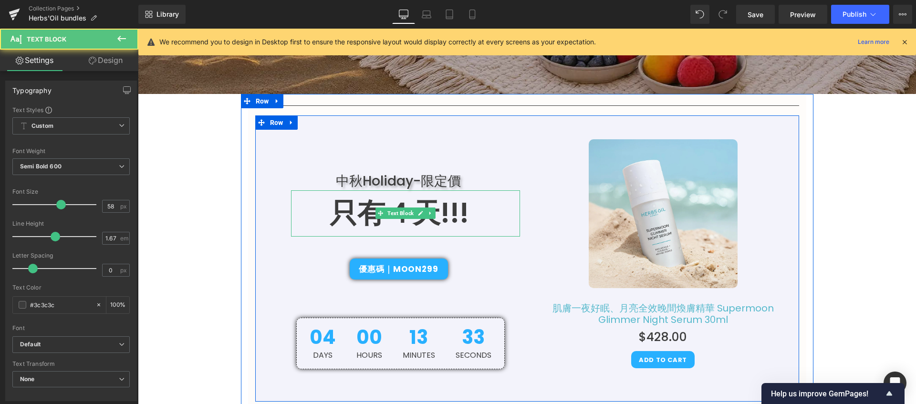
click at [392, 229] on p "只有４天!!!" at bounding box center [399, 213] width 217 height 46
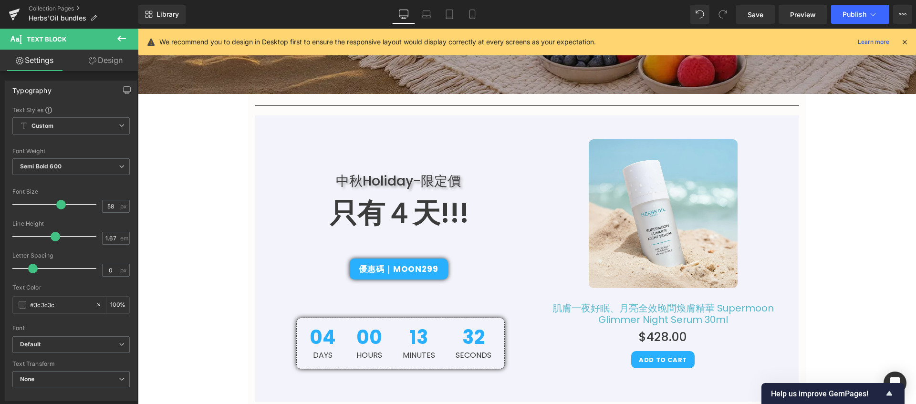
click at [115, 64] on link "Design" at bounding box center [105, 60] width 69 height 21
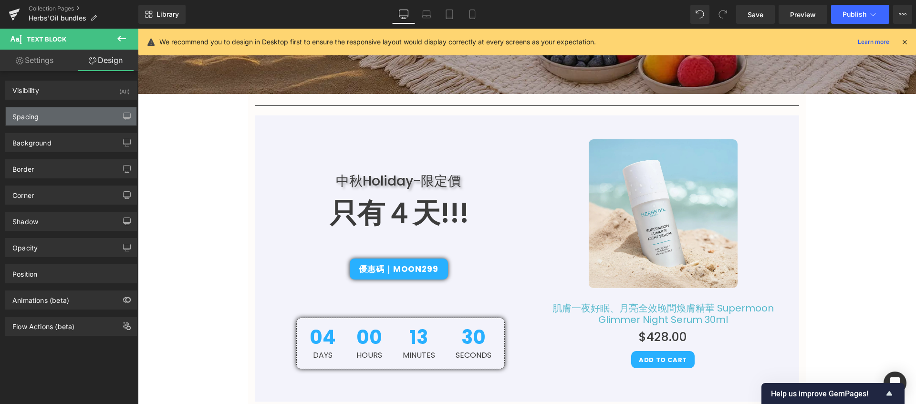
click at [53, 122] on div "Spacing" at bounding box center [71, 116] width 131 height 18
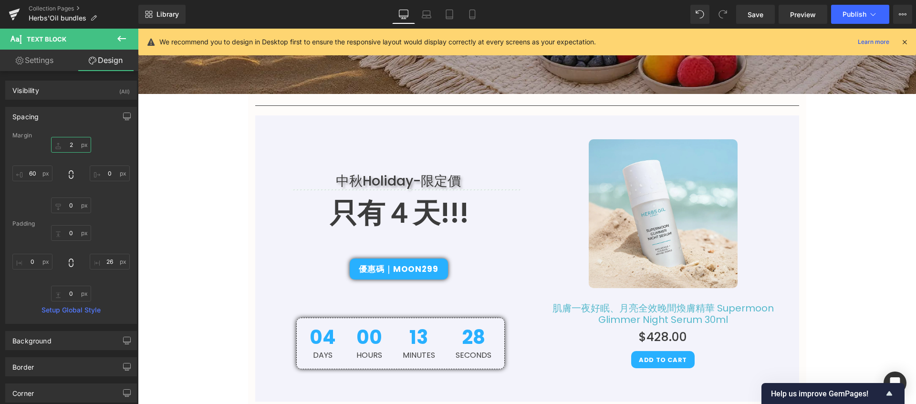
click at [67, 144] on input "2" at bounding box center [71, 145] width 40 height 16
type input "7"
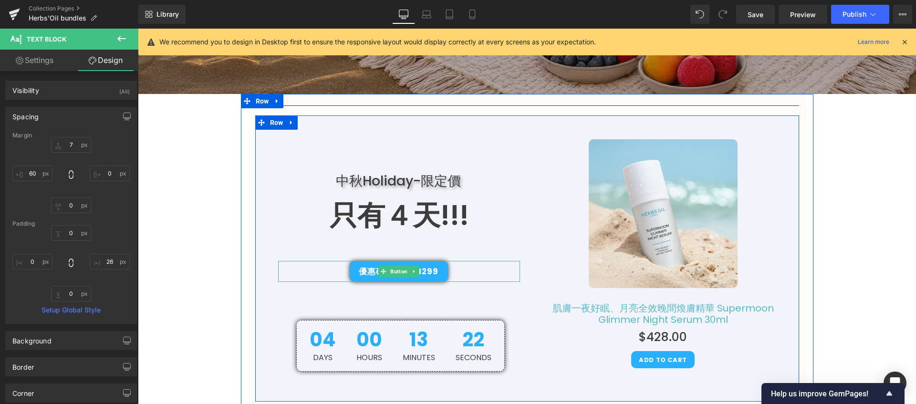
click at [423, 264] on link "優惠碼｜Moon299" at bounding box center [399, 271] width 98 height 21
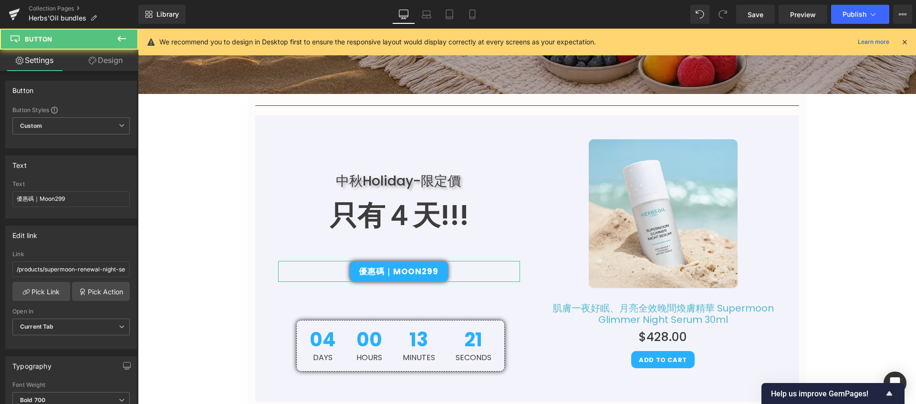
click at [117, 61] on link "Design" at bounding box center [105, 60] width 69 height 21
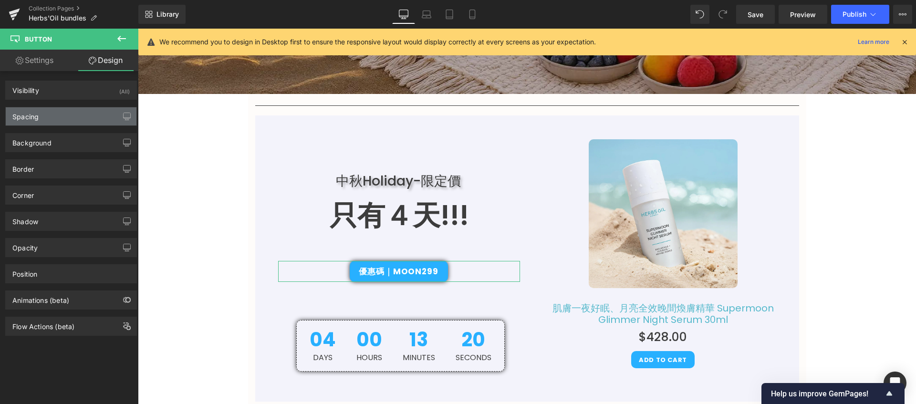
click at [54, 108] on div "Spacing" at bounding box center [71, 116] width 131 height 18
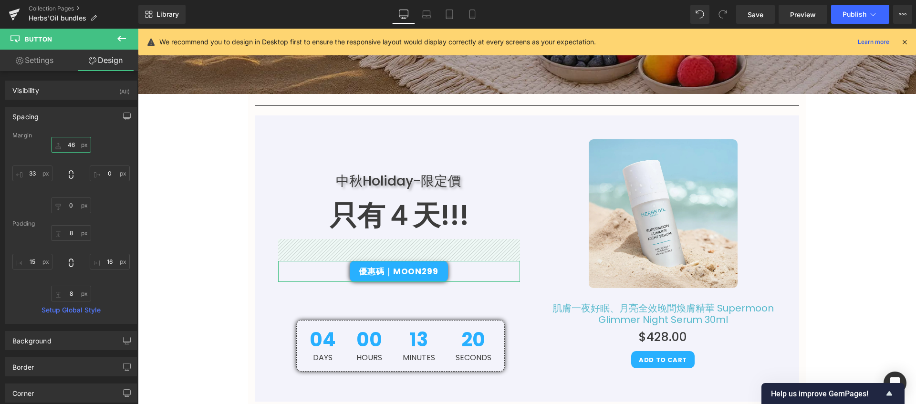
click at [76, 146] on input "46" at bounding box center [71, 145] width 40 height 16
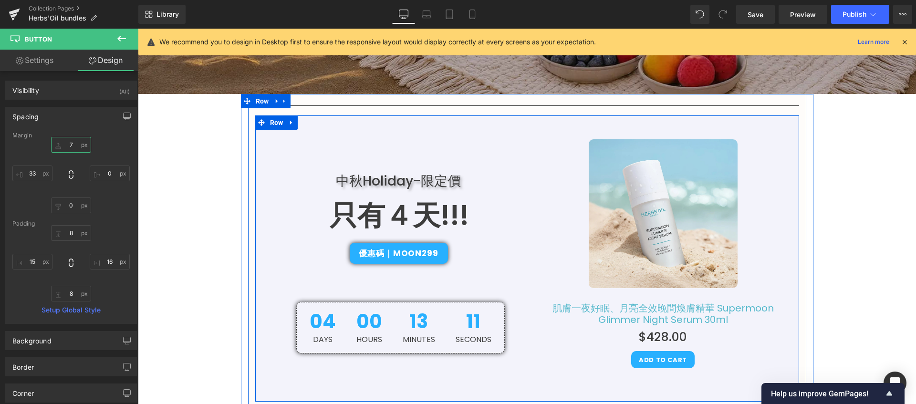
type input "6"
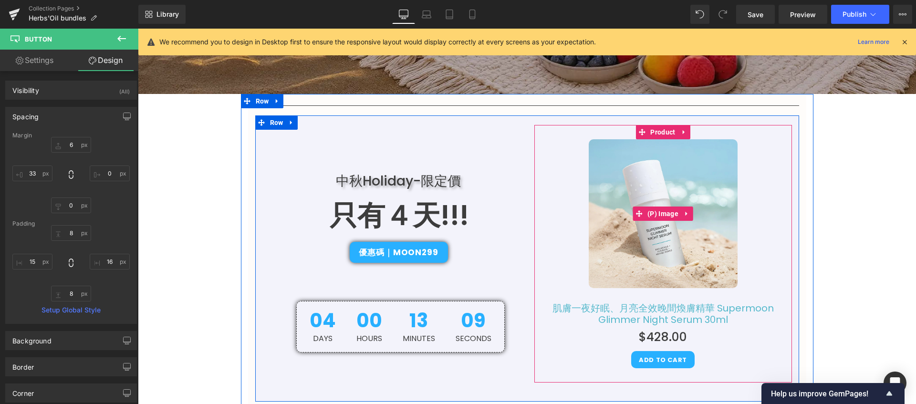
click at [539, 271] on div "Sale Off" at bounding box center [663, 213] width 248 height 149
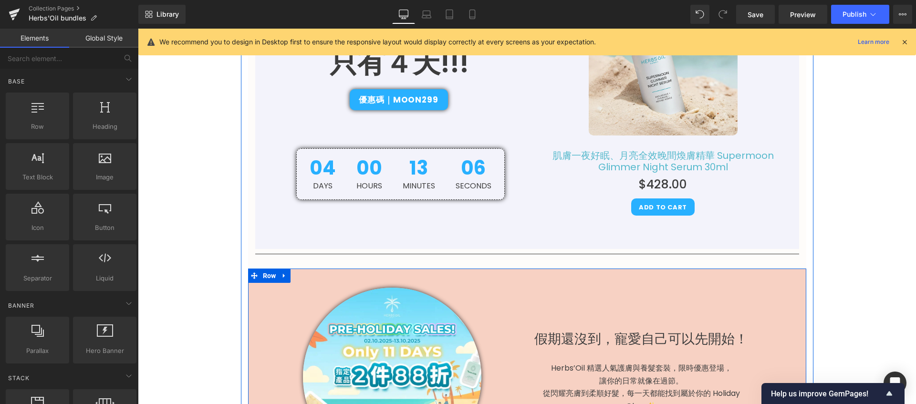
scroll to position [410, 0]
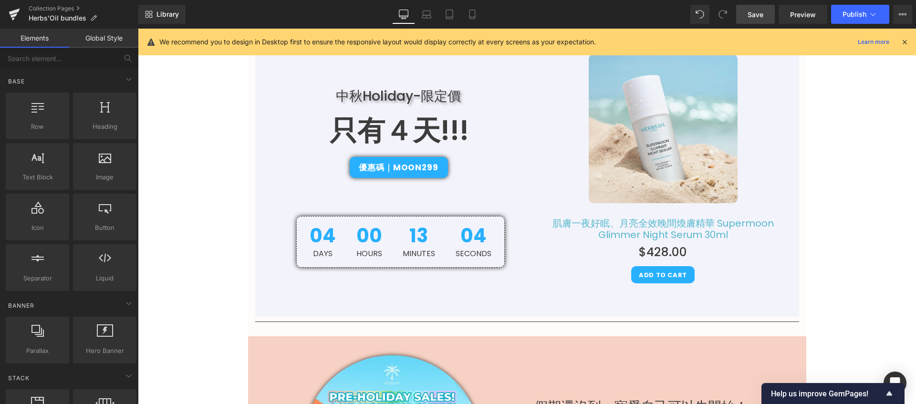
click at [758, 20] on link "Save" at bounding box center [755, 14] width 39 height 19
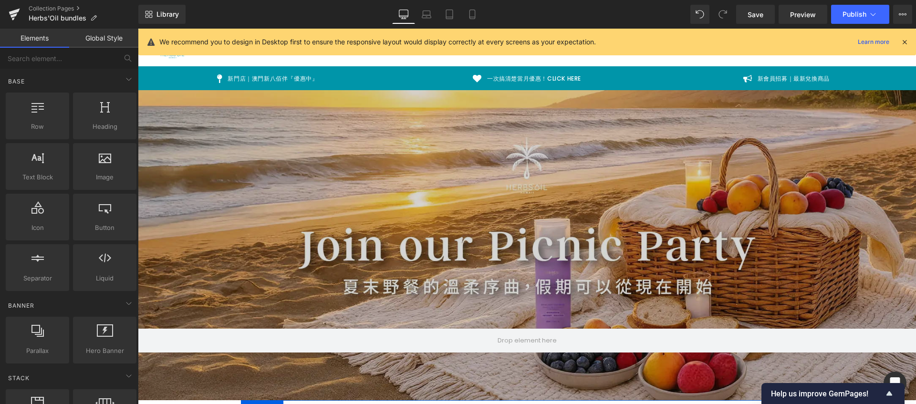
scroll to position [0, 0]
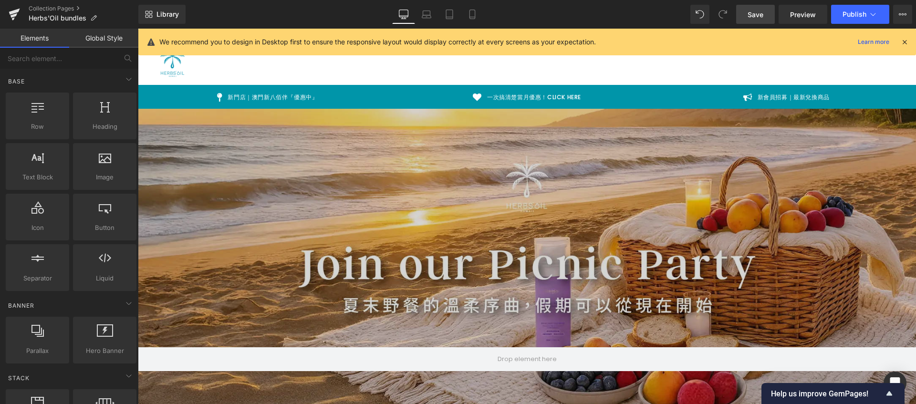
click at [753, 20] on link "Save" at bounding box center [755, 14] width 39 height 19
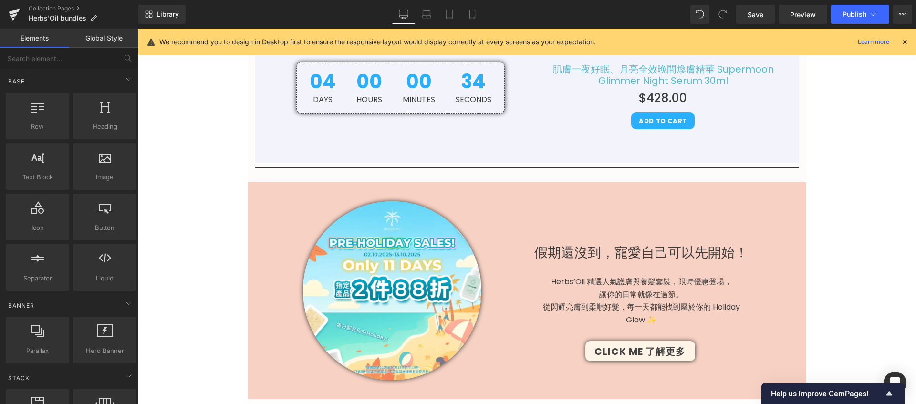
scroll to position [680, 0]
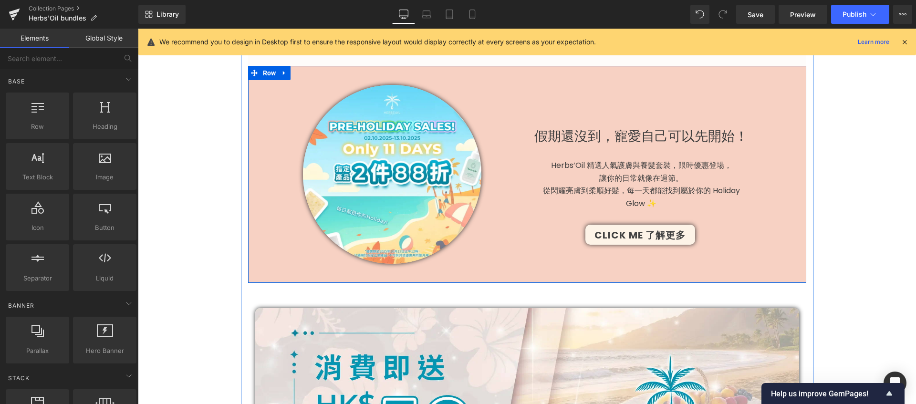
click at [557, 88] on div "假期還沒到，寵愛自己可以先開始！ Heading Herbs’Oil 精選人氣護膚與養髮套裝，限時優惠登場， 讓你的日常就像在過節。 從閃耀亮膚到柔順好髮，每…" at bounding box center [666, 165] width 279 height 160
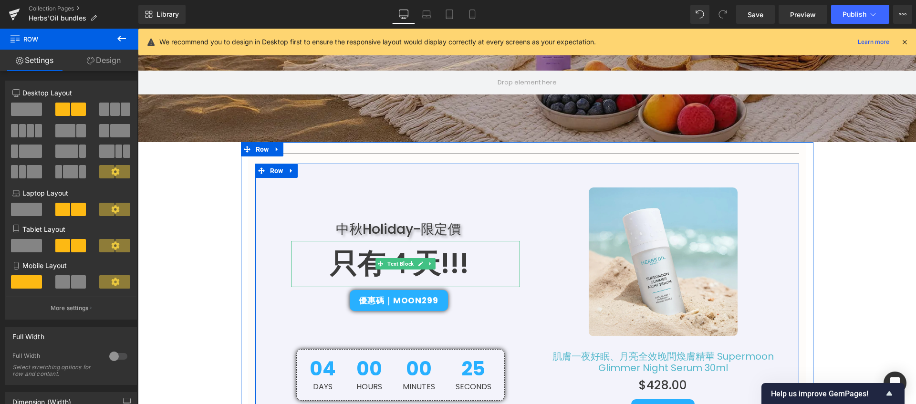
scroll to position [289, 0]
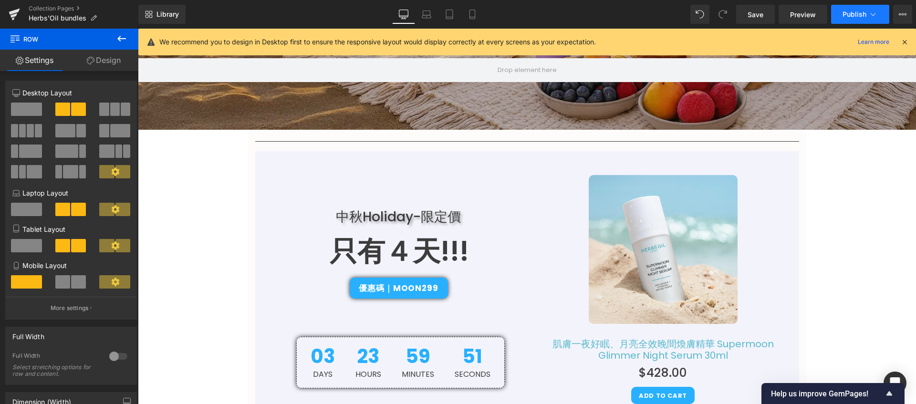
click at [839, 10] on button "Publish" at bounding box center [860, 14] width 58 height 19
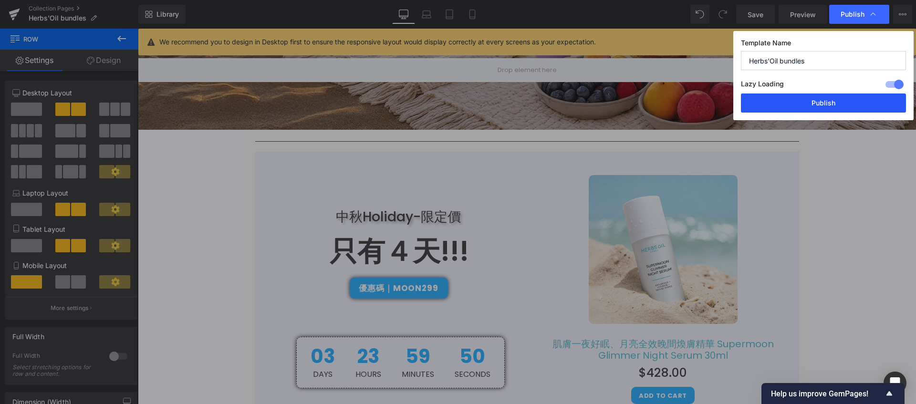
click at [830, 103] on button "Publish" at bounding box center [823, 102] width 165 height 19
